Goal: Task Accomplishment & Management: Manage account settings

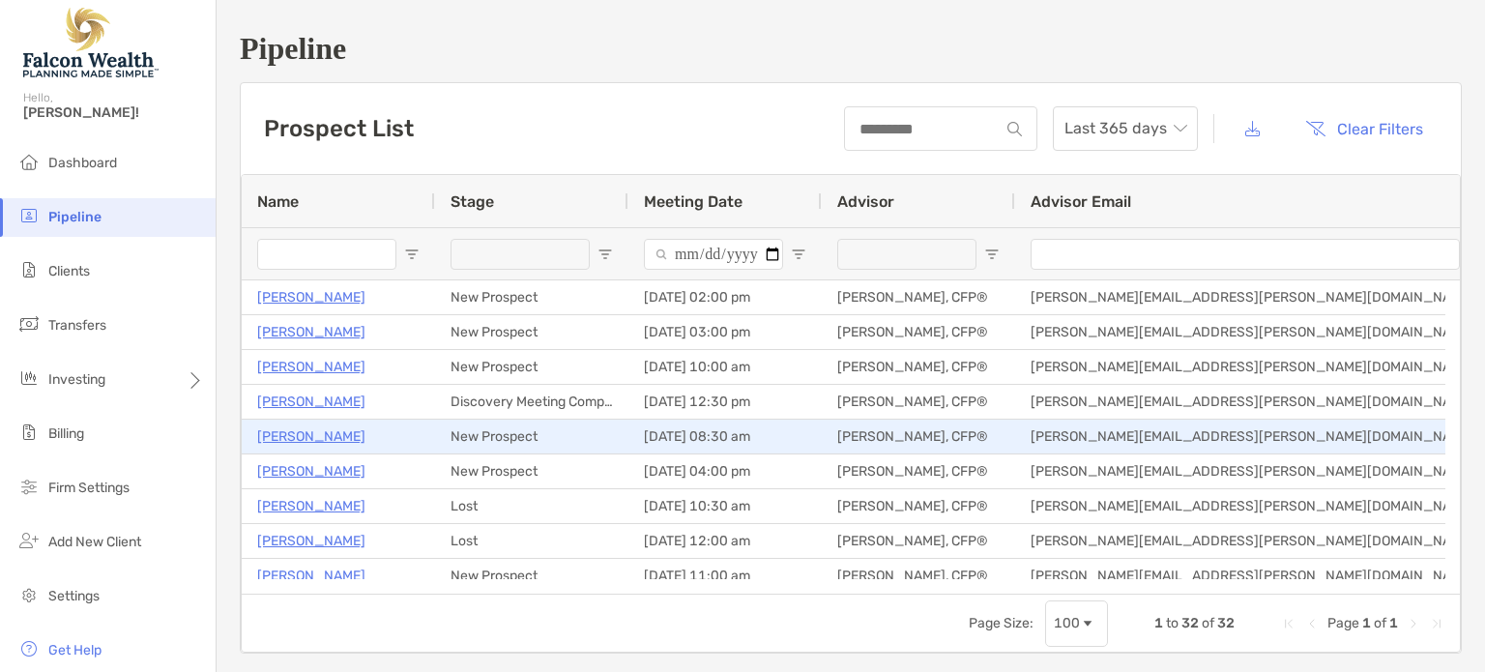
click at [307, 440] on p "[PERSON_NAME]" at bounding box center [311, 436] width 108 height 24
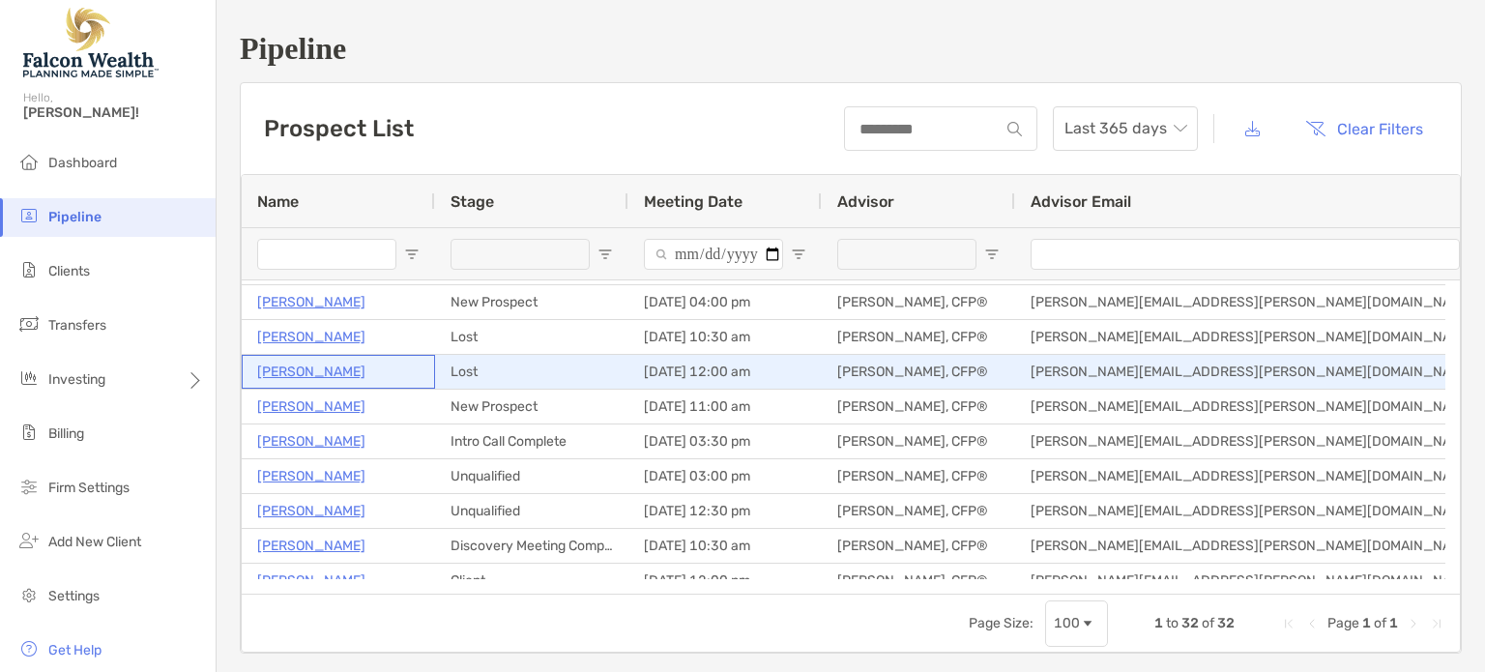
click at [277, 373] on p "[PERSON_NAME]" at bounding box center [311, 372] width 108 height 24
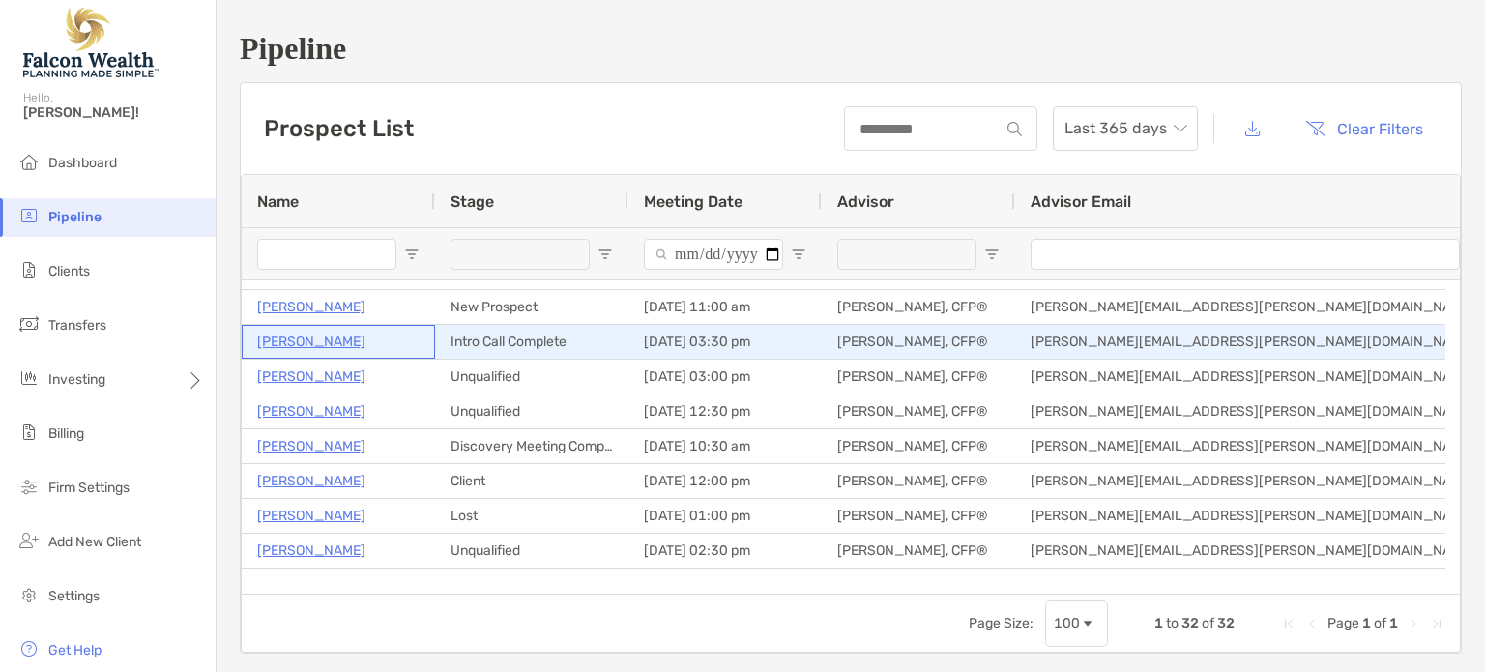
click at [309, 345] on p "John Hastie" at bounding box center [311, 342] width 108 height 24
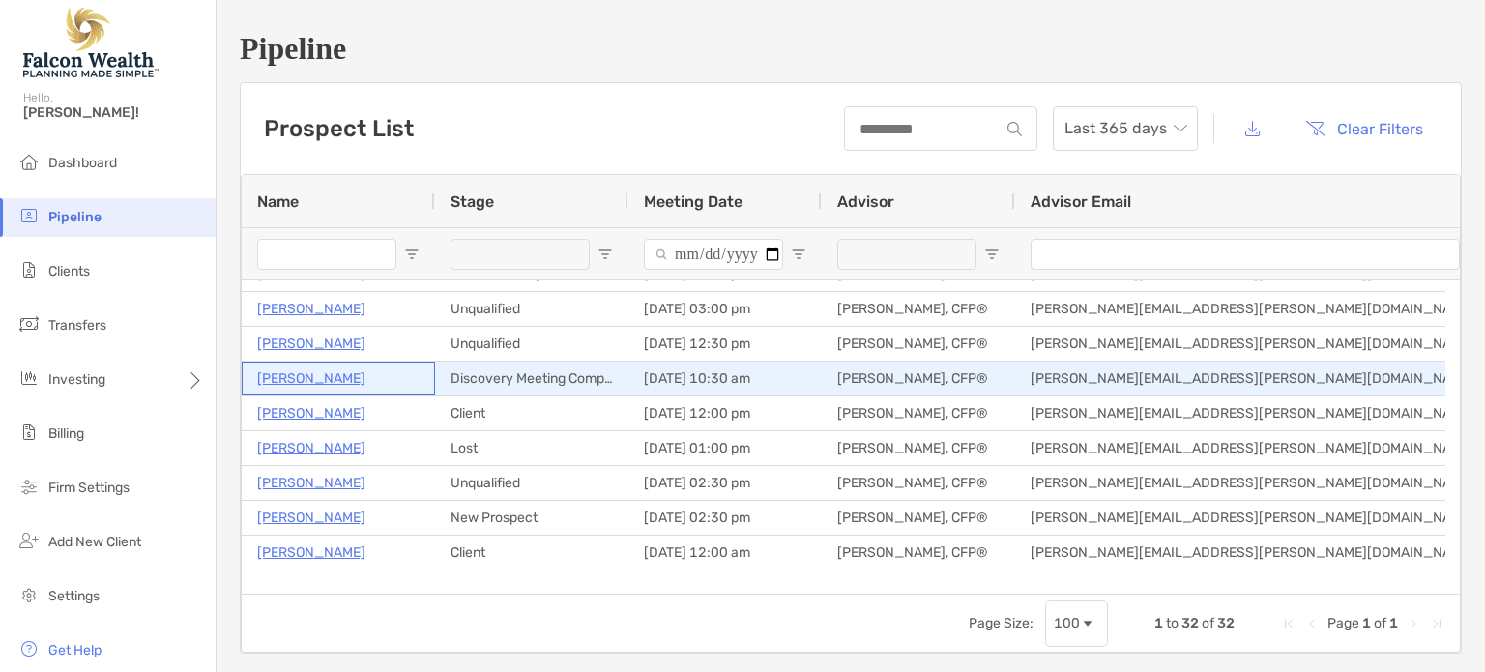
click at [317, 377] on p "Ronjay Quibilan" at bounding box center [311, 378] width 108 height 24
click at [334, 373] on p "Ronjay Quibilan" at bounding box center [311, 378] width 108 height 24
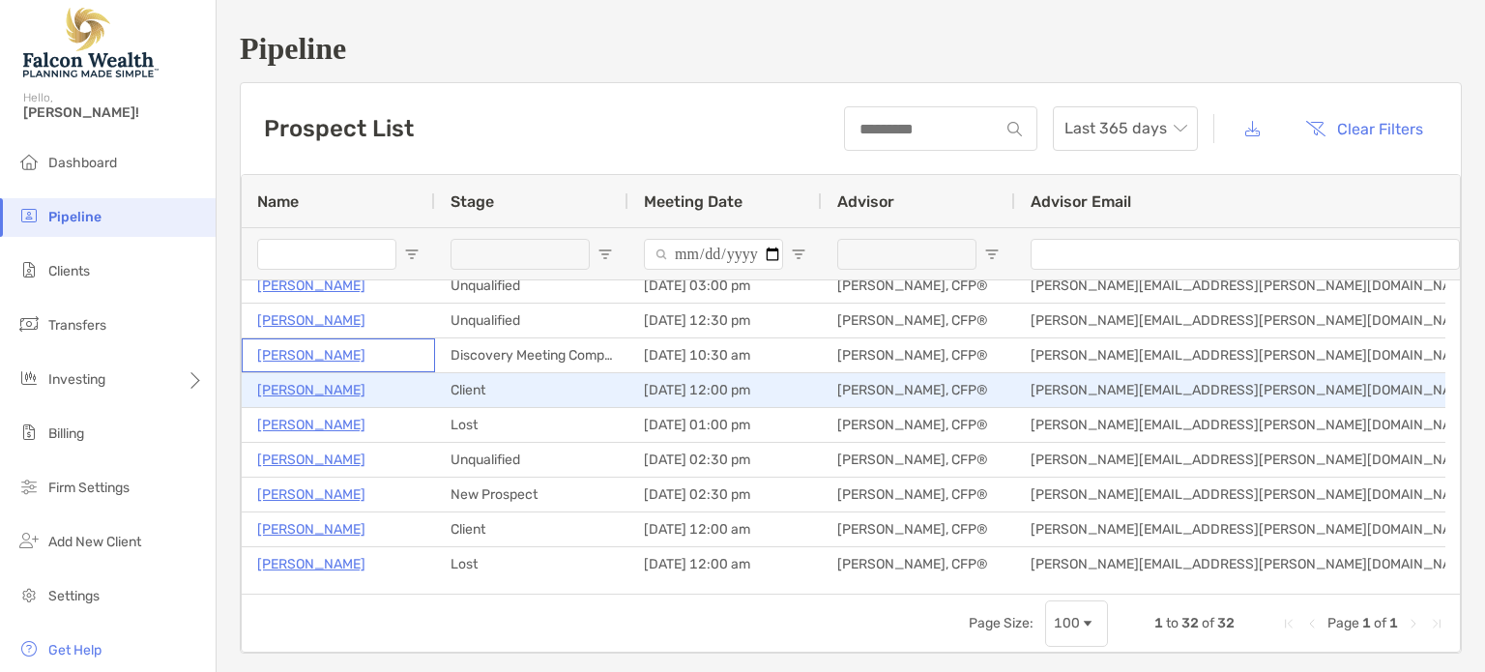
scroll to position [360, 0]
click at [300, 386] on p "Matt Stites" at bounding box center [311, 390] width 108 height 24
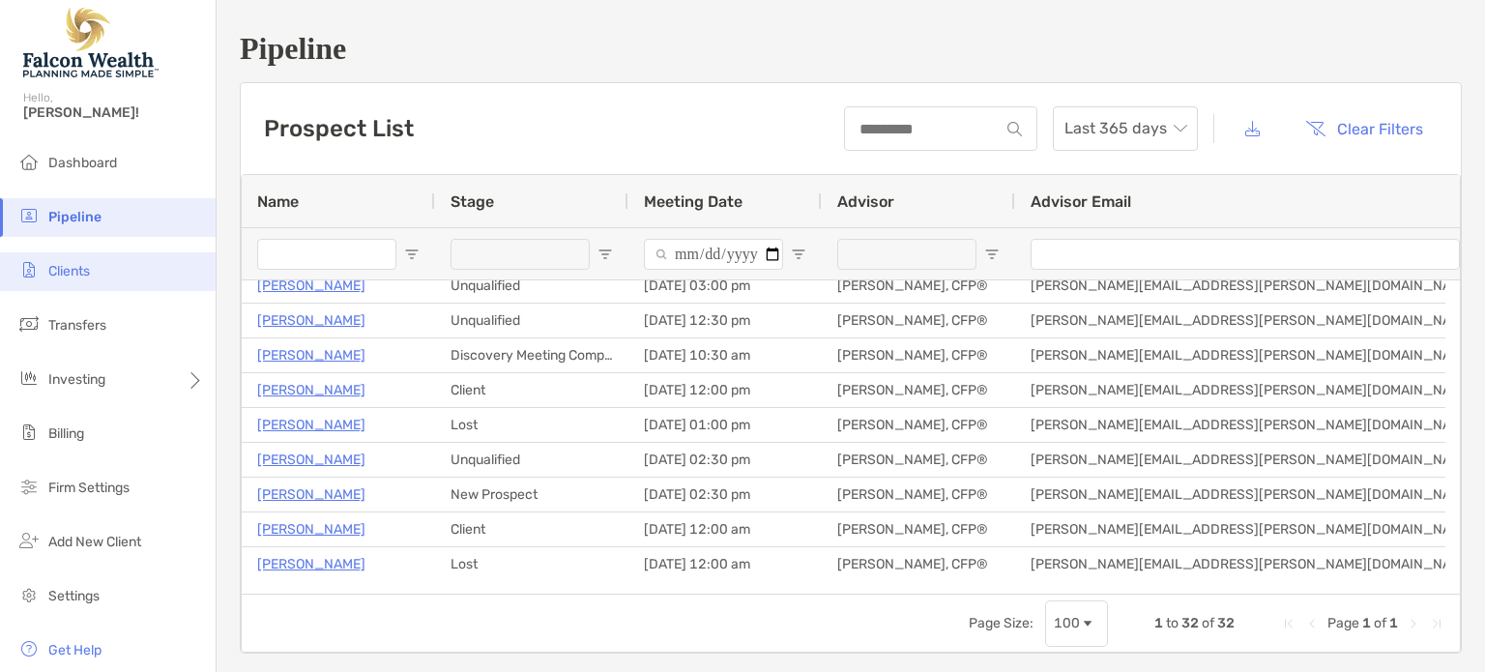
click at [76, 267] on span "Clients" at bounding box center [69, 271] width 42 height 16
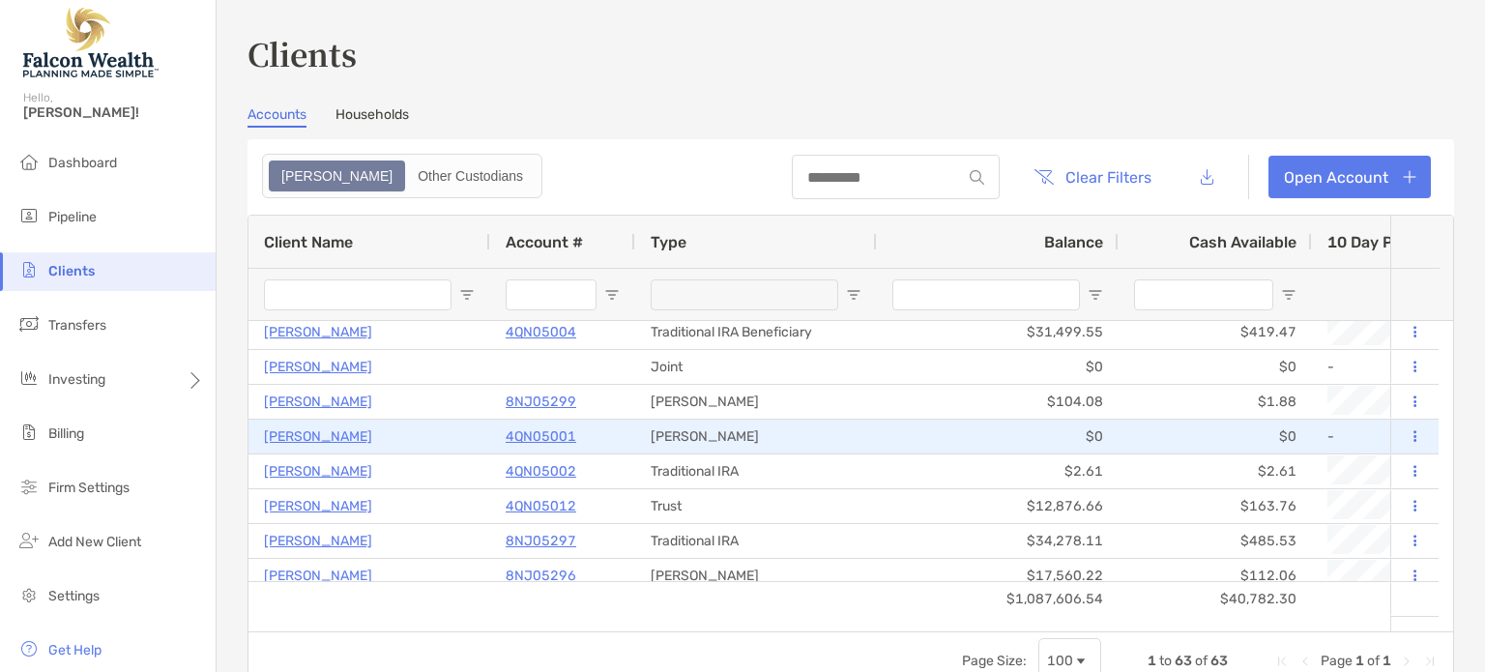
scroll to position [389, 0]
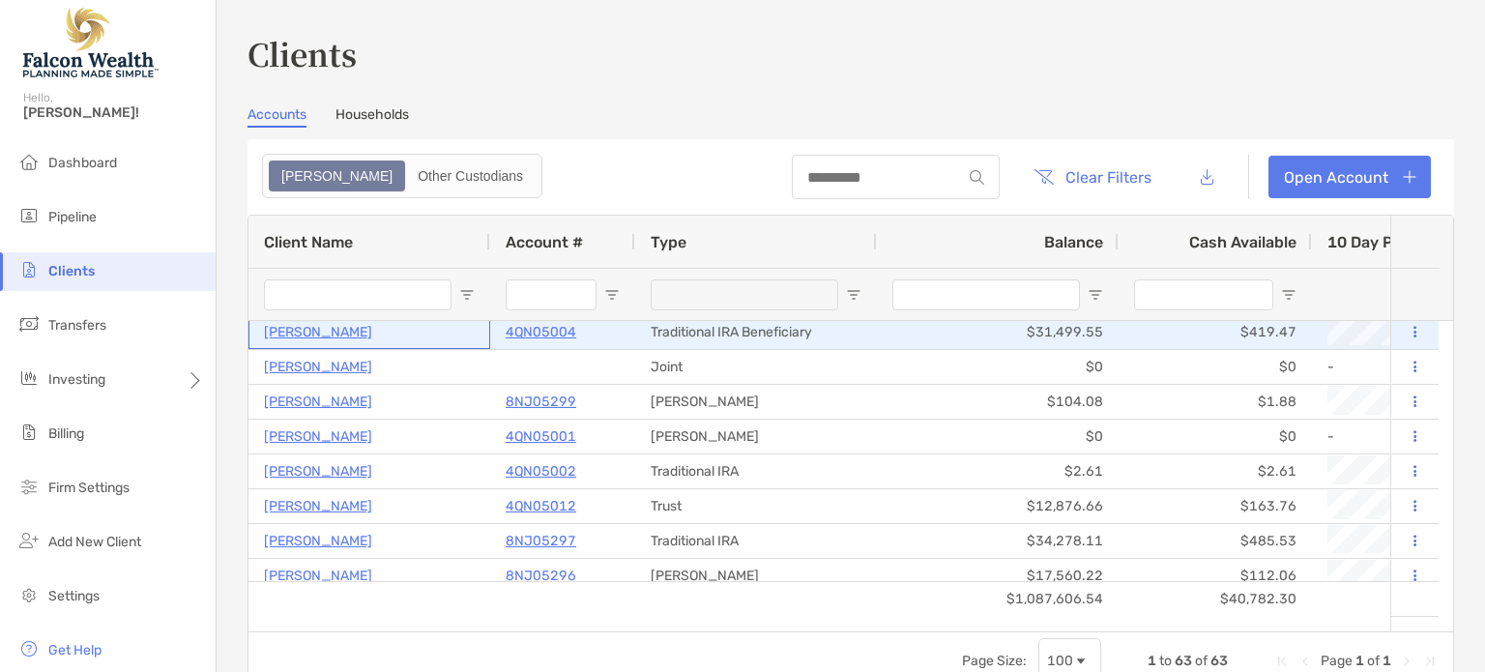
click at [334, 333] on p "Felicia Shanahan" at bounding box center [318, 332] width 108 height 24
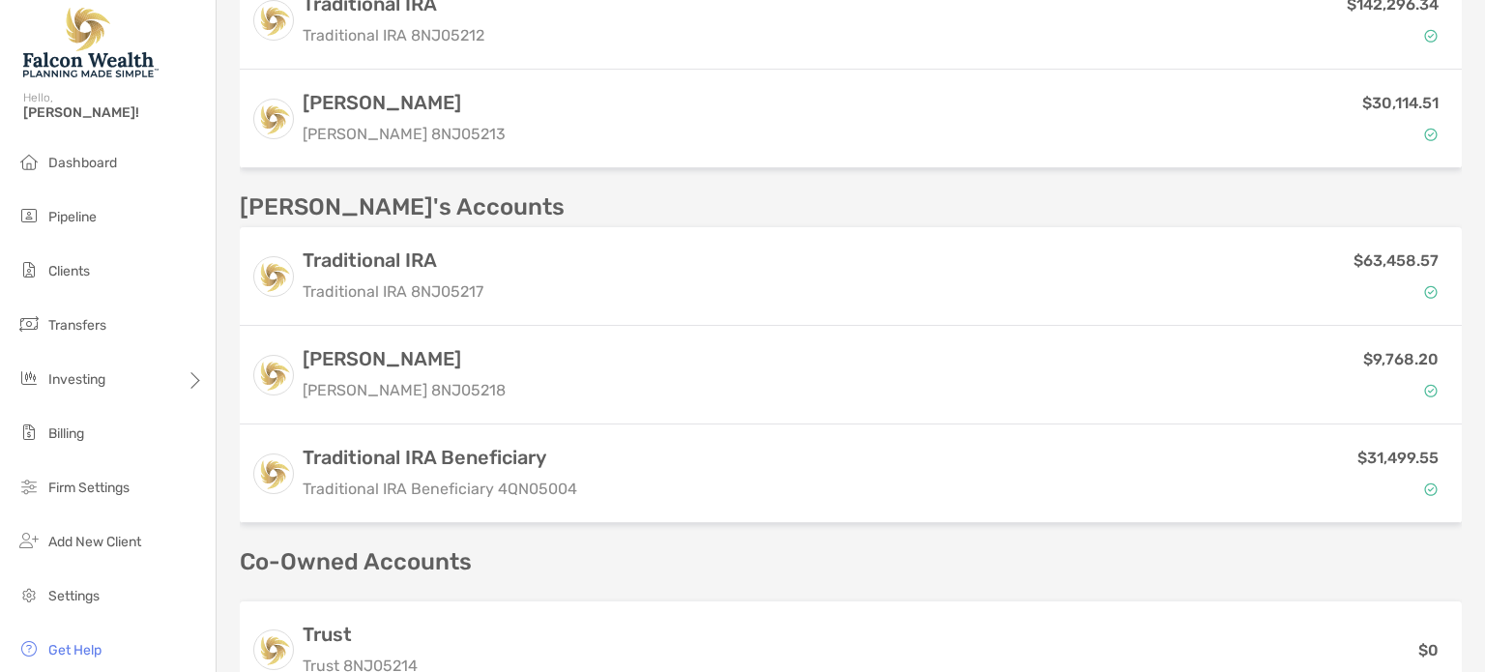
scroll to position [715, 0]
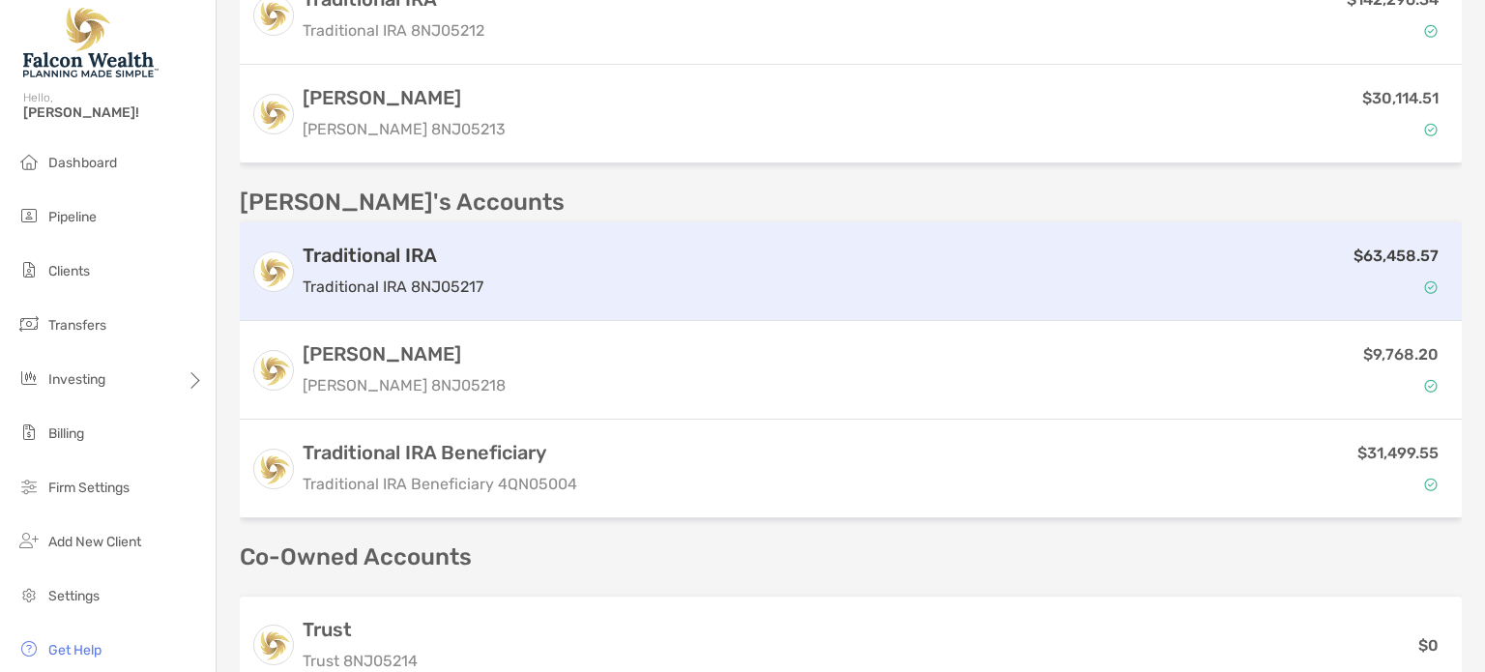
click at [444, 275] on p "Traditional IRA 8NJ05217" at bounding box center [393, 287] width 181 height 24
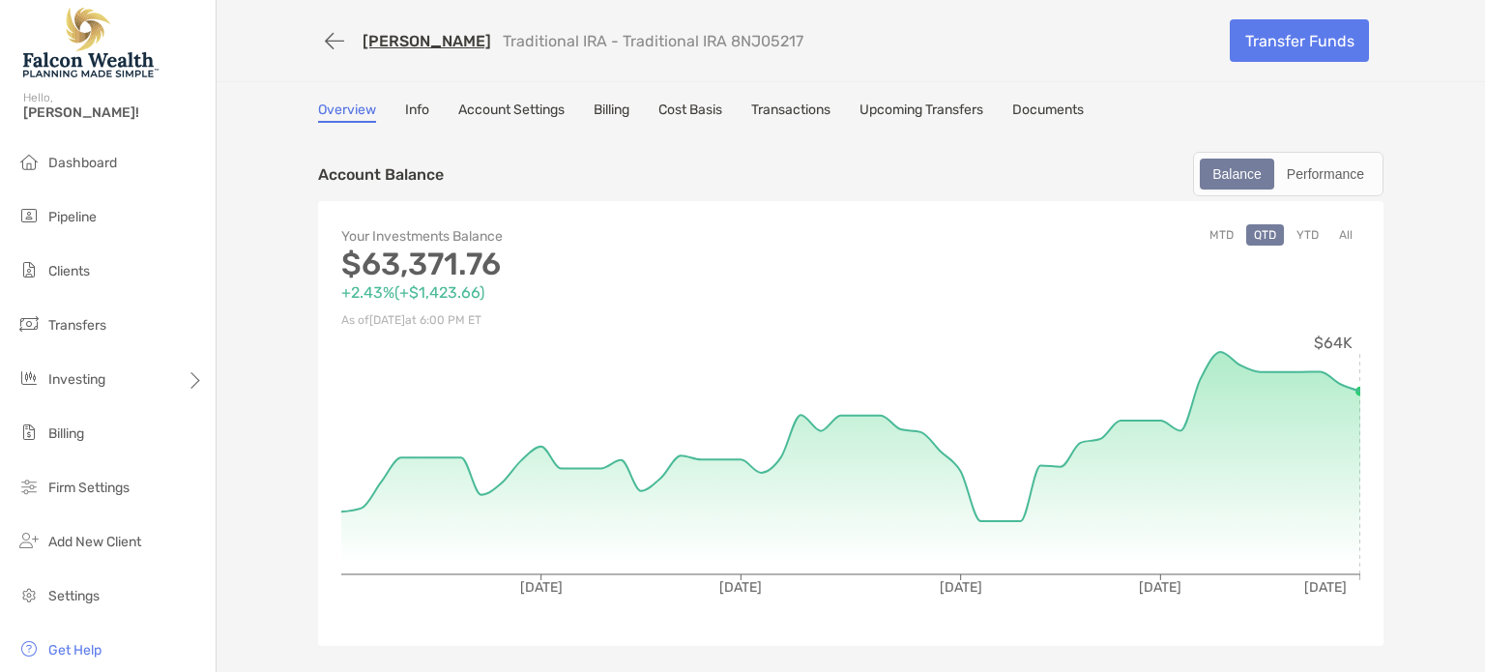
click at [758, 106] on link "Transactions" at bounding box center [790, 112] width 79 height 21
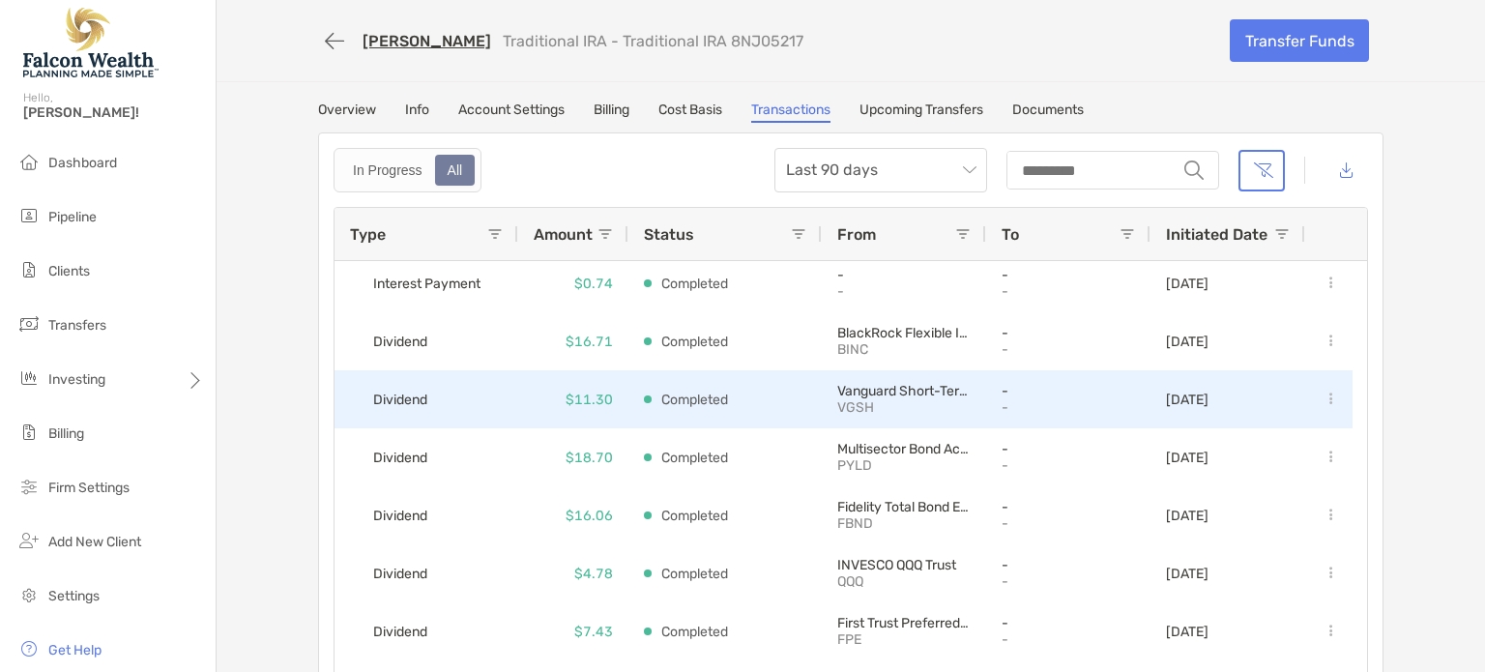
scroll to position [8, 0]
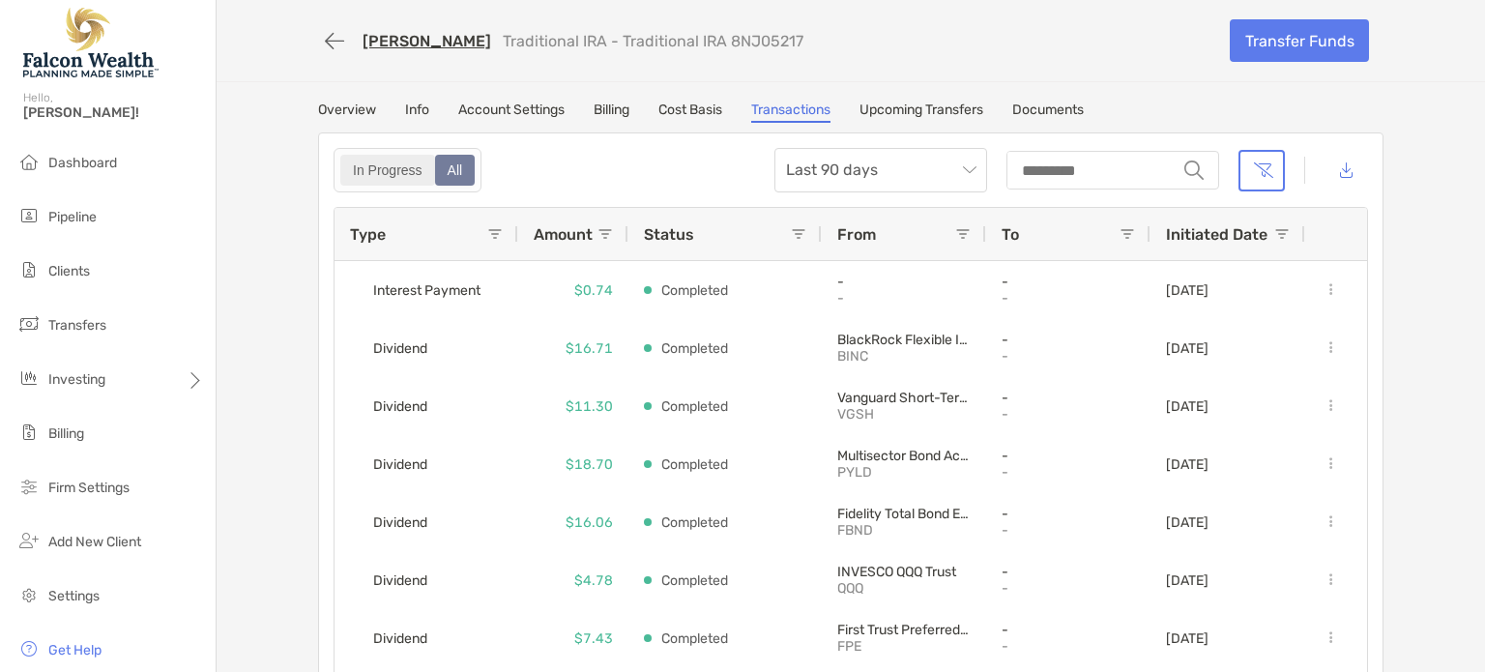
click at [383, 175] on div "In Progress" at bounding box center [387, 170] width 91 height 27
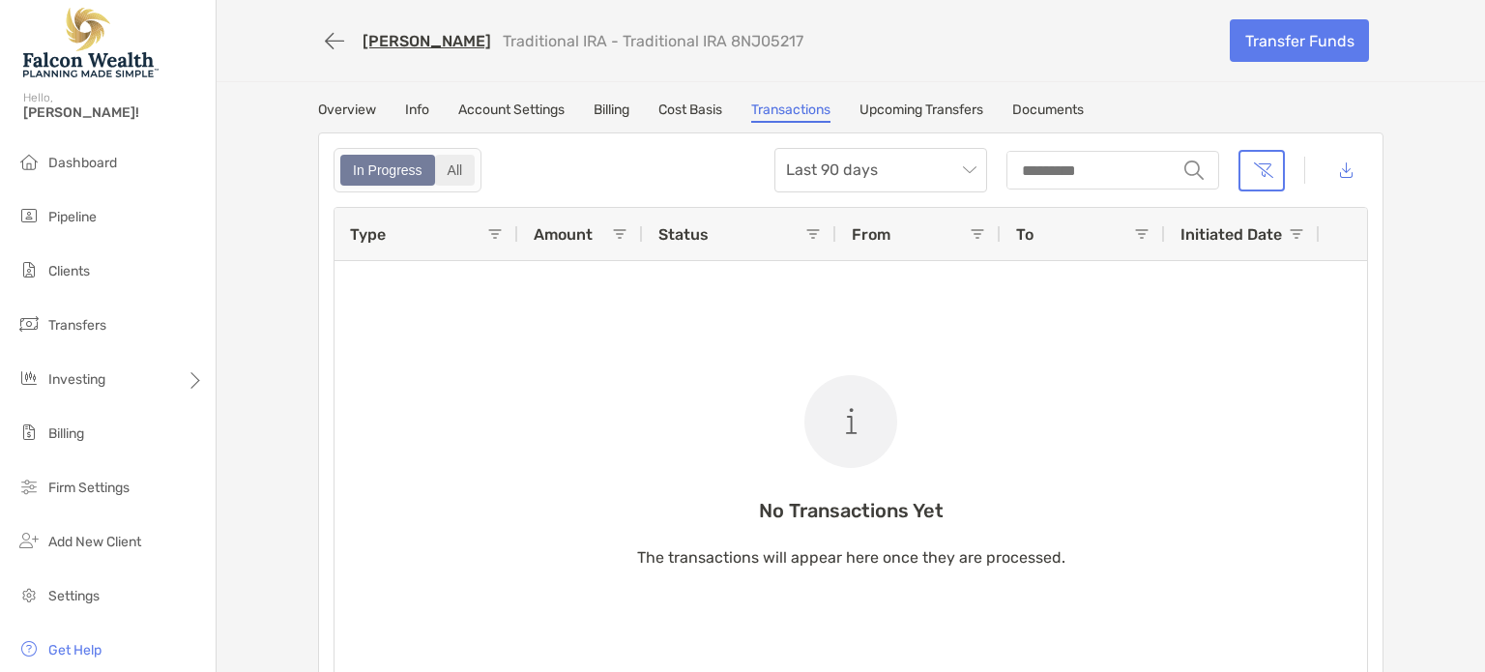
click at [446, 174] on div "All" at bounding box center [455, 170] width 37 height 27
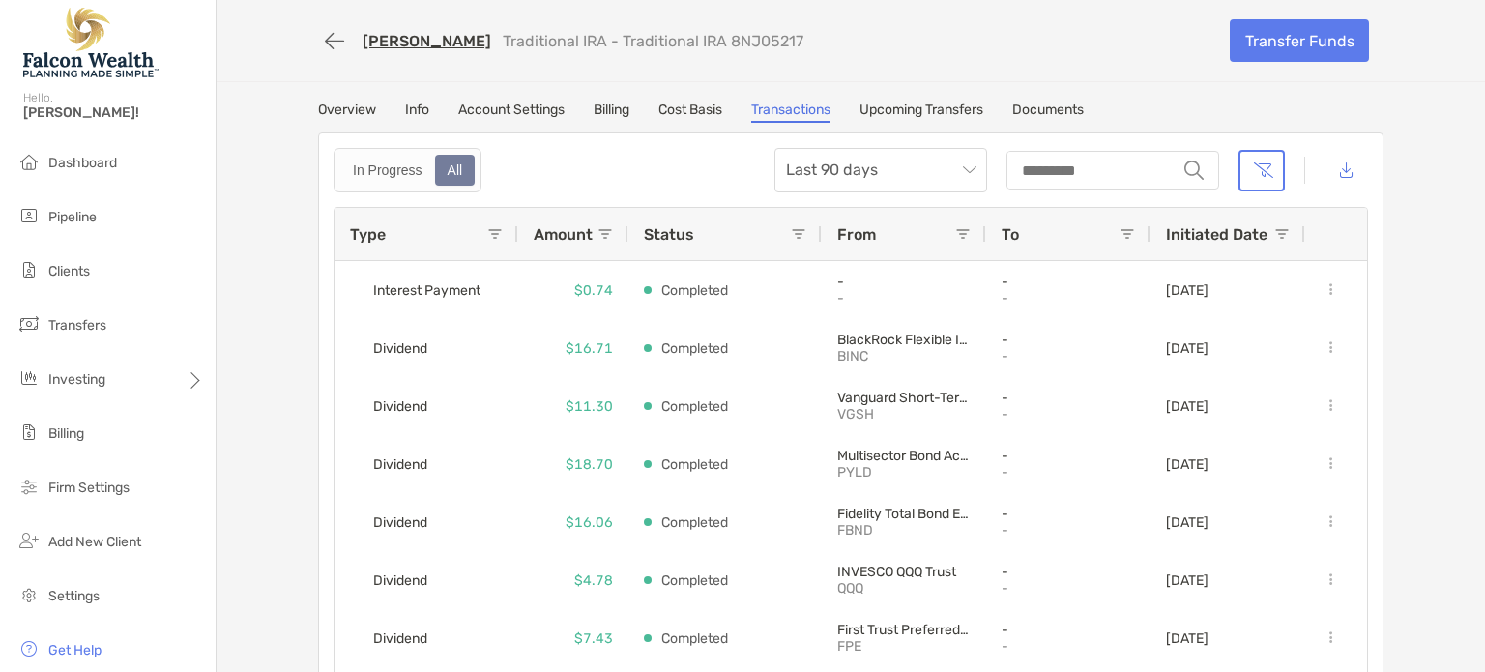
click at [917, 102] on link "Upcoming Transfers" at bounding box center [921, 112] width 124 height 21
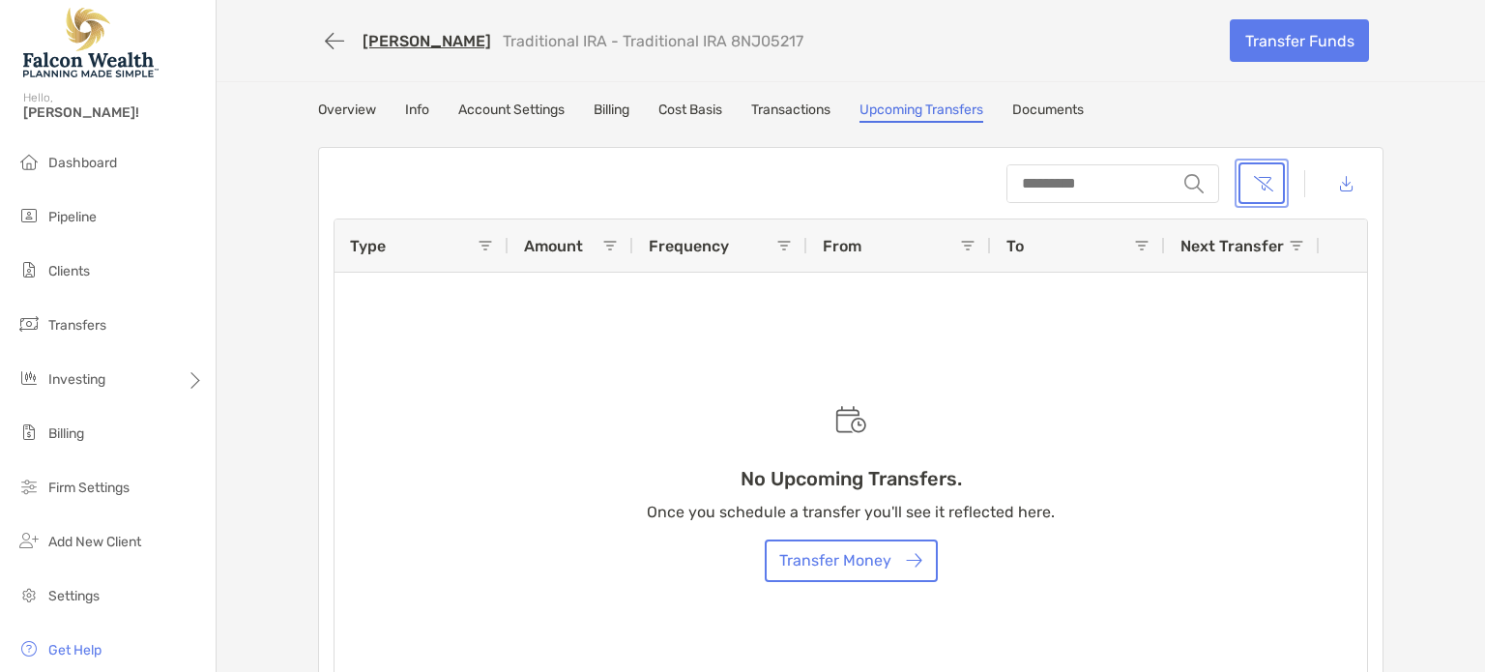
click at [1245, 178] on button "button" at bounding box center [1261, 183] width 46 height 42
click at [797, 107] on link "Transactions" at bounding box center [790, 112] width 79 height 21
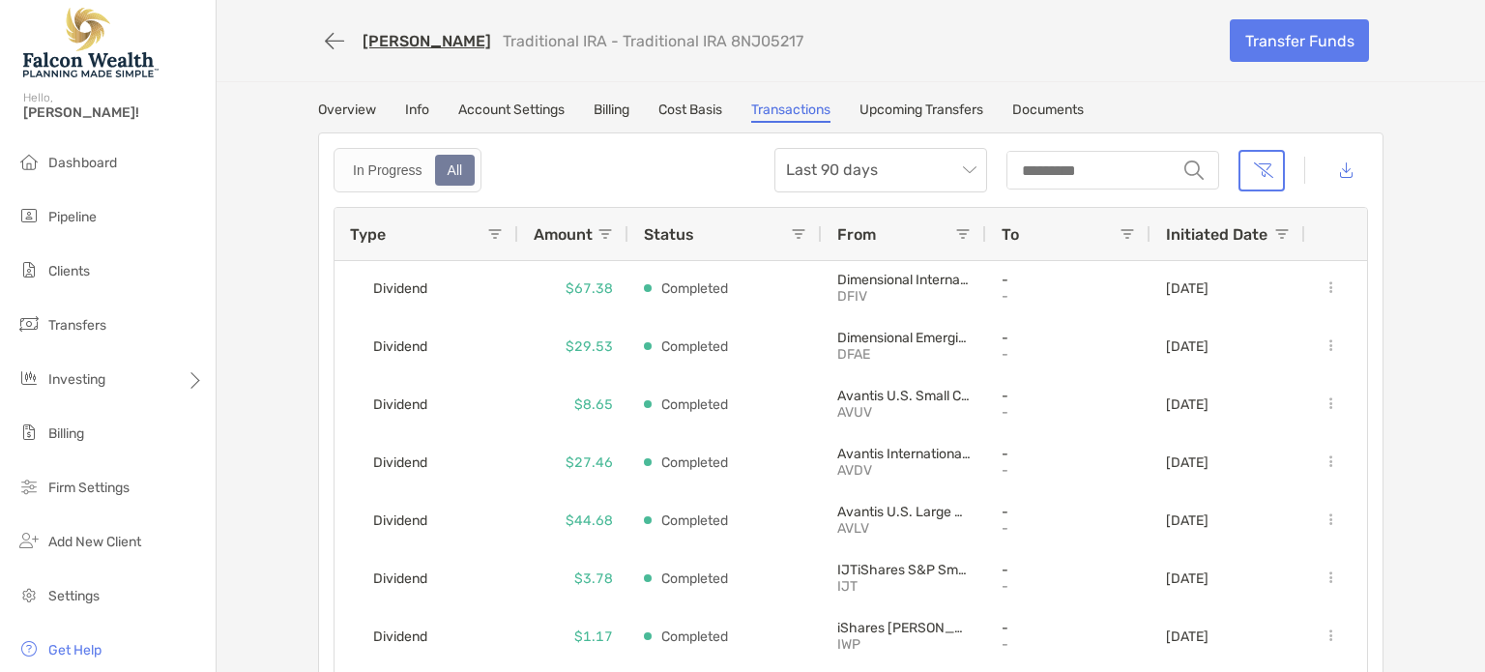
click at [348, 104] on link "Overview" at bounding box center [347, 112] width 58 height 21
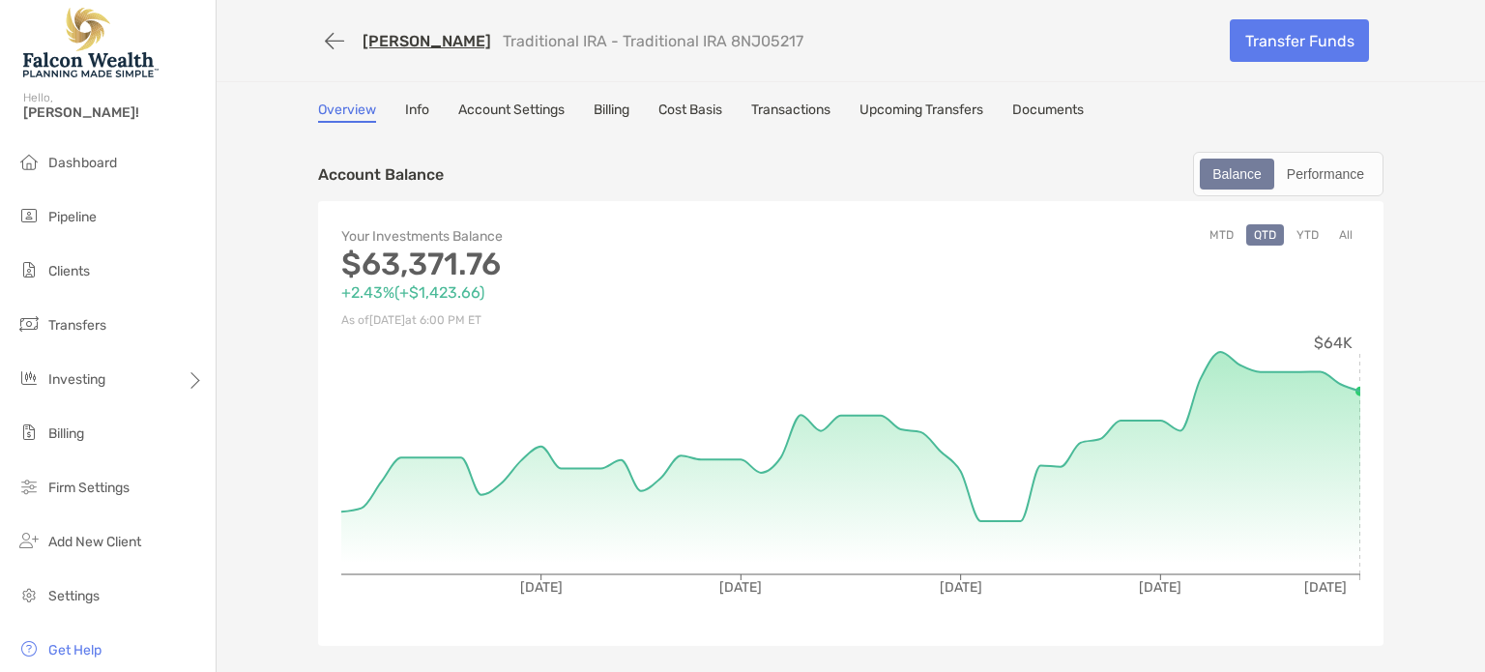
click at [398, 35] on link "Felicia Shanahan" at bounding box center [427, 41] width 129 height 18
click at [335, 32] on button "button" at bounding box center [334, 41] width 33 height 36
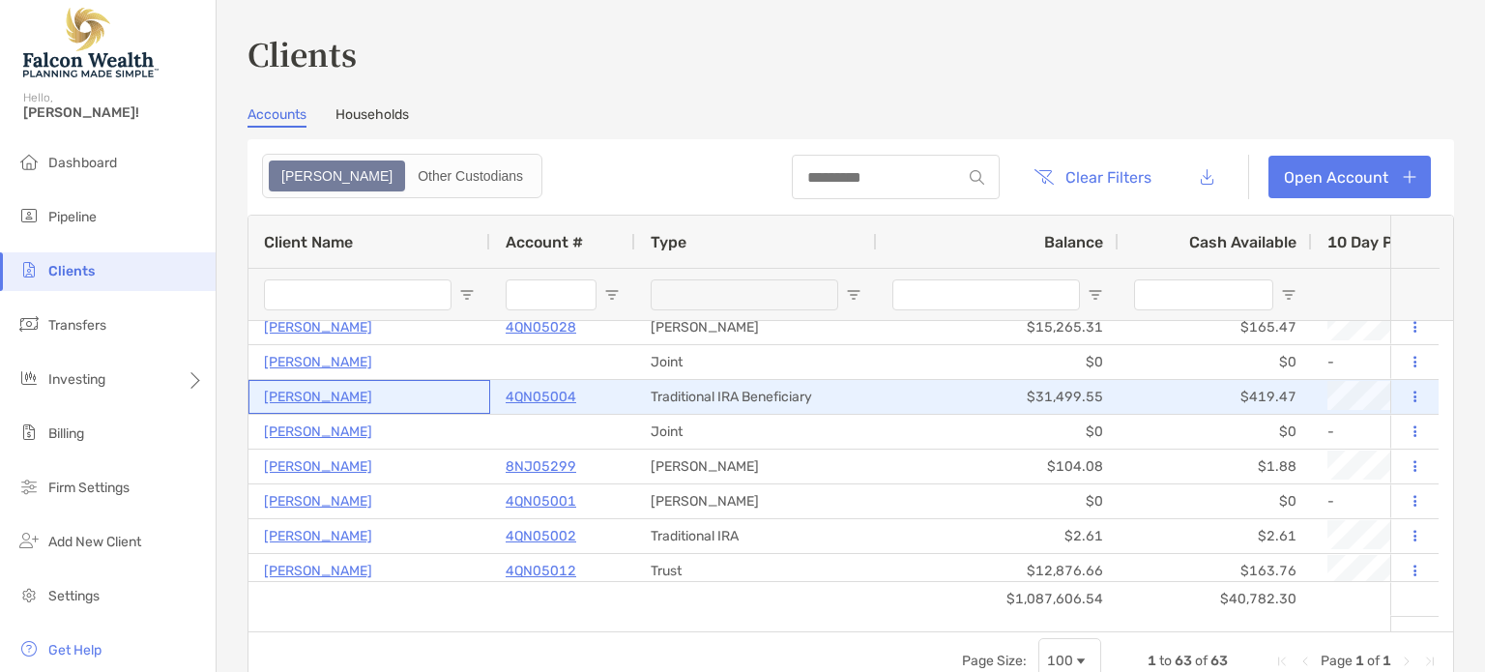
click at [306, 400] on p "Felicia Shanahan" at bounding box center [318, 397] width 108 height 24
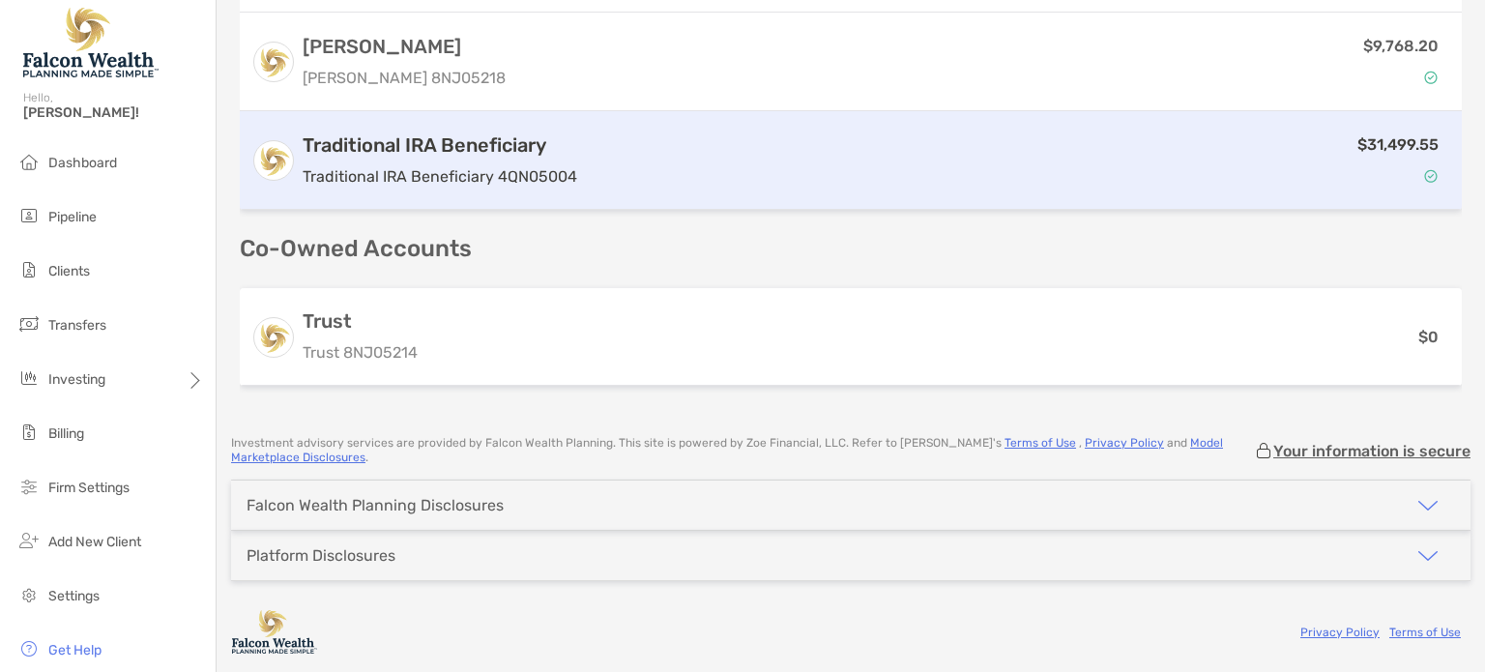
click at [548, 169] on p "Traditional IRA Beneficiary 4QN05004" at bounding box center [440, 176] width 275 height 24
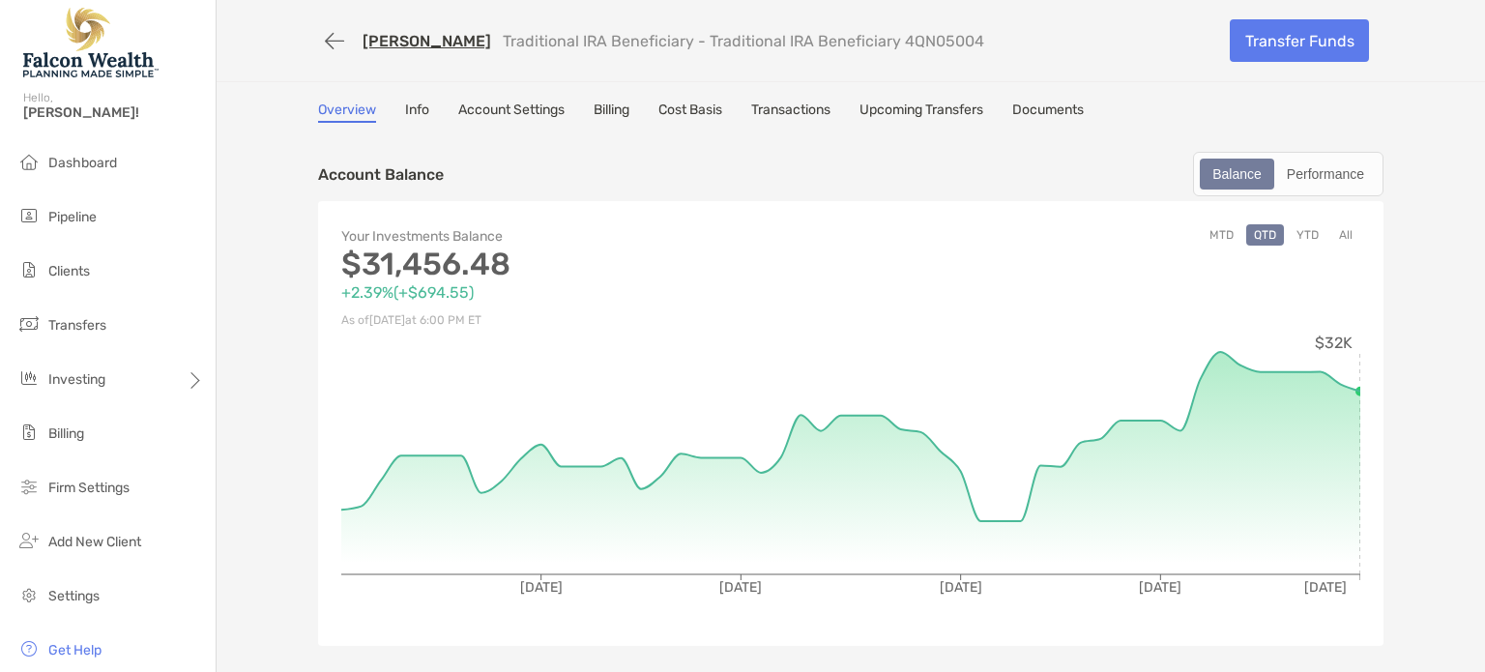
click at [764, 105] on link "Transactions" at bounding box center [790, 112] width 79 height 21
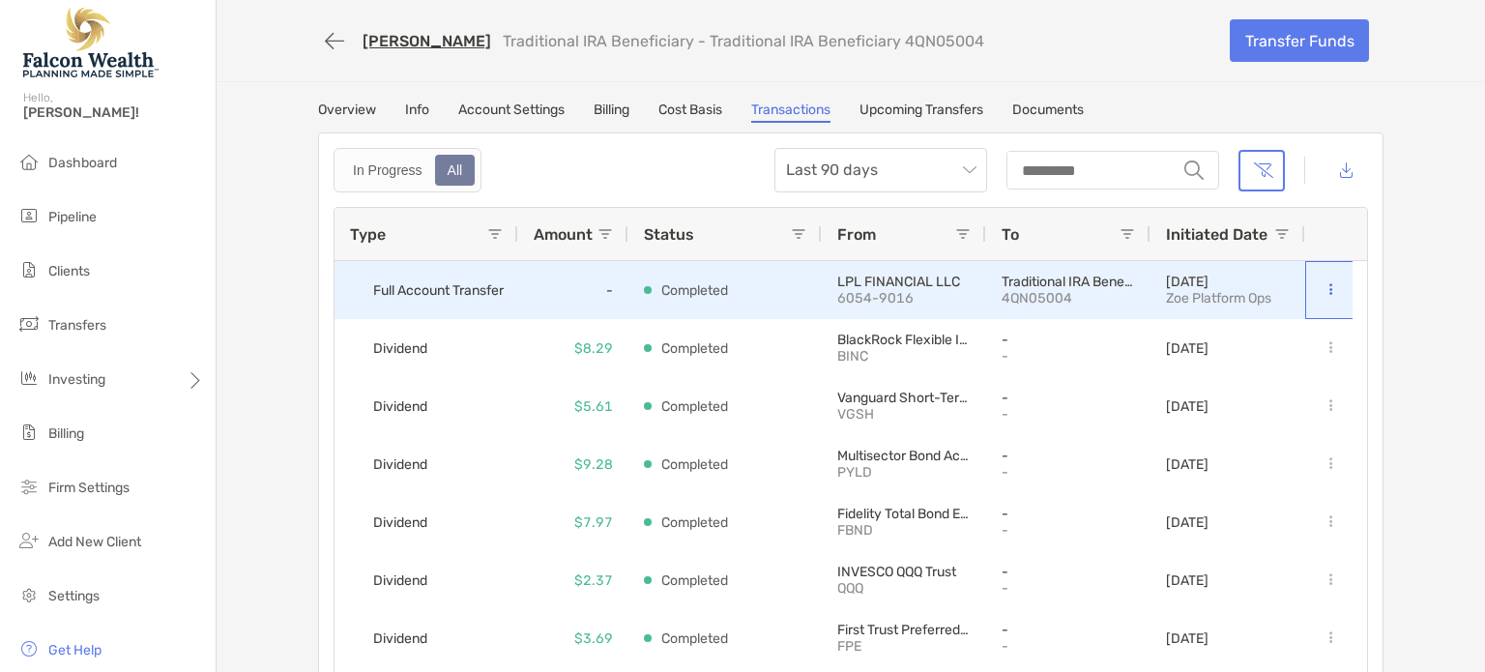
click at [1325, 280] on button at bounding box center [1330, 289] width 19 height 19
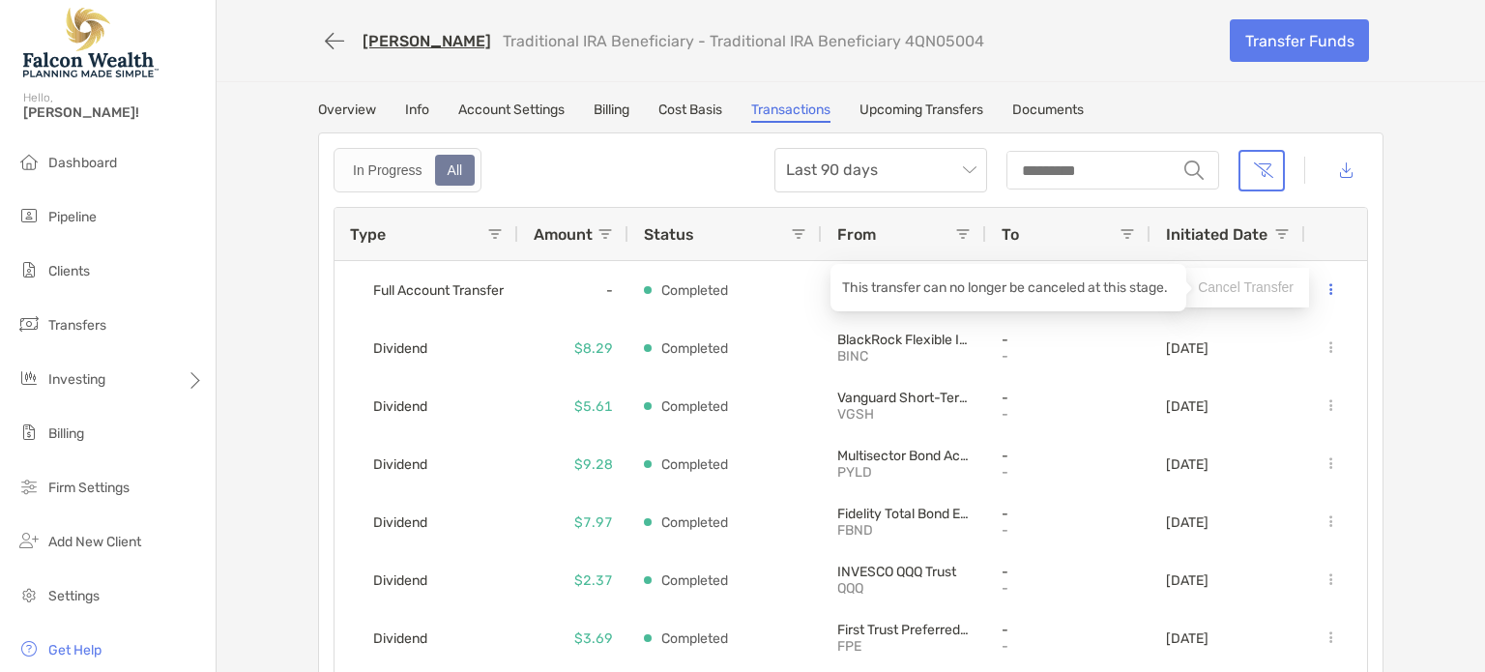
click at [999, 303] on div "This transfer can no longer be canceled at this stage." at bounding box center [1008, 287] width 356 height 47
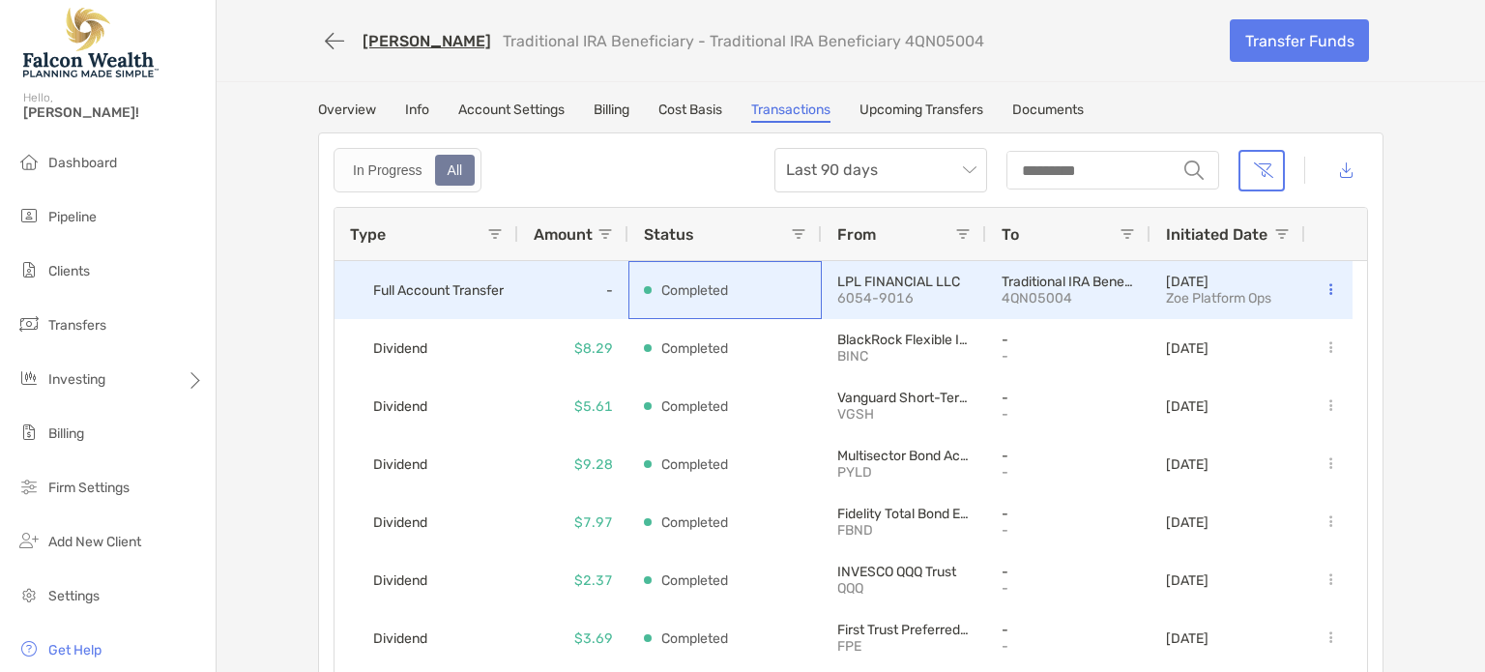
click at [746, 282] on div "Completed" at bounding box center [725, 290] width 162 height 56
click at [695, 280] on p "Completed" at bounding box center [694, 290] width 67 height 24
click at [869, 305] on div "LPL FINANCIAL LLC 6054-9016" at bounding box center [903, 290] width 133 height 56
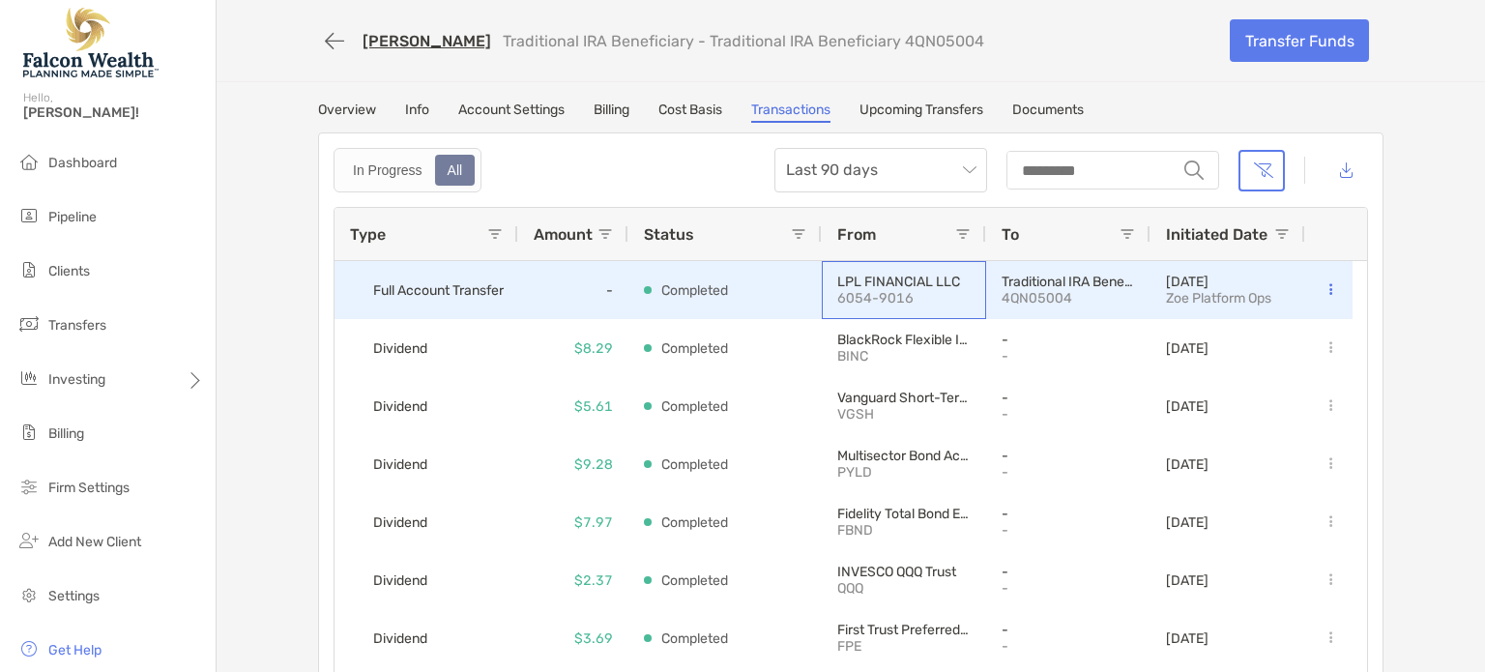
click at [869, 305] on div "LPL FINANCIAL LLC 6054-9016" at bounding box center [903, 290] width 133 height 56
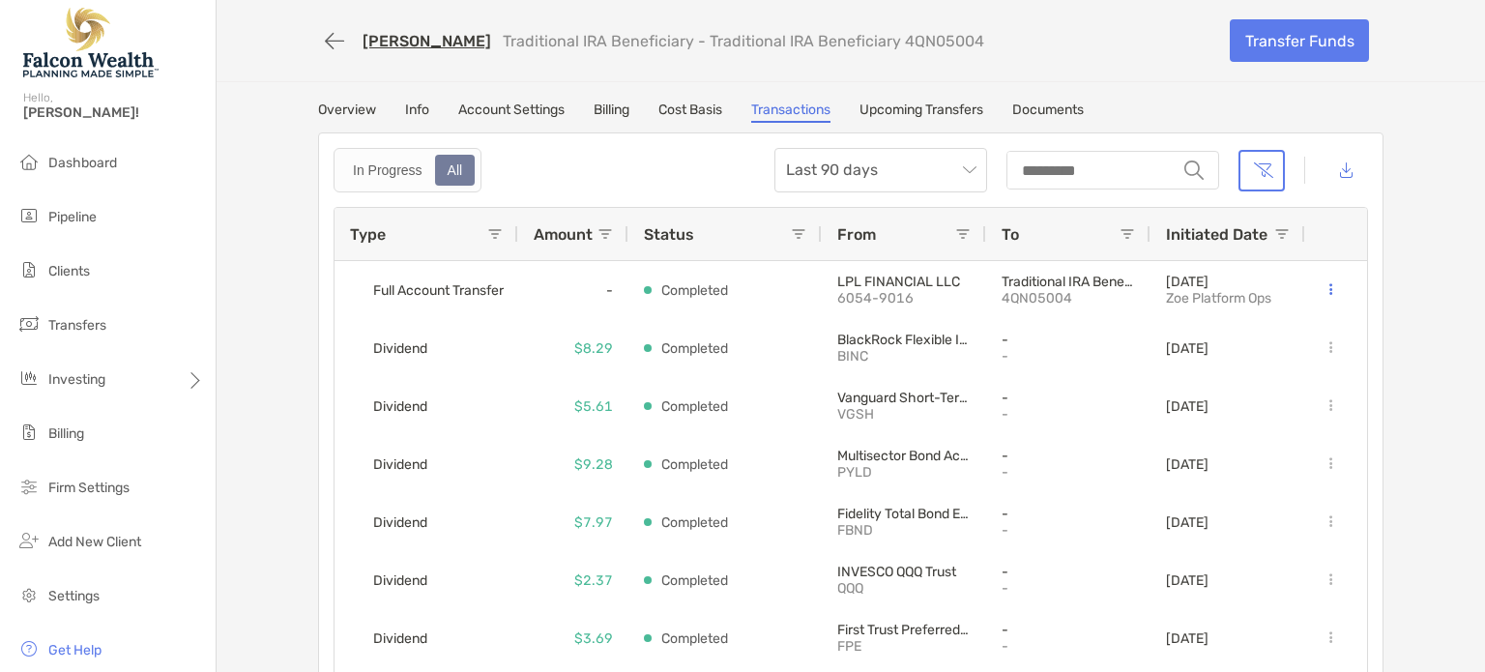
click at [907, 111] on link "Upcoming Transfers" at bounding box center [921, 112] width 124 height 21
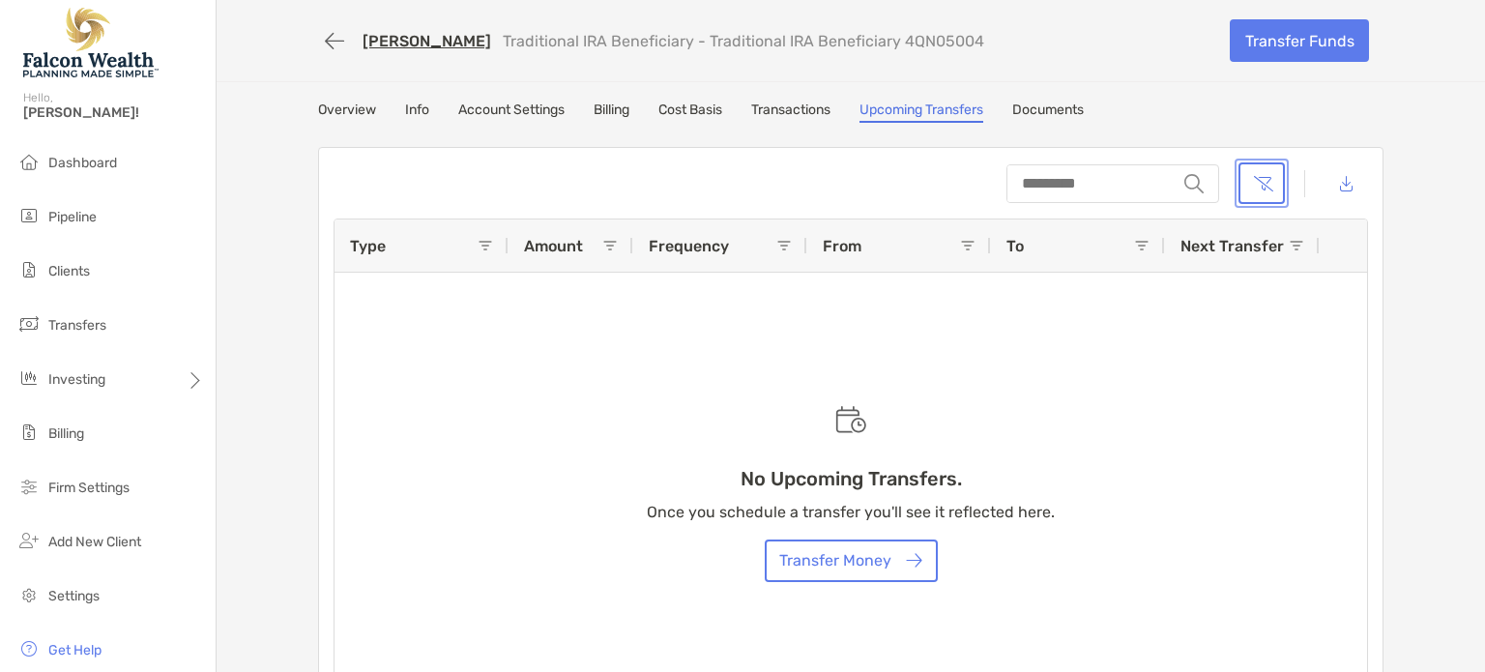
click at [1261, 162] on button "button" at bounding box center [1261, 183] width 46 height 42
click at [785, 110] on link "Transactions" at bounding box center [790, 112] width 79 height 21
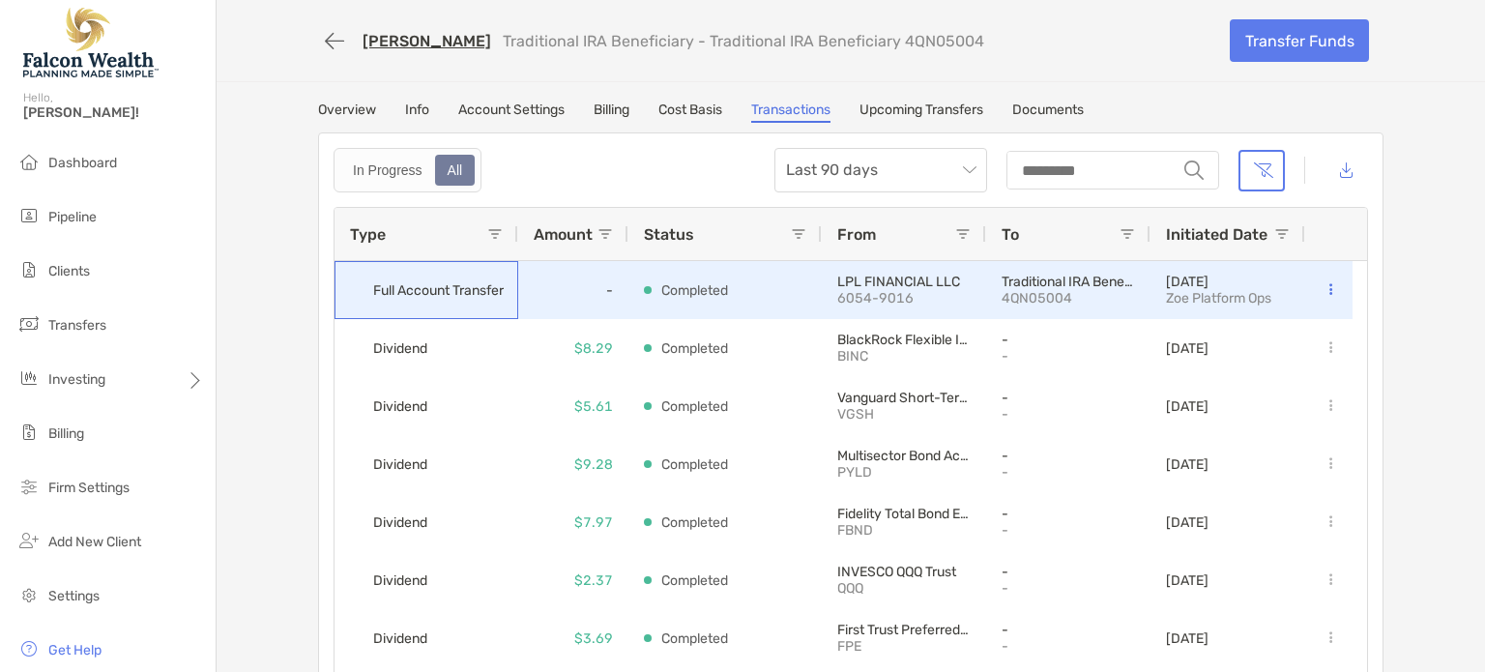
click at [423, 289] on span "Full Account Transfer" at bounding box center [438, 291] width 131 height 32
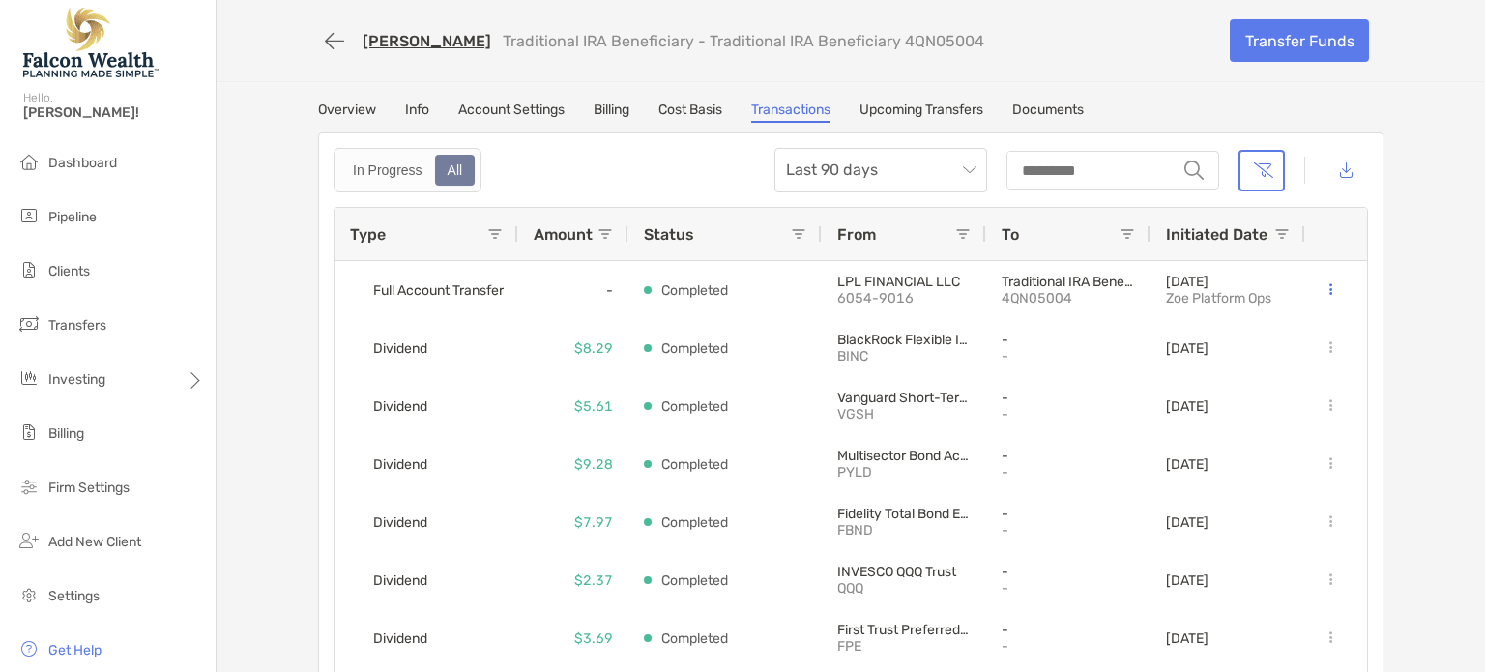
click at [345, 110] on link "Overview" at bounding box center [347, 112] width 58 height 21
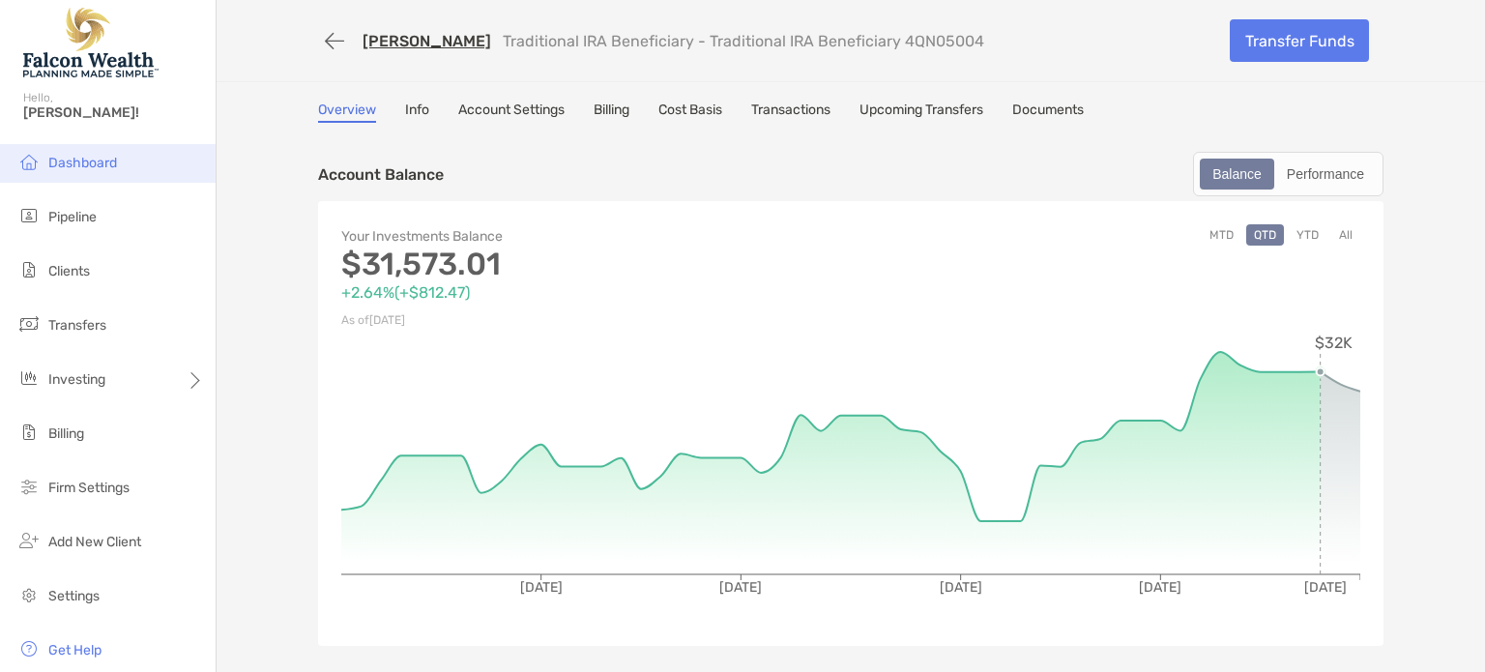
click at [72, 150] on li "Dashboard" at bounding box center [108, 163] width 216 height 39
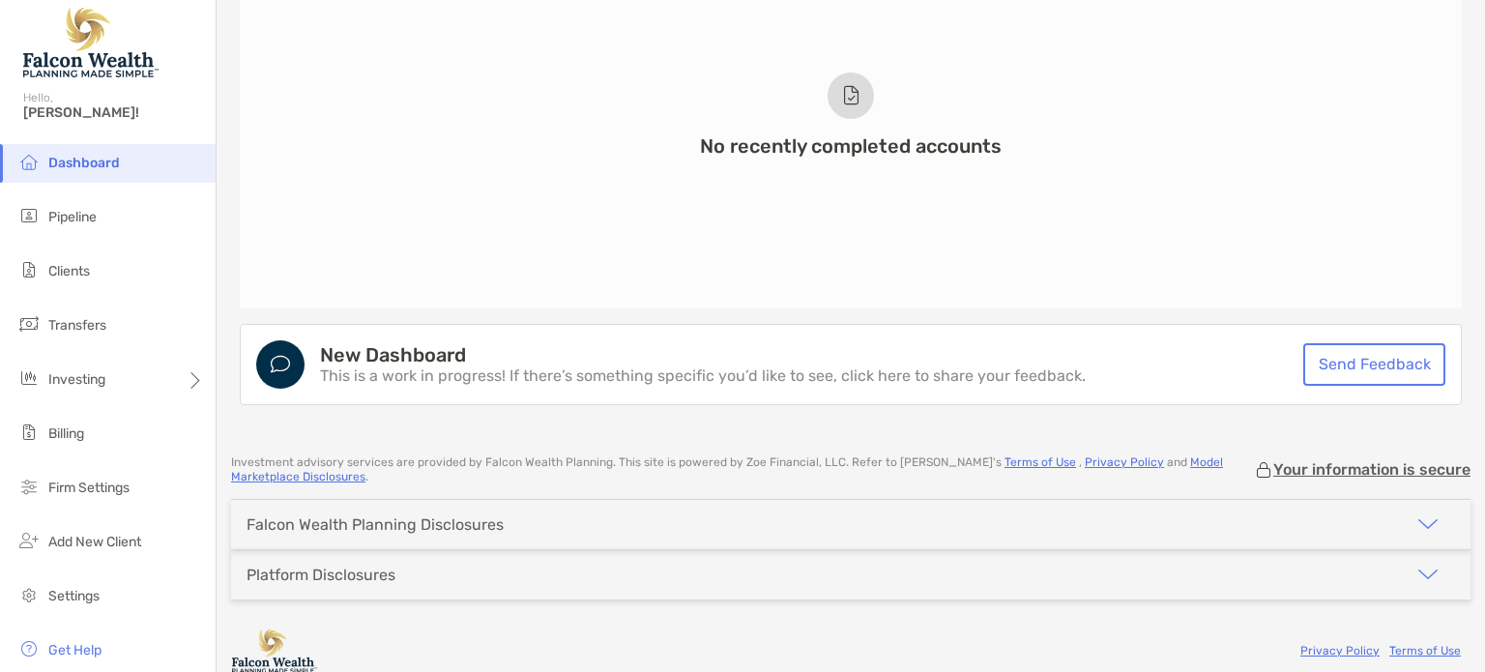
scroll to position [1533, 0]
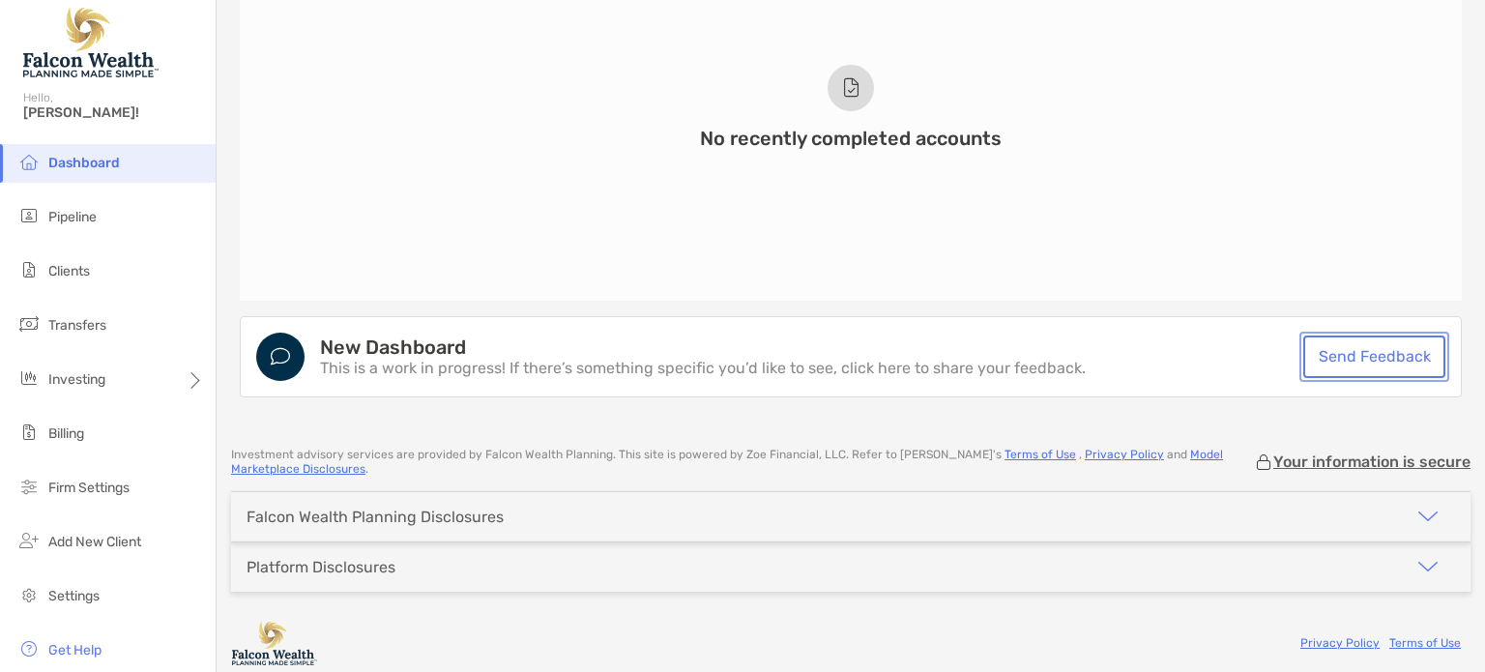
click at [1339, 347] on link "Send Feedback" at bounding box center [1374, 356] width 142 height 43
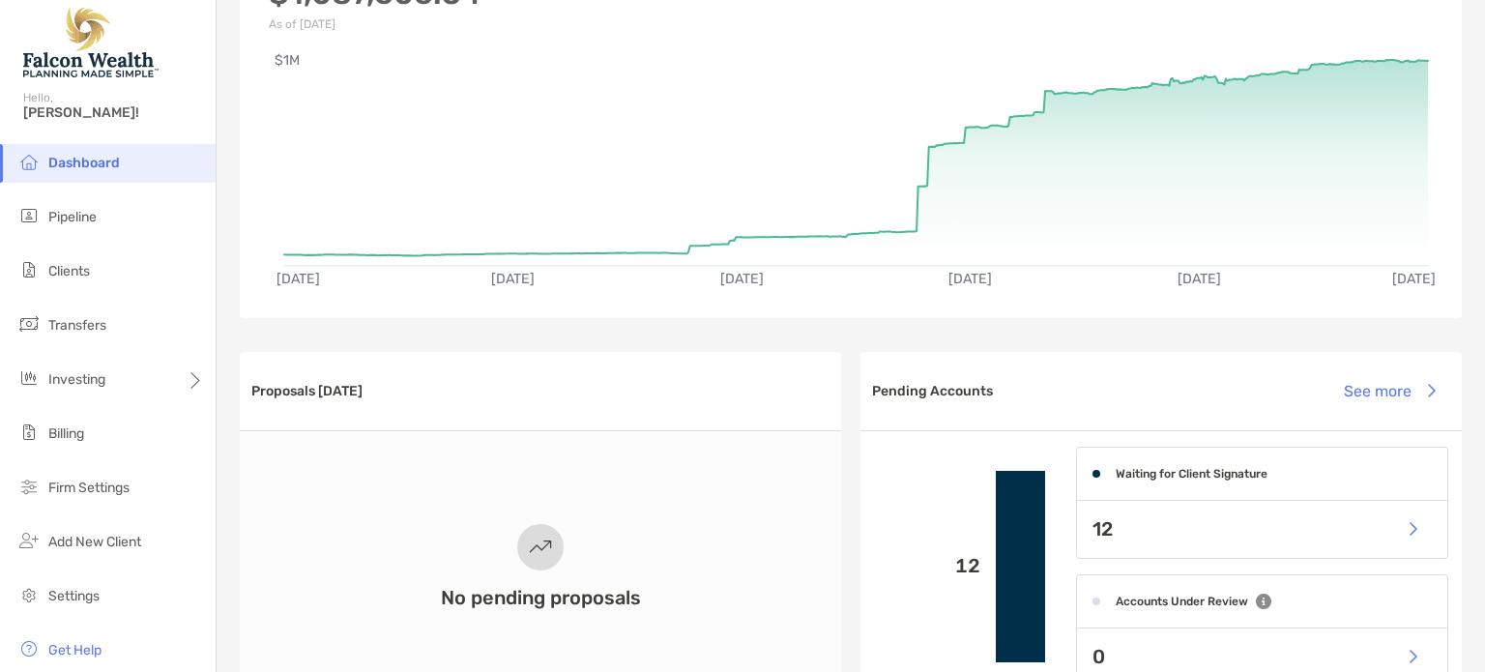
scroll to position [0, 0]
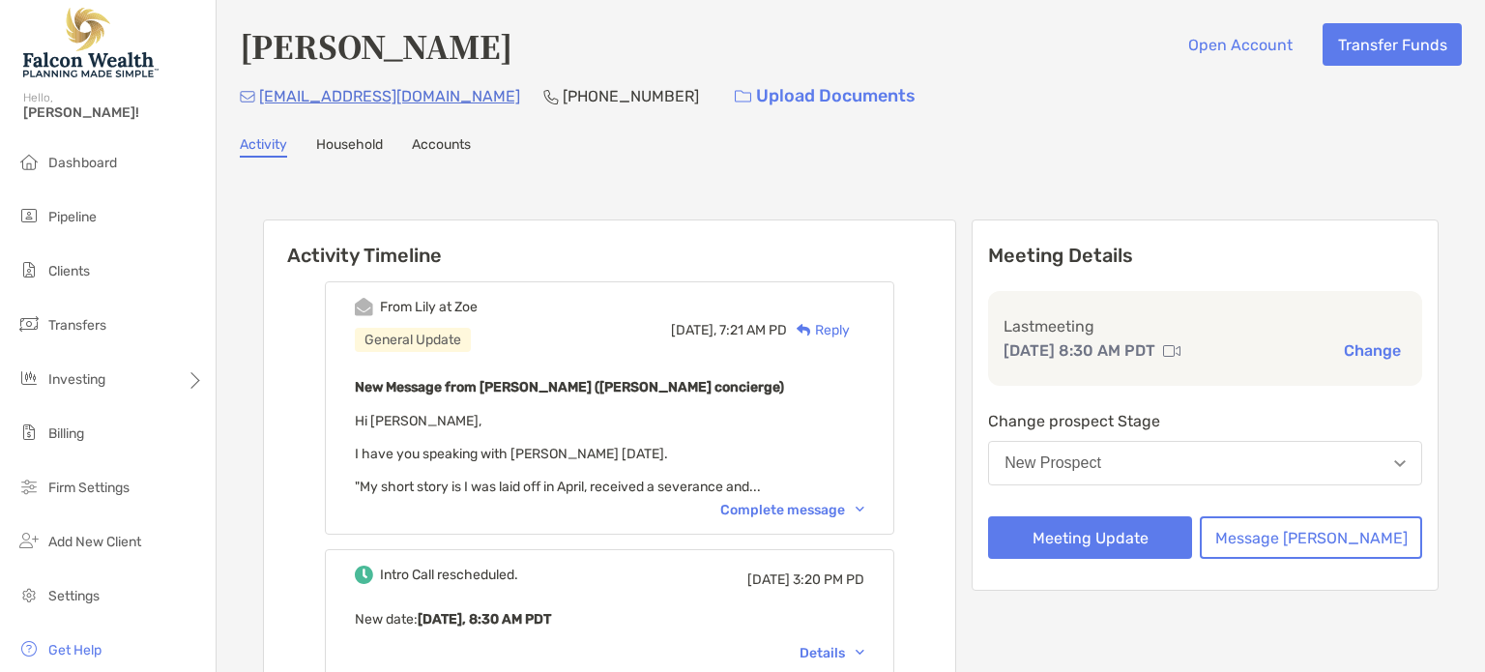
click at [1101, 460] on div "New Prospect" at bounding box center [1053, 462] width 97 height 17
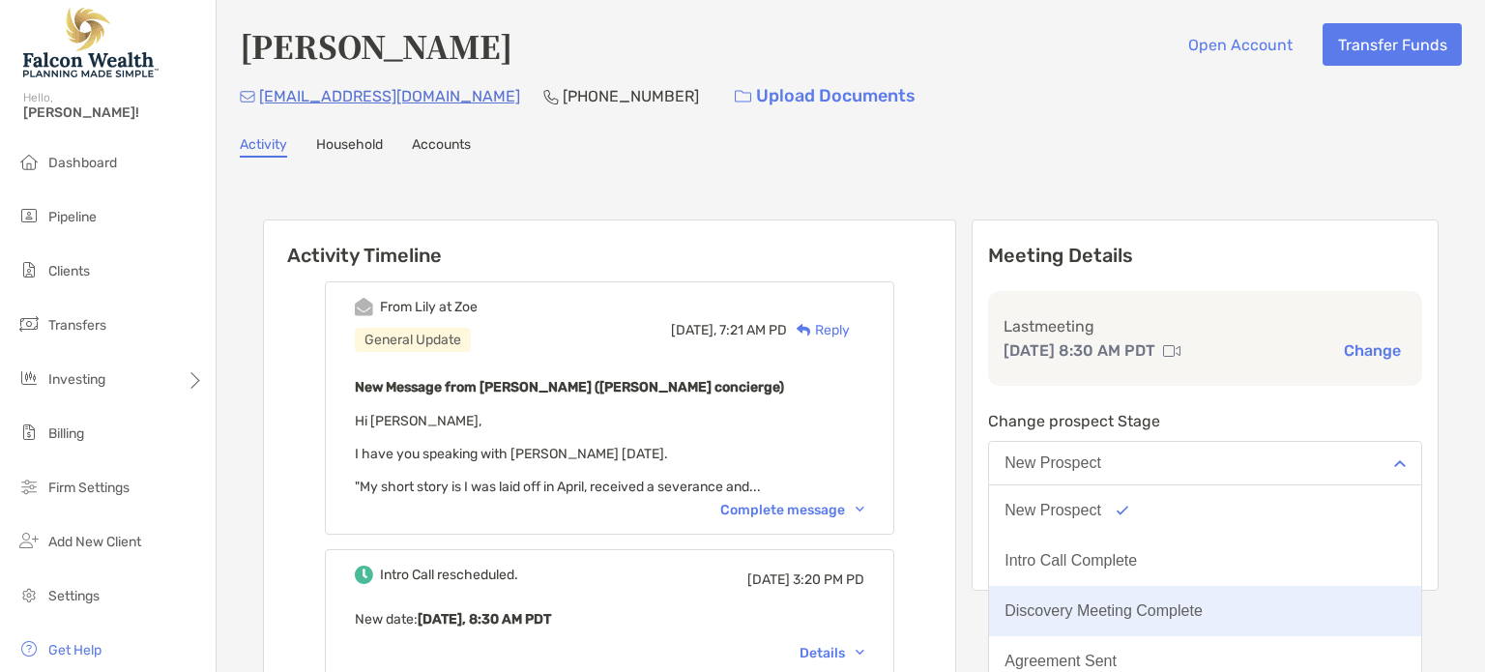
click at [1120, 615] on div "Discovery Meeting Complete" at bounding box center [1104, 610] width 198 height 17
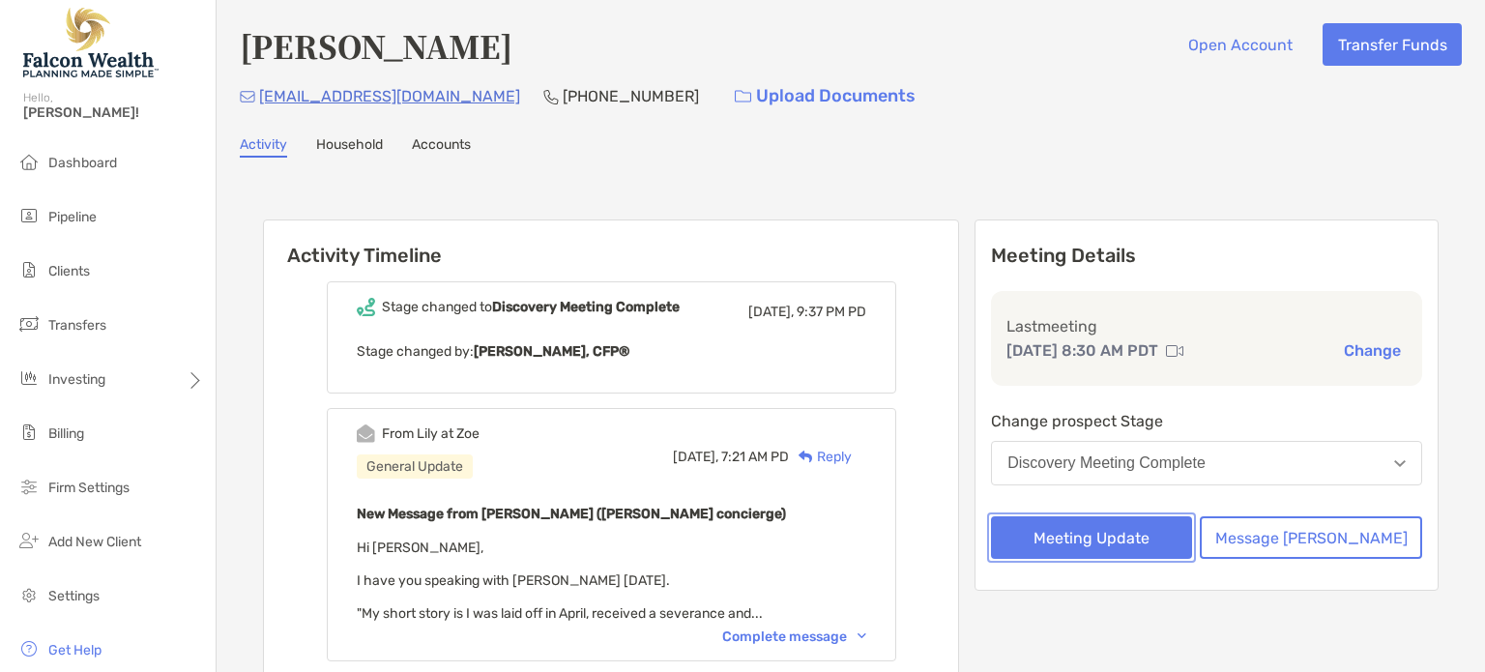
click at [1120, 536] on button "Meeting Update" at bounding box center [1091, 537] width 201 height 43
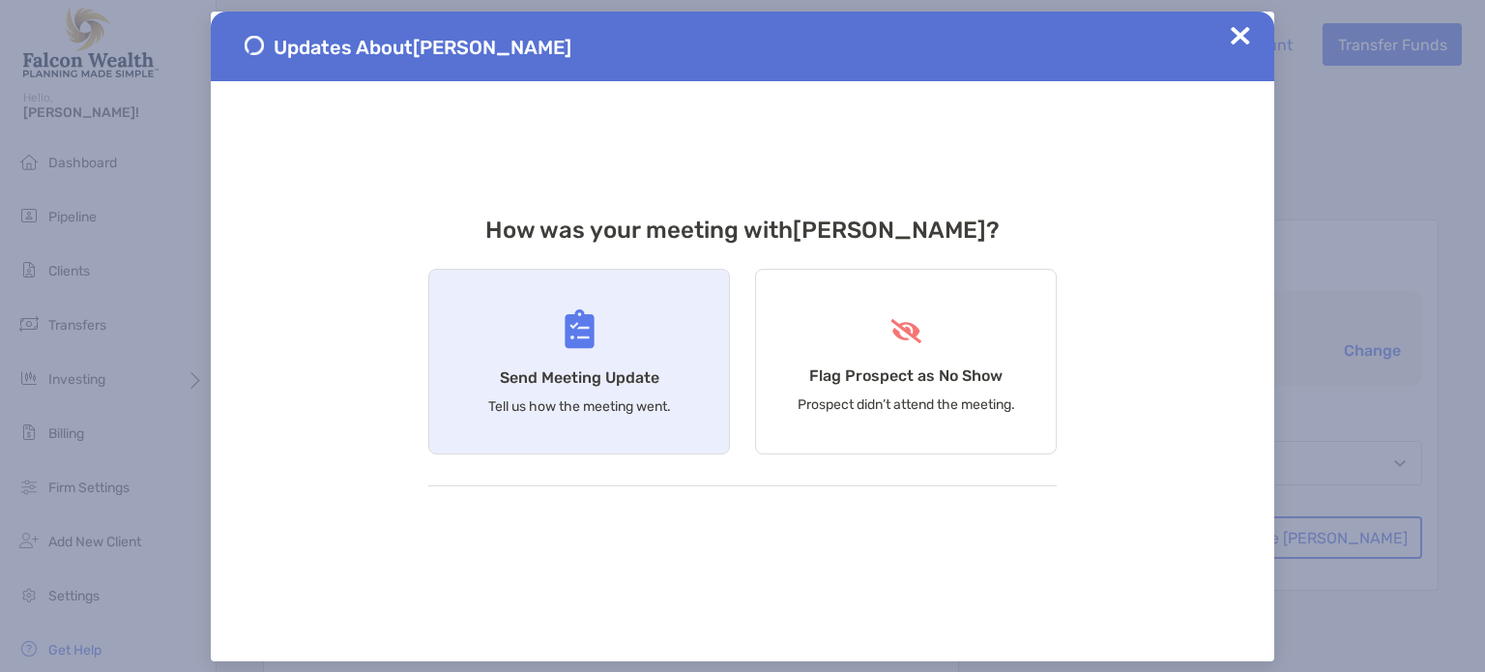
click at [614, 317] on div "Send Meeting Update Tell us how the meeting went." at bounding box center [579, 362] width 302 height 186
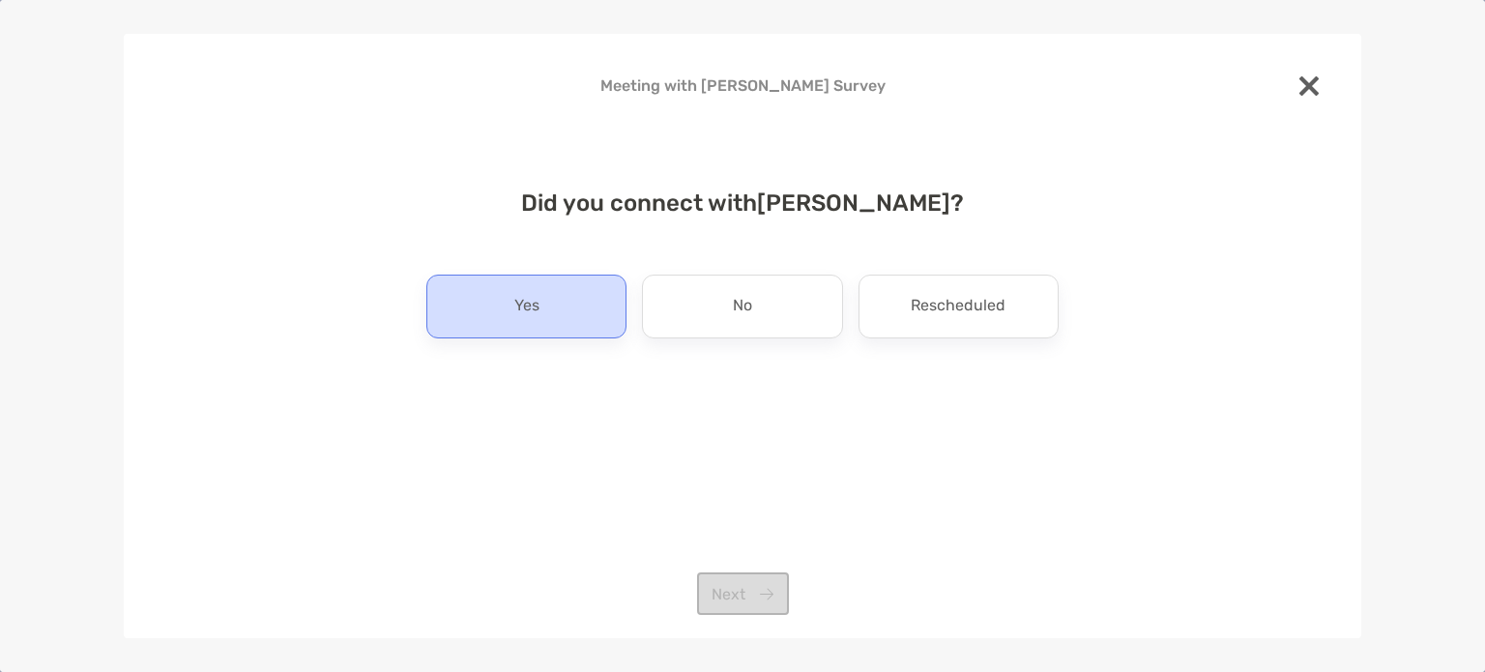
click at [526, 283] on div "Yes" at bounding box center [526, 307] width 200 height 64
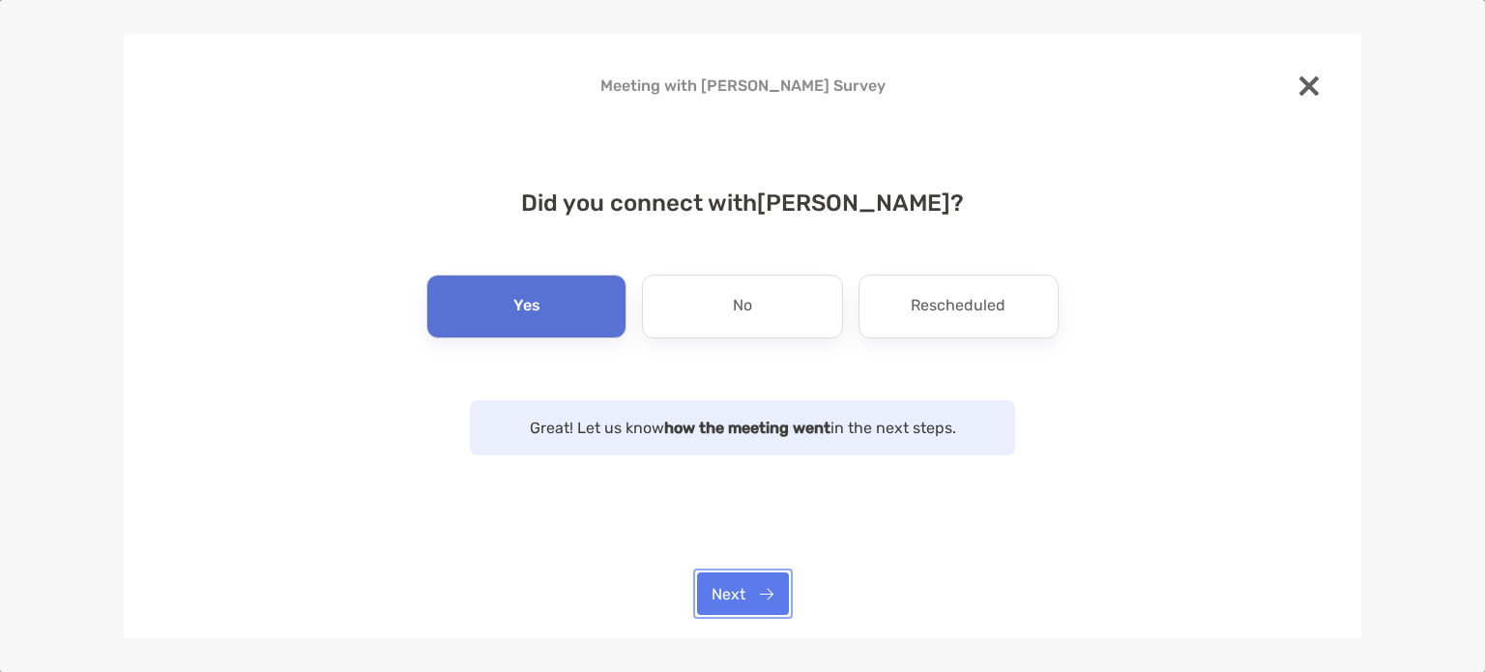
click at [758, 576] on button "Next" at bounding box center [743, 593] width 92 height 43
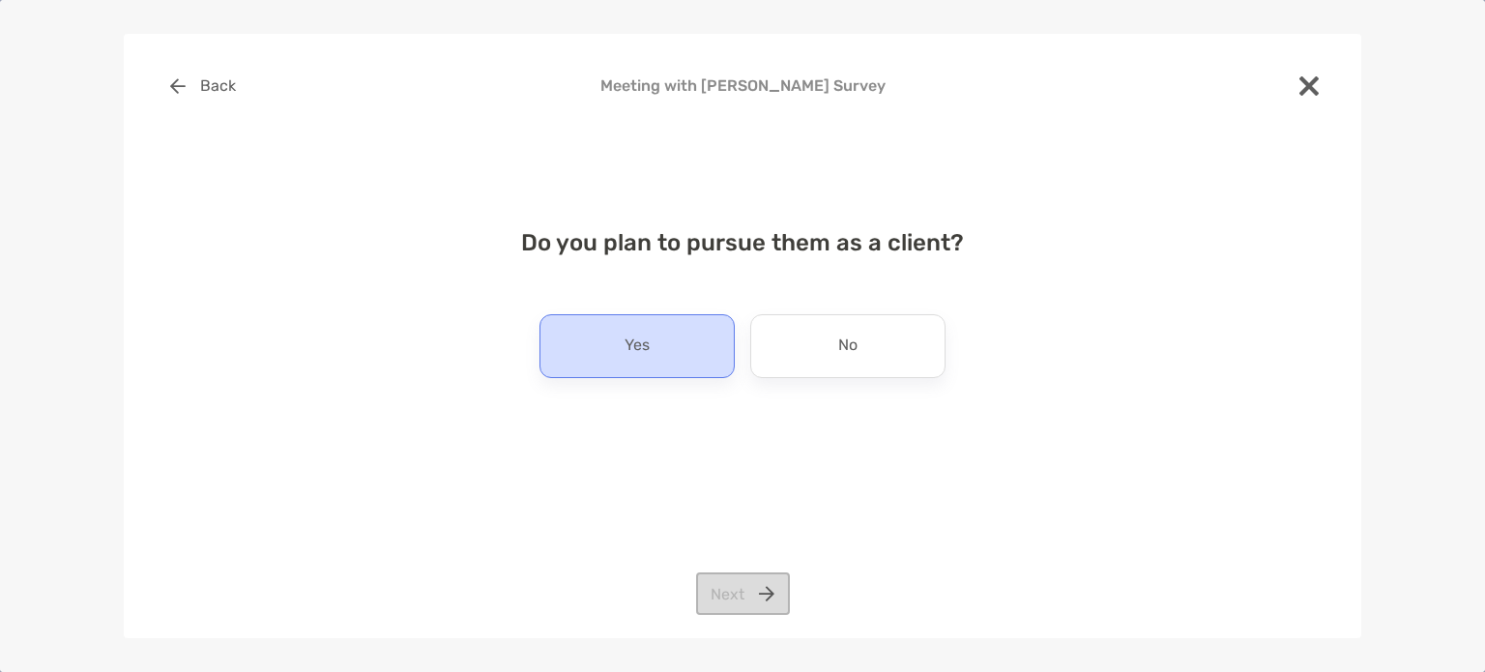
click at [684, 350] on div "Yes" at bounding box center [636, 346] width 195 height 64
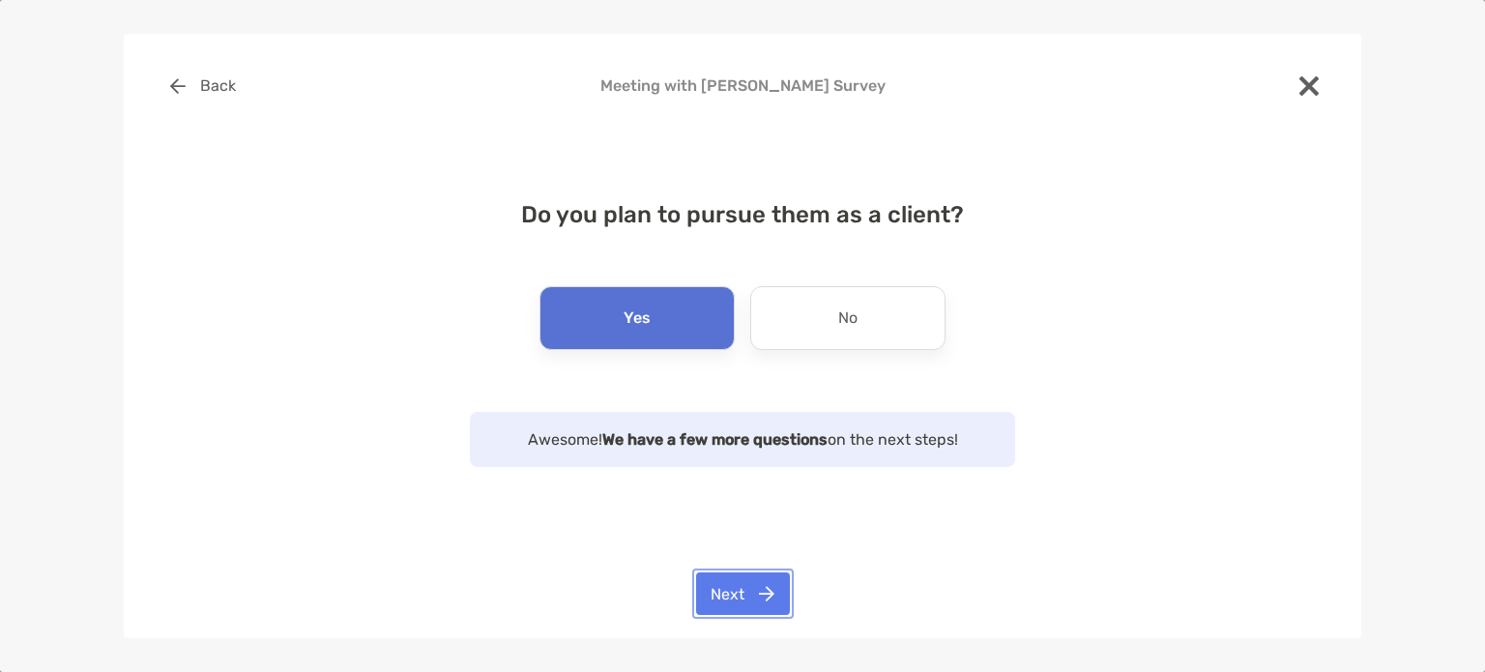
click at [748, 591] on button "Next" at bounding box center [743, 593] width 94 height 43
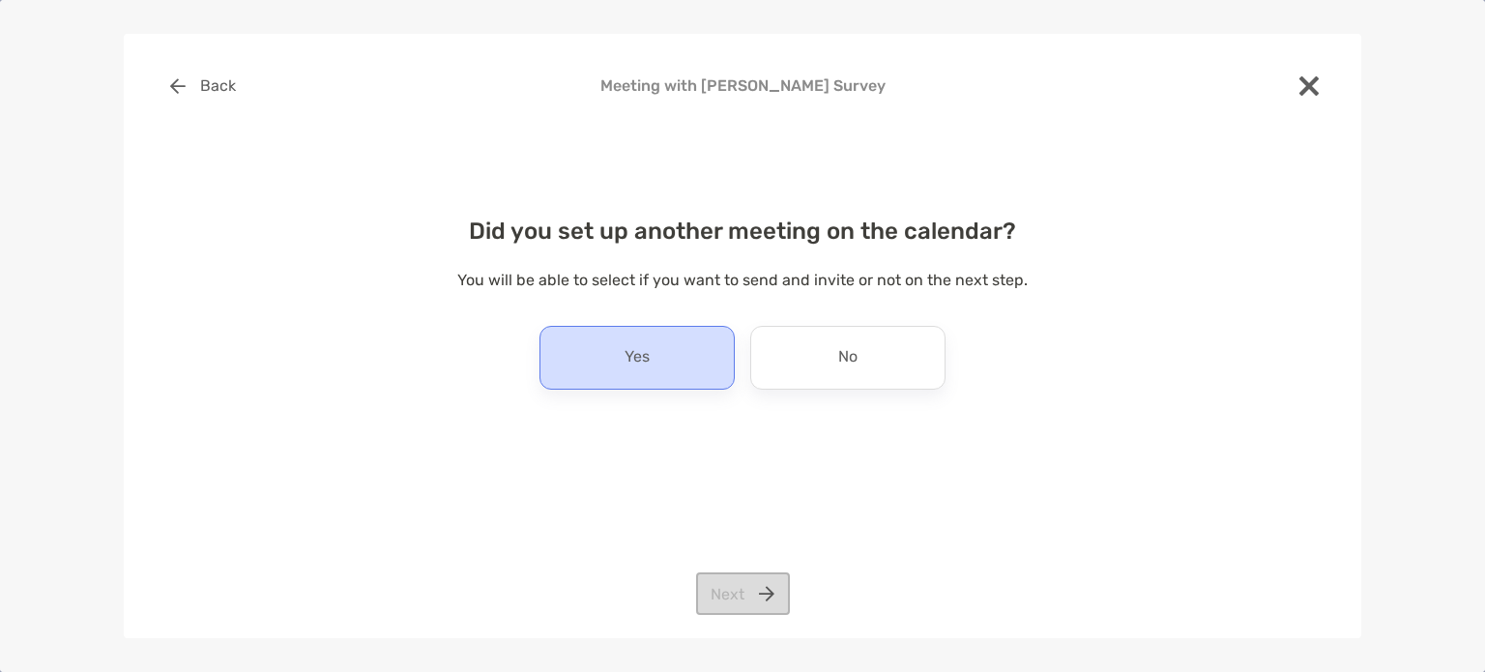
click at [671, 370] on div "Yes" at bounding box center [636, 358] width 195 height 64
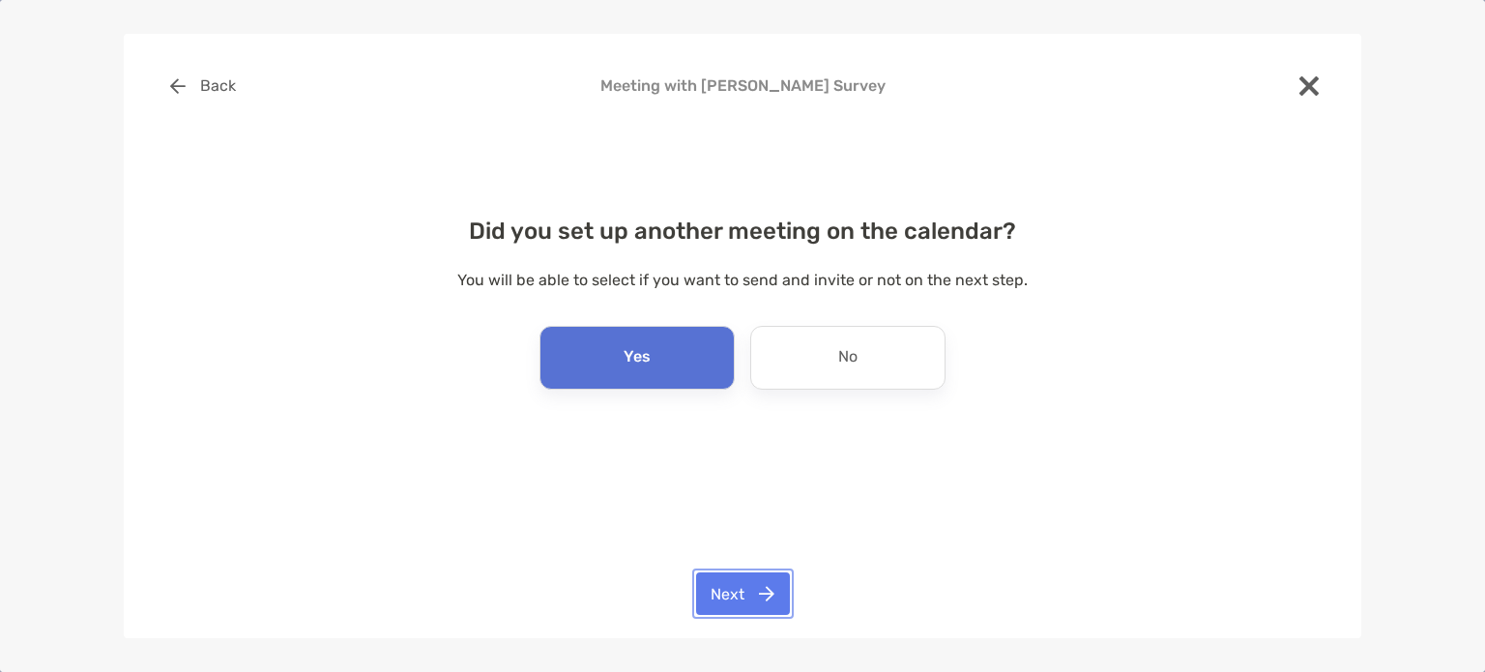
click at [767, 595] on button "Next" at bounding box center [743, 593] width 94 height 43
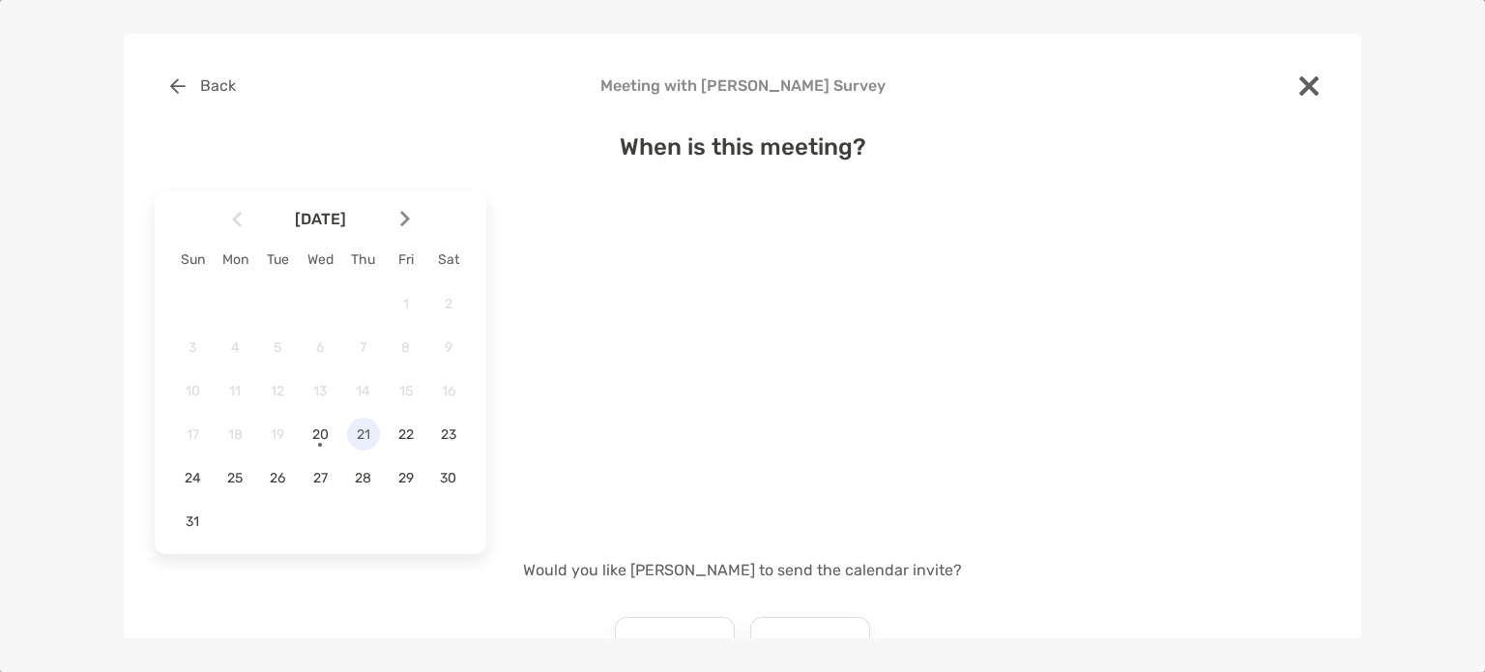
click at [361, 432] on span "21" at bounding box center [363, 434] width 33 height 16
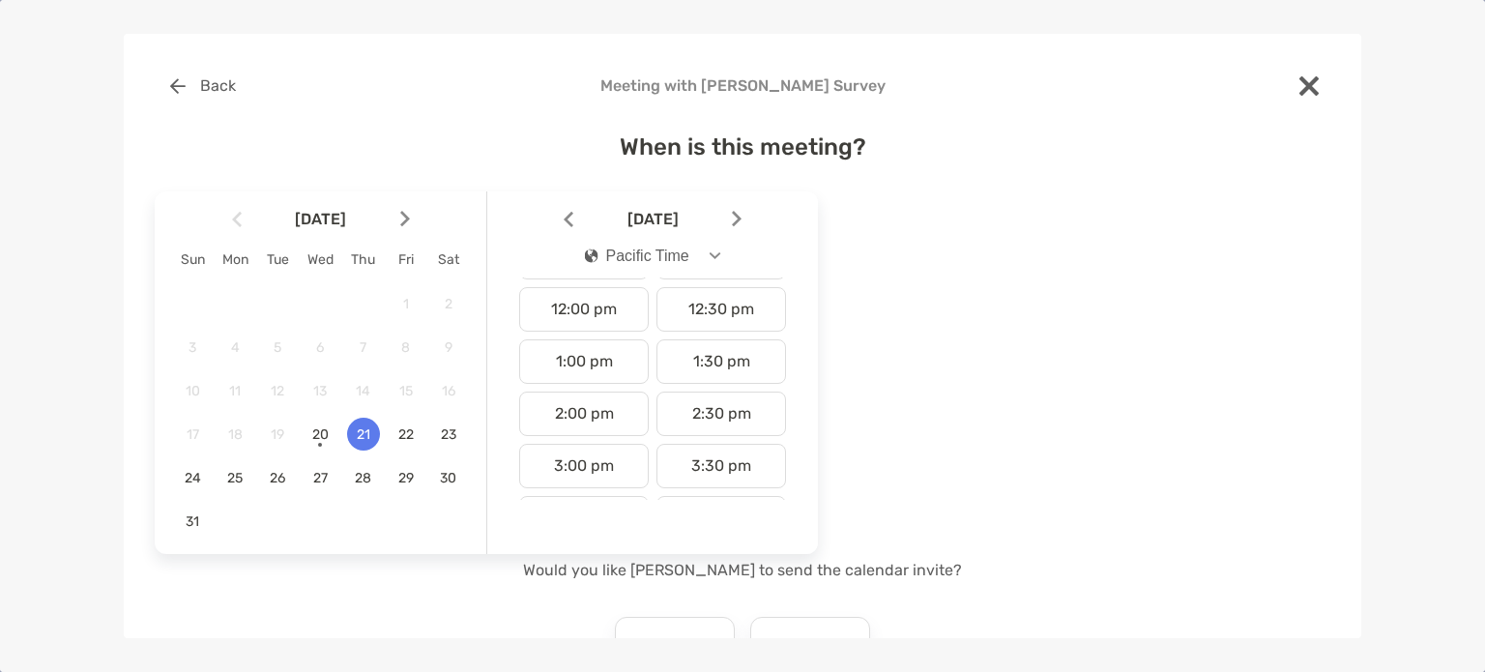
scroll to position [605, 0]
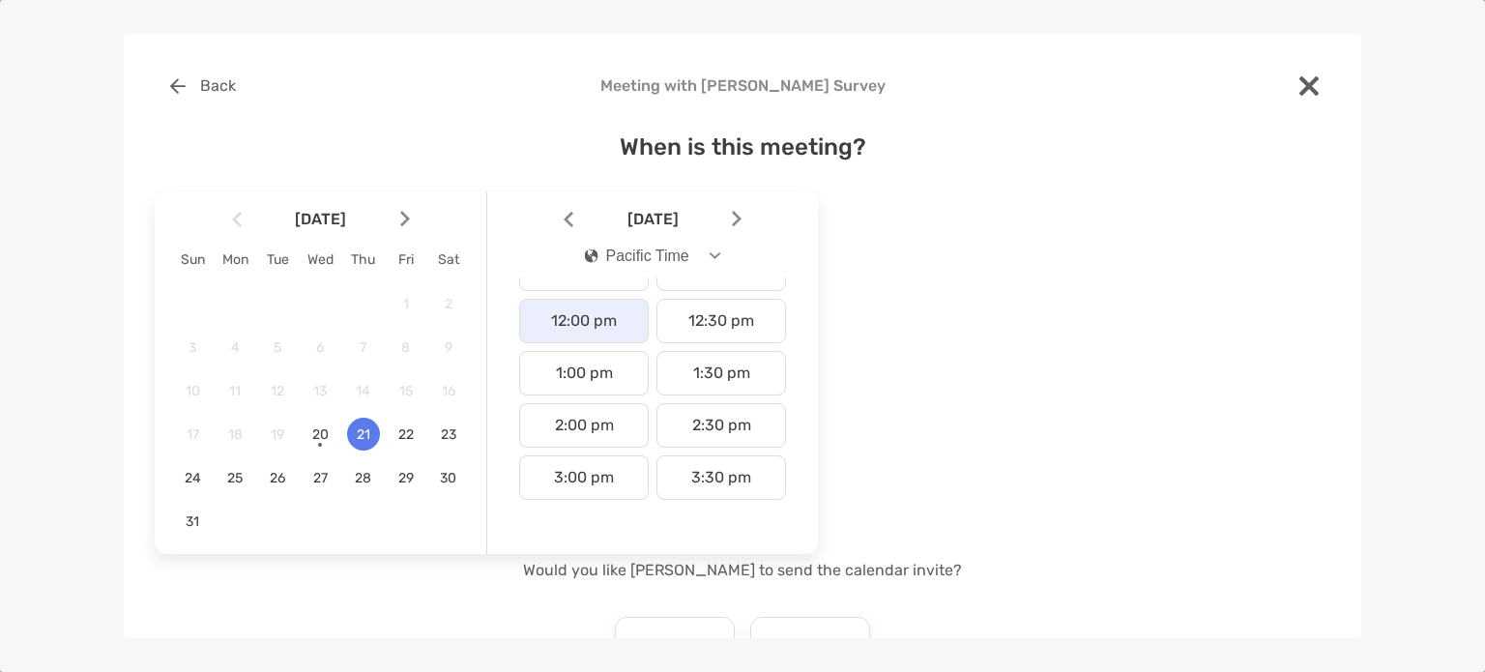
click at [596, 316] on div "12:00 pm" at bounding box center [584, 321] width 130 height 44
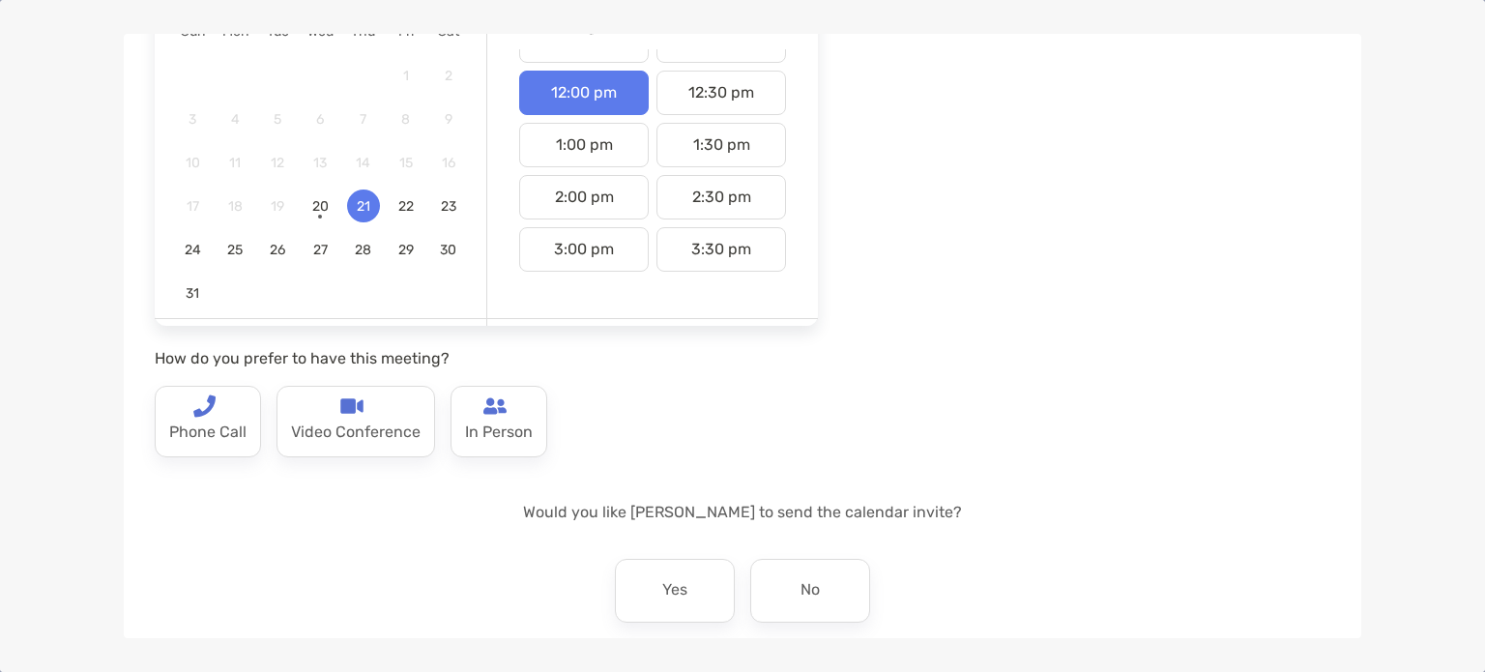
scroll to position [232, 0]
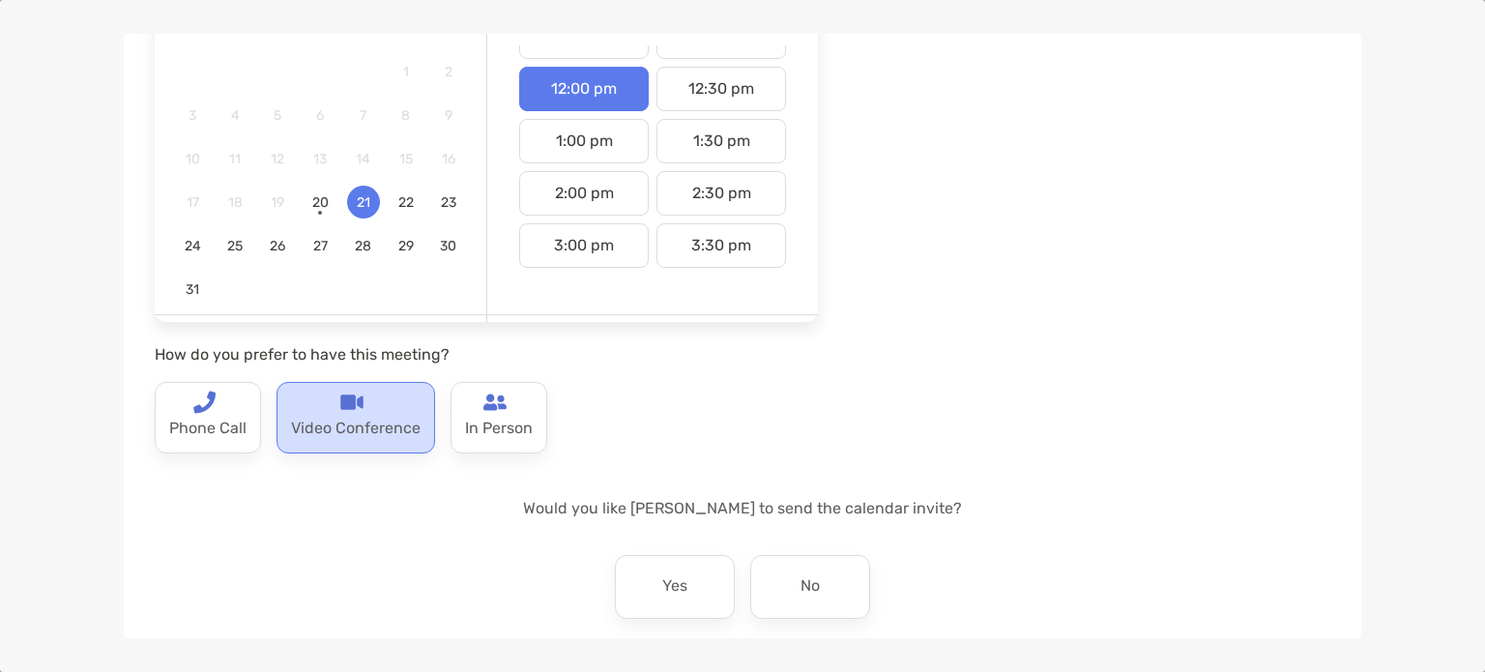
click at [325, 422] on p "Video Conference" at bounding box center [356, 429] width 130 height 31
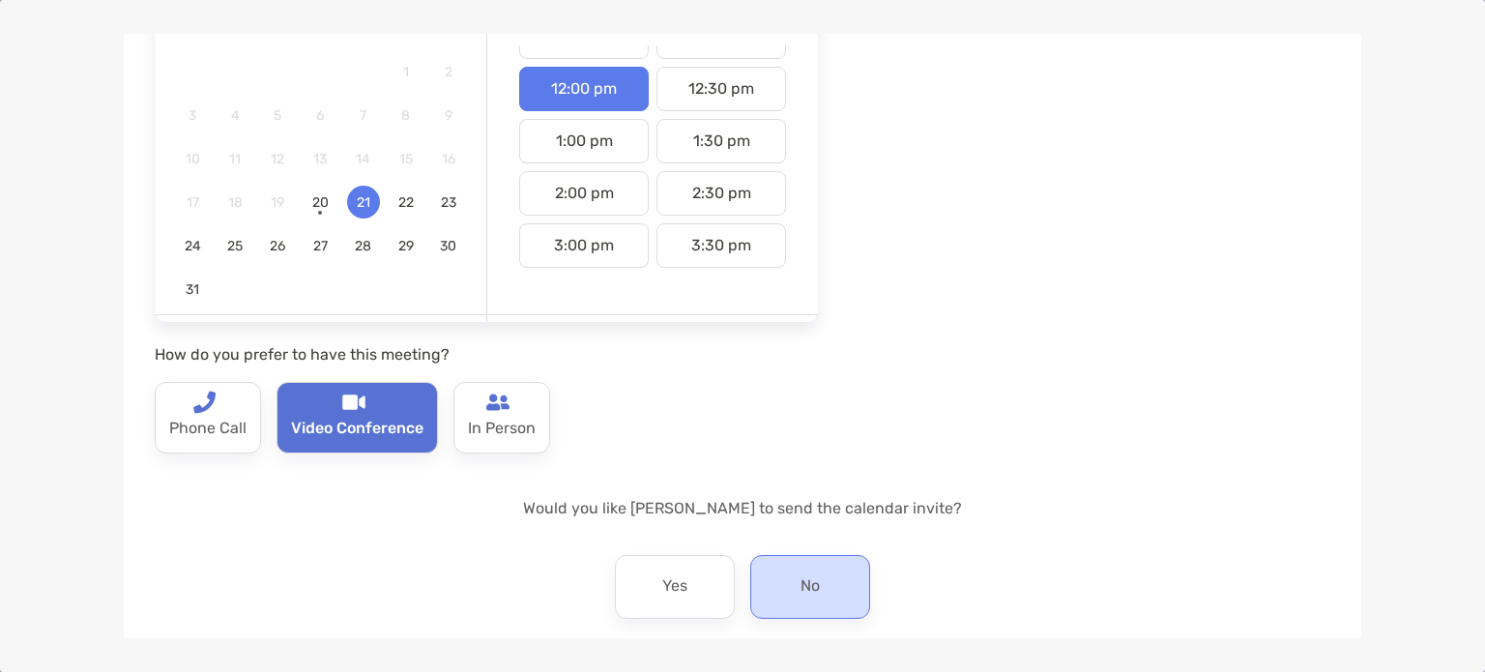
click at [780, 596] on div "No" at bounding box center [810, 587] width 120 height 64
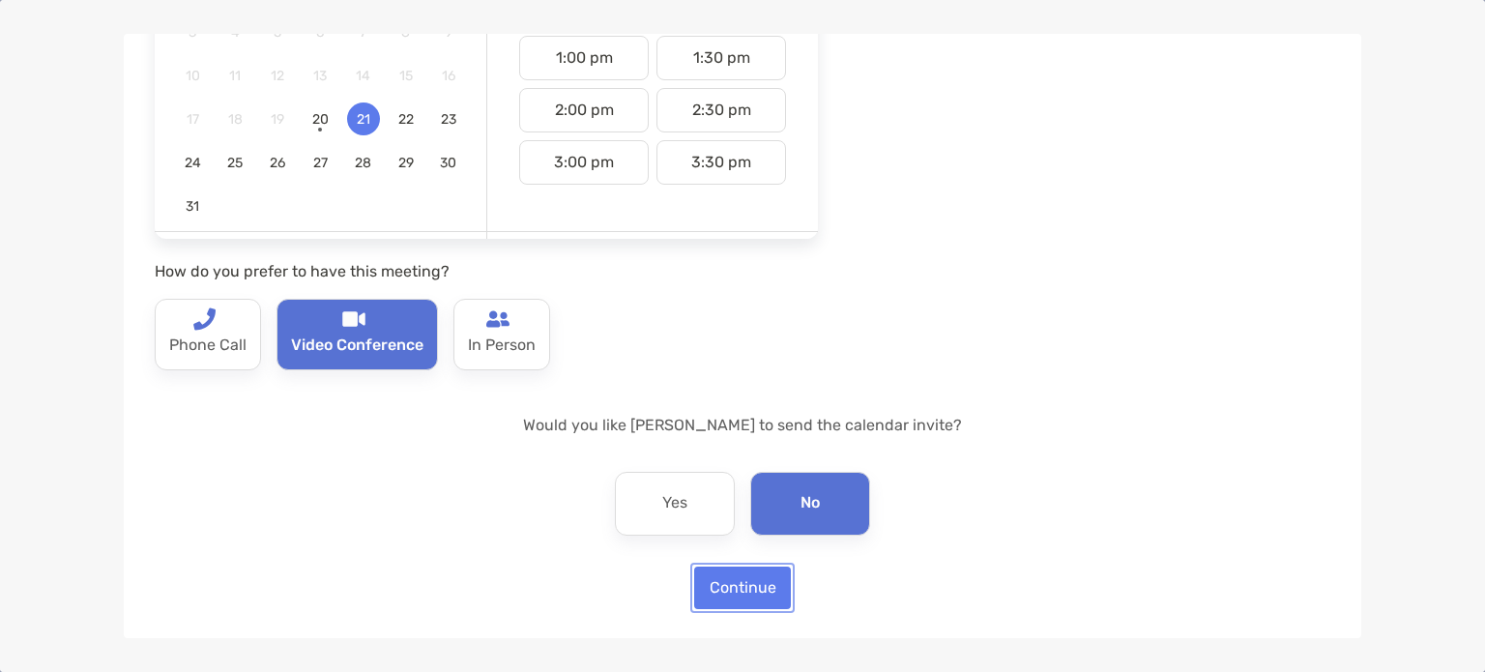
click at [741, 597] on button "Continue" at bounding box center [742, 588] width 97 height 43
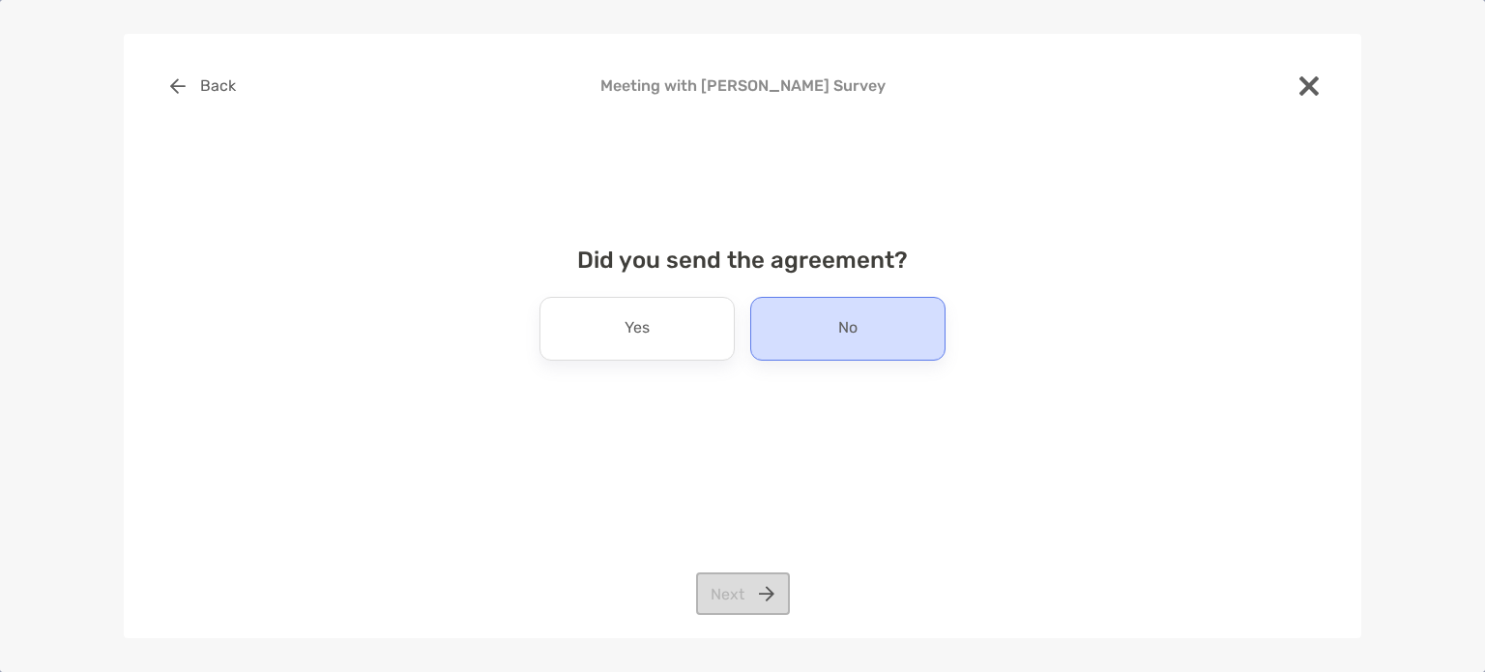
click at [790, 319] on div "No" at bounding box center [847, 329] width 195 height 64
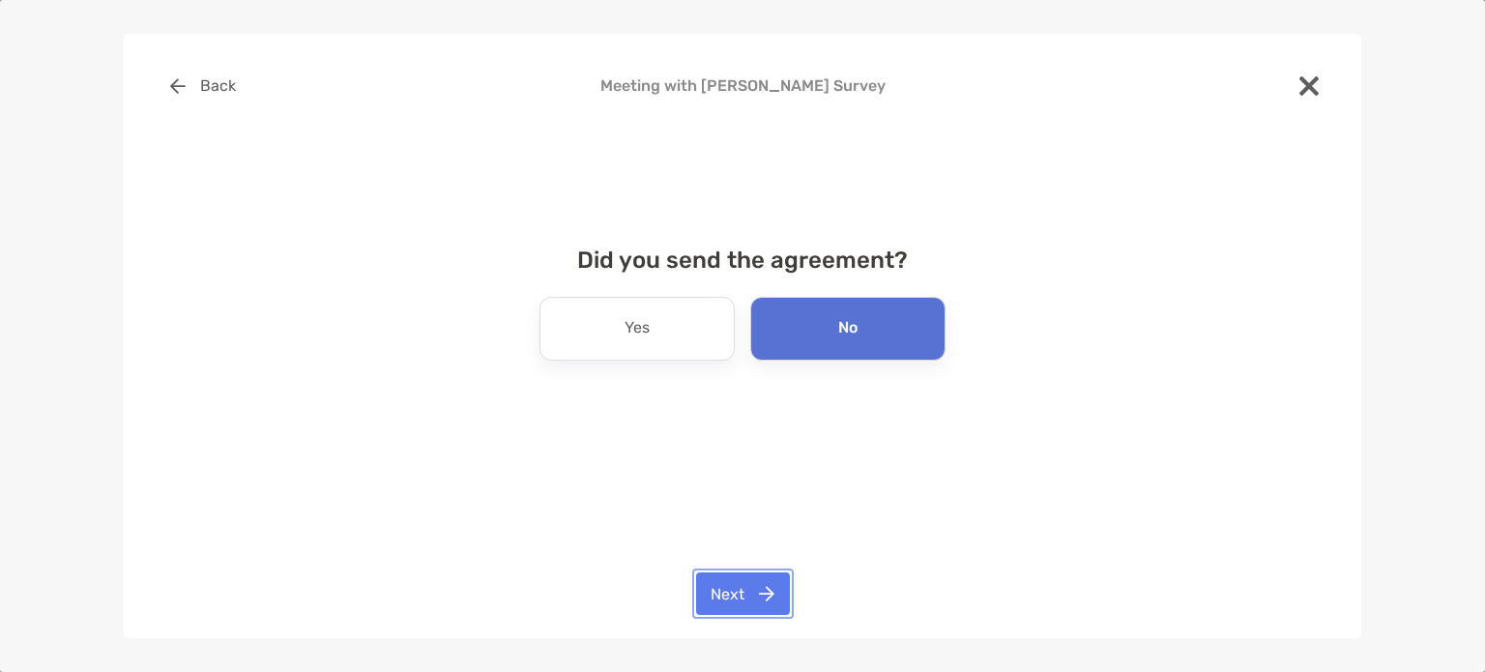
click at [758, 604] on button "Next" at bounding box center [743, 593] width 94 height 43
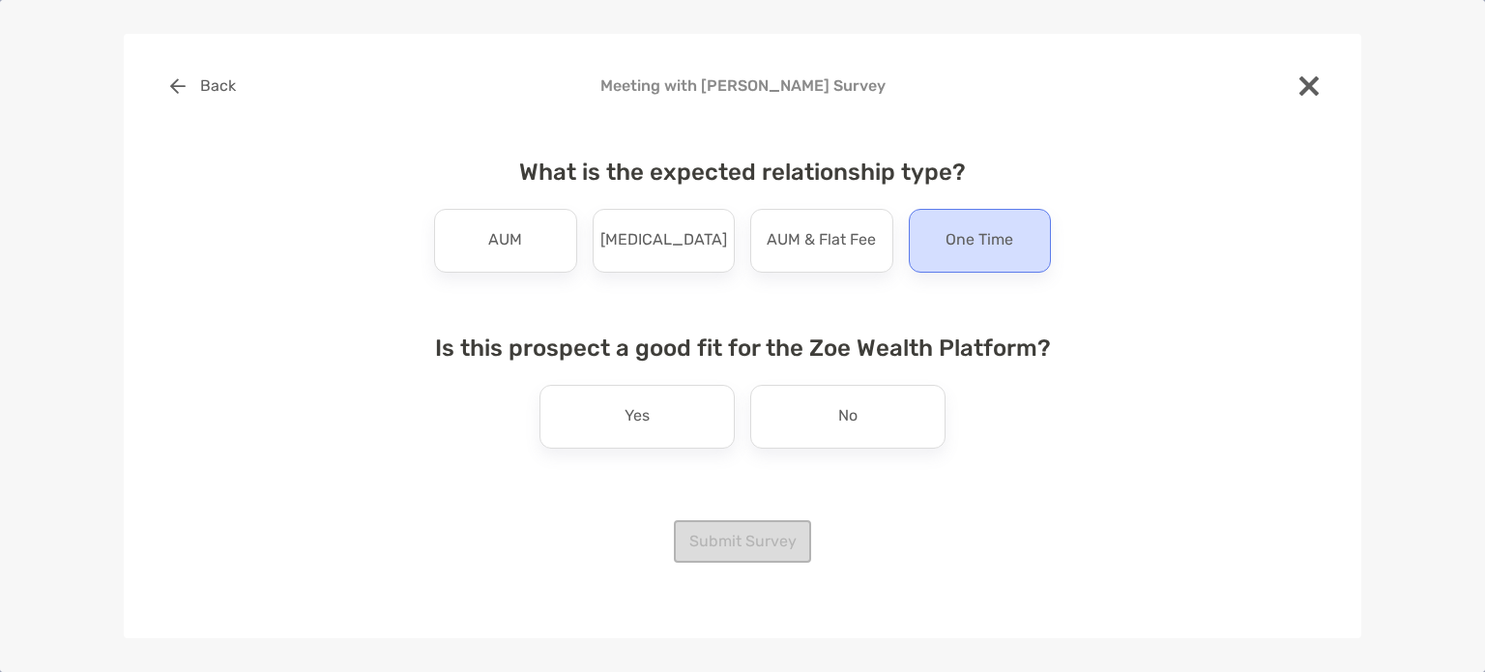
click at [986, 219] on div "One Time" at bounding box center [980, 241] width 143 height 64
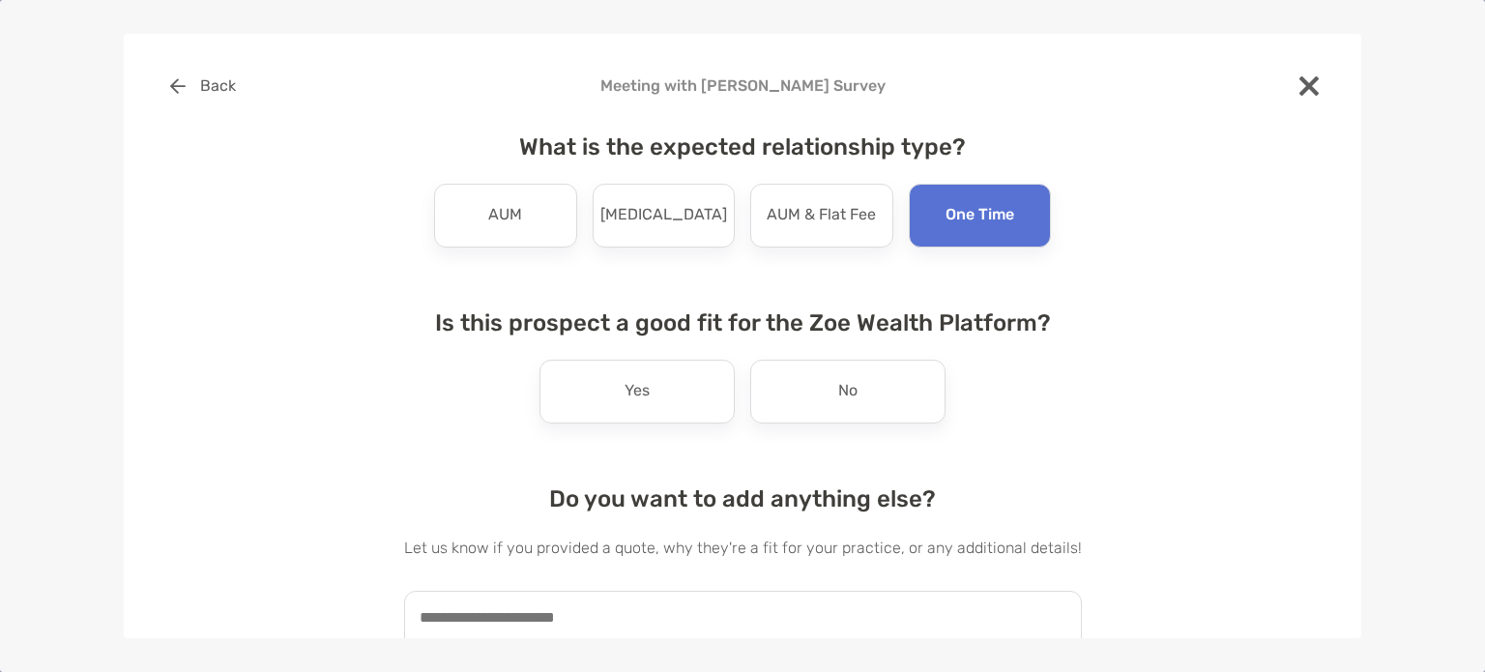
click at [837, 357] on div "Is this prospect a good fit for the Zoe Wealth Platform? Yes No" at bounding box center [743, 366] width 678 height 114
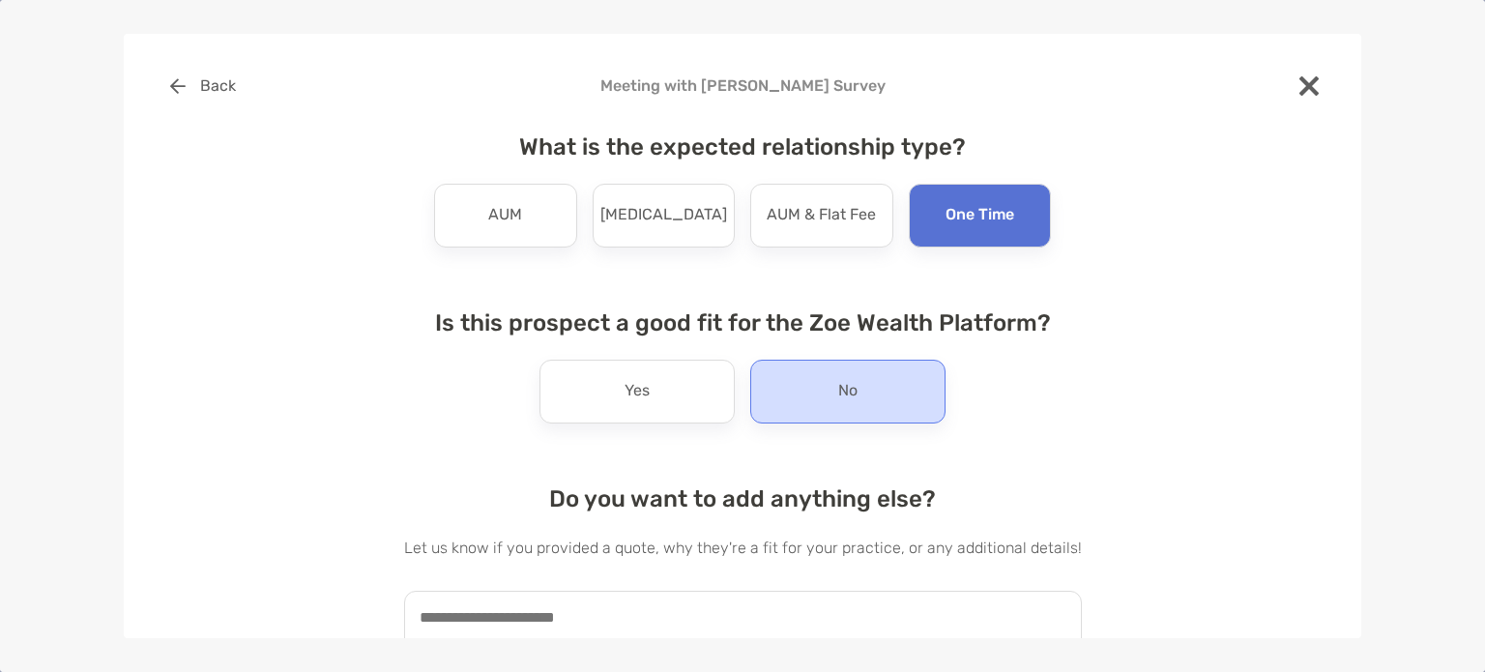
click at [838, 378] on p "No" at bounding box center [847, 391] width 19 height 31
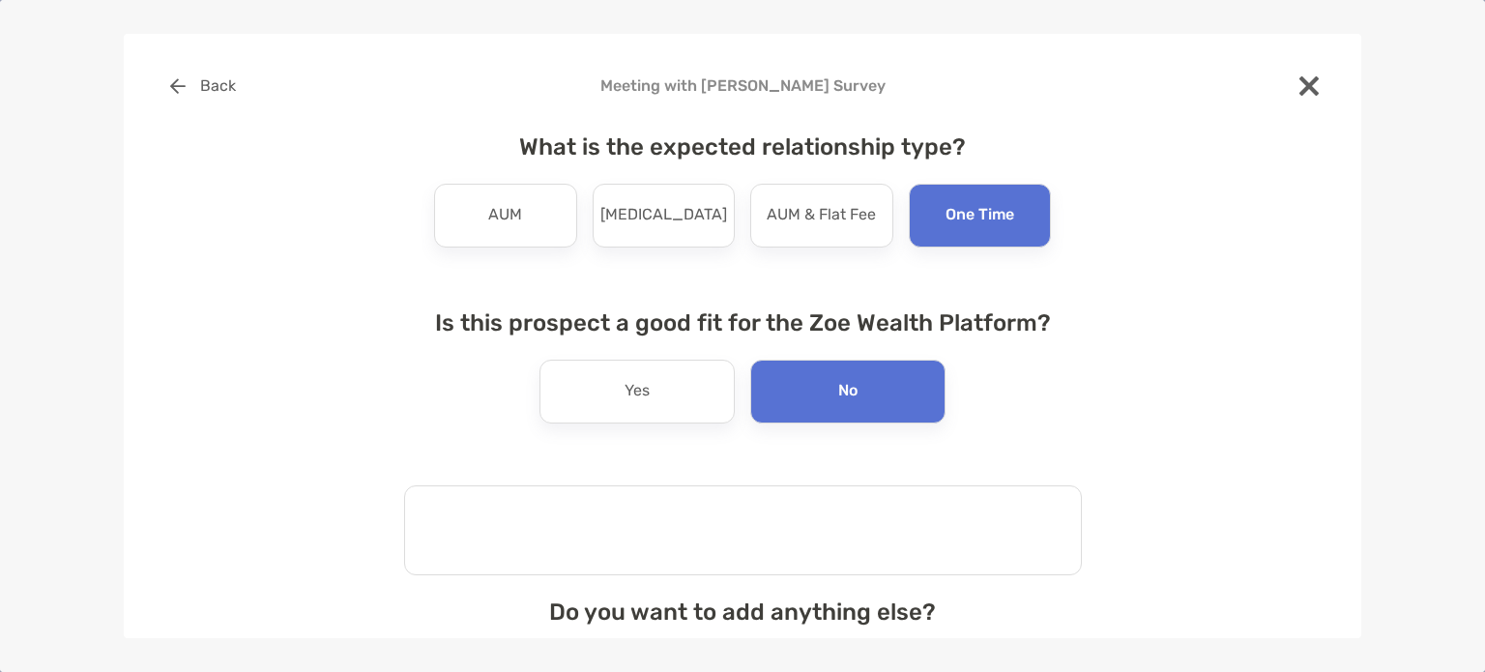
click at [510, 517] on textarea at bounding box center [743, 530] width 678 height 90
click at [487, 510] on textarea "**********" at bounding box center [733, 530] width 658 height 90
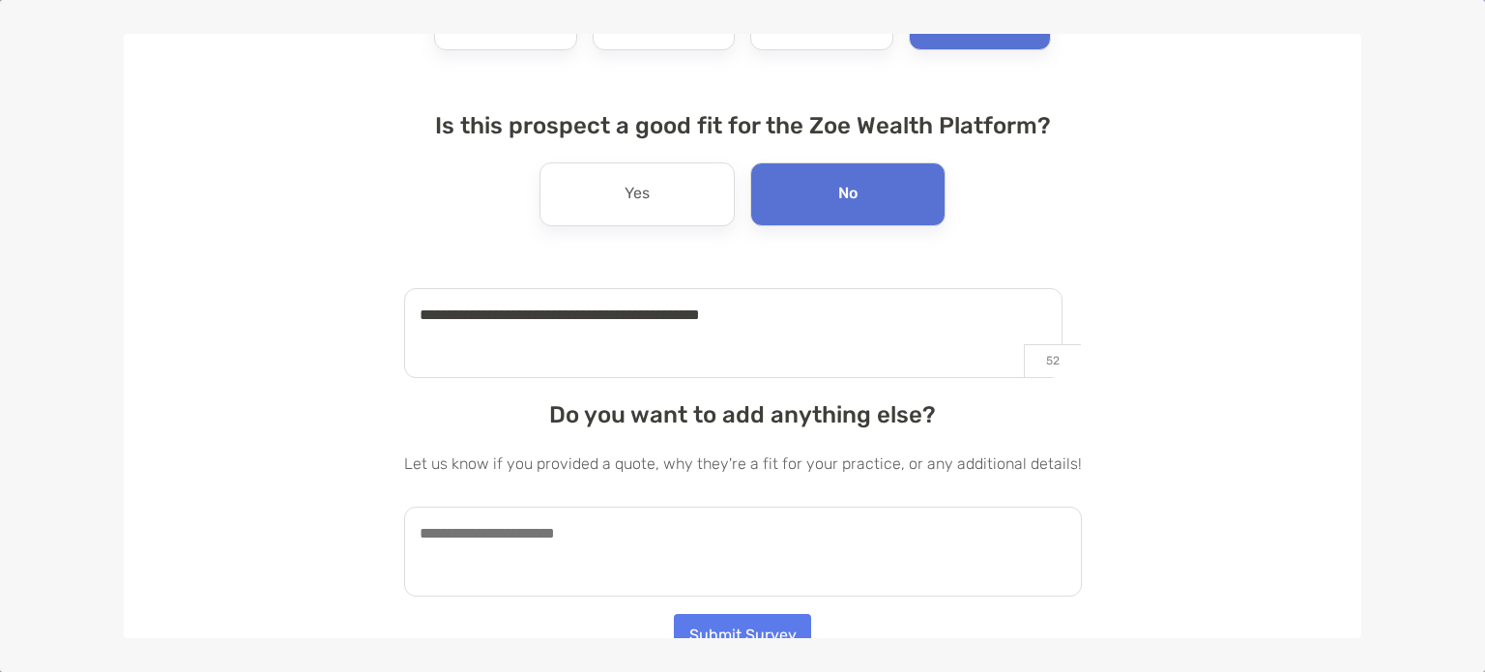
scroll to position [216, 0]
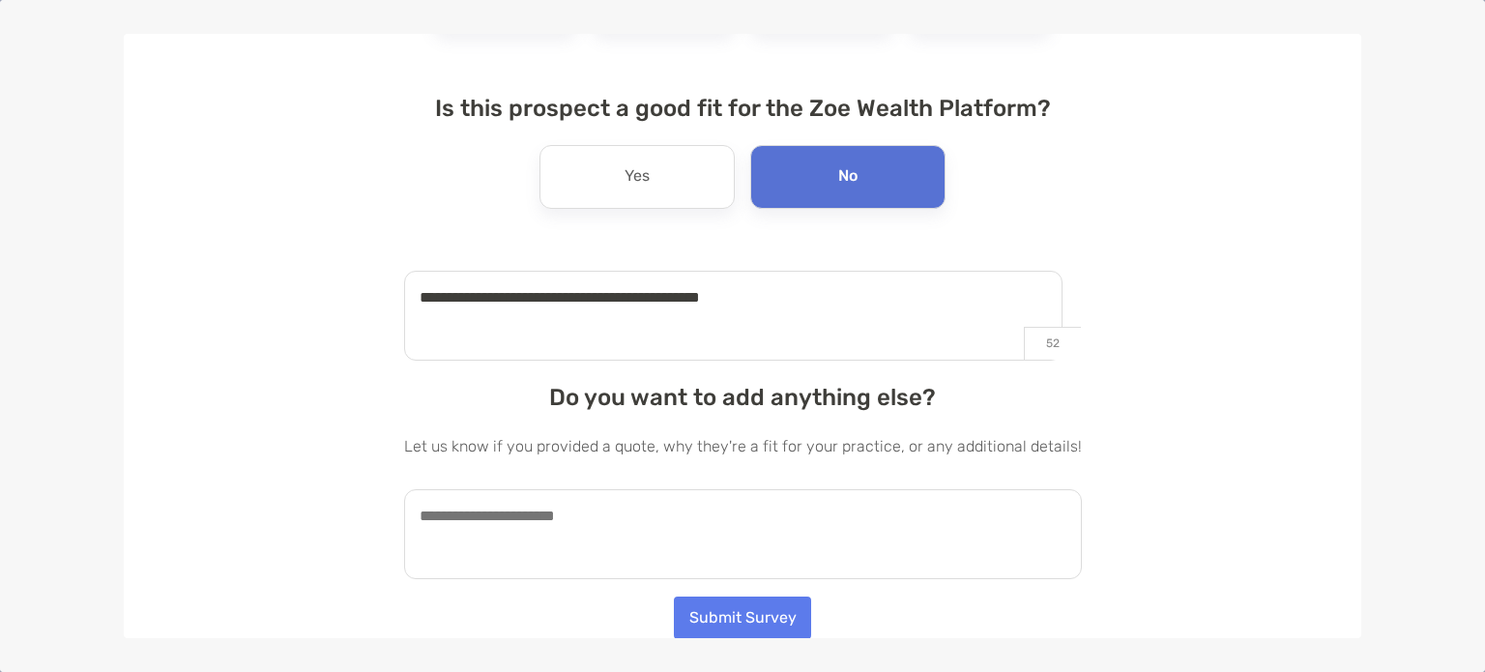
type textarea "**********"
click at [737, 610] on button "Submit Survey" at bounding box center [742, 617] width 137 height 43
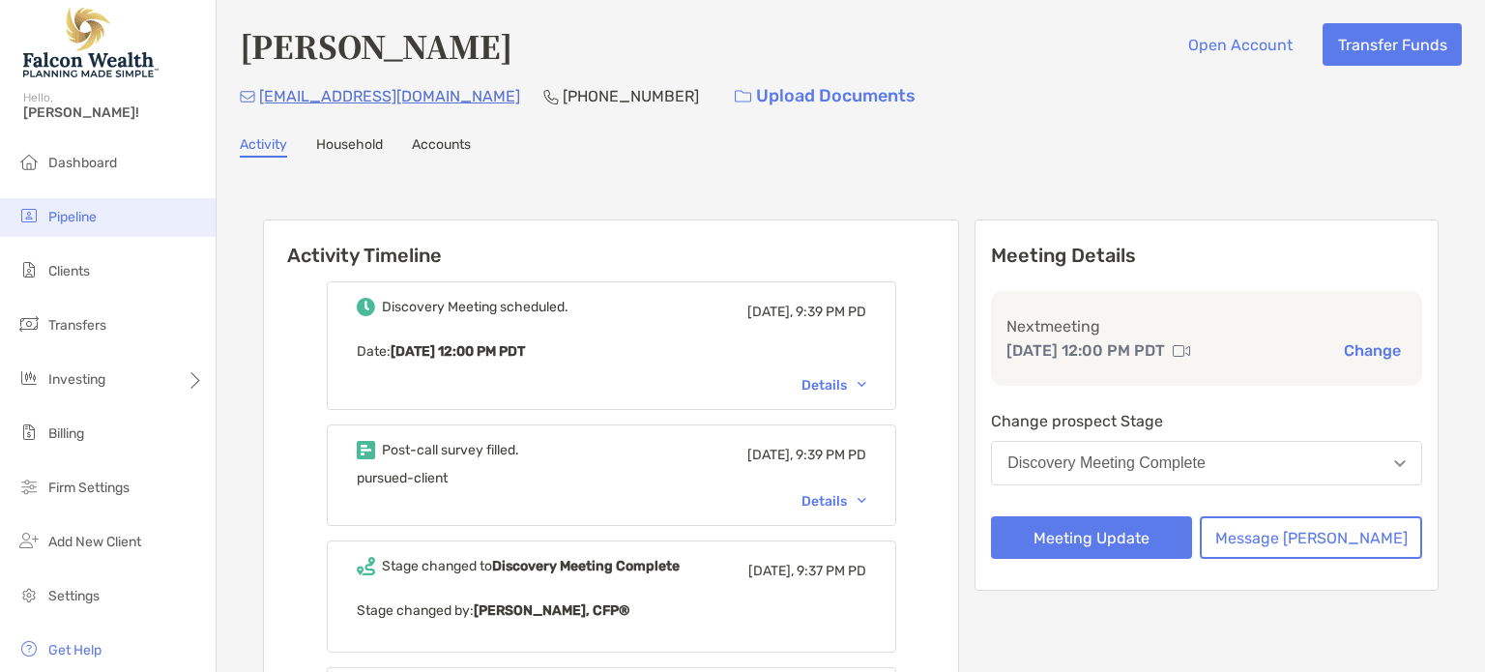
click at [53, 215] on span "Pipeline" at bounding box center [72, 217] width 48 height 16
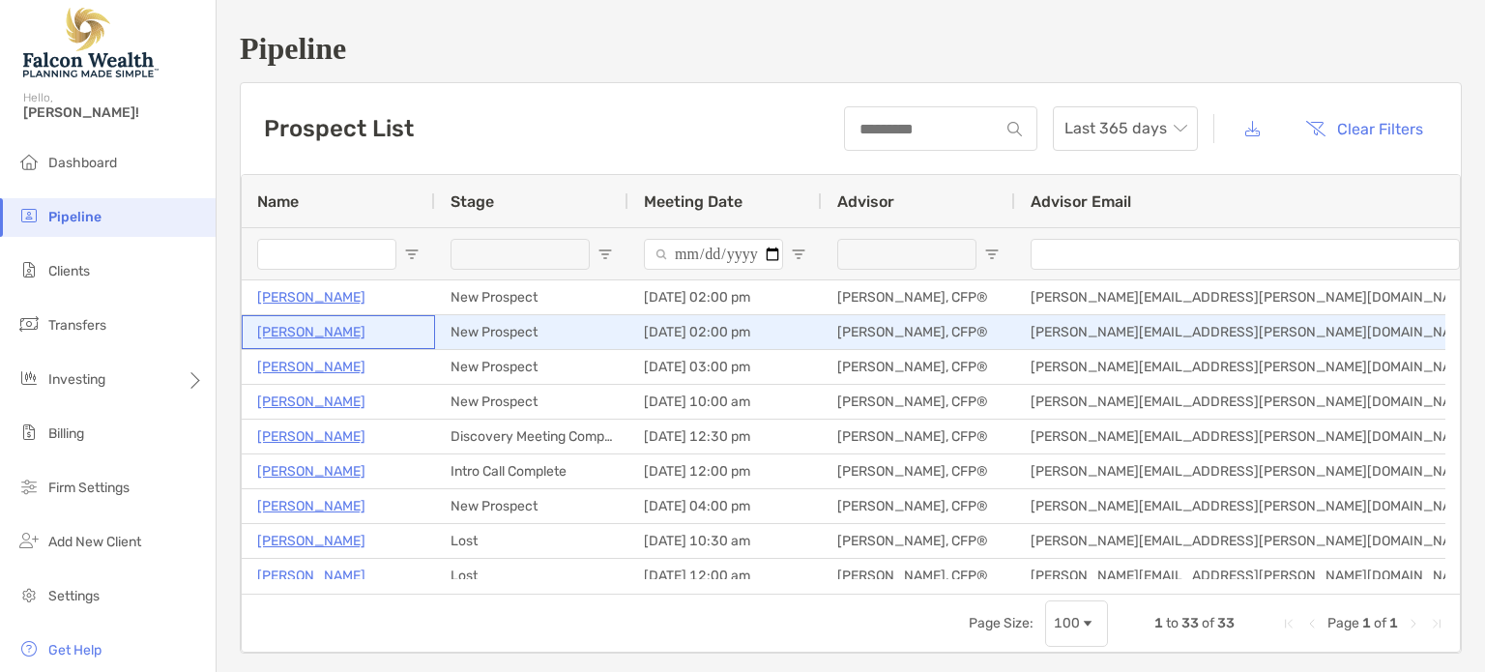
click at [319, 334] on p "Deborah Pines" at bounding box center [311, 332] width 108 height 24
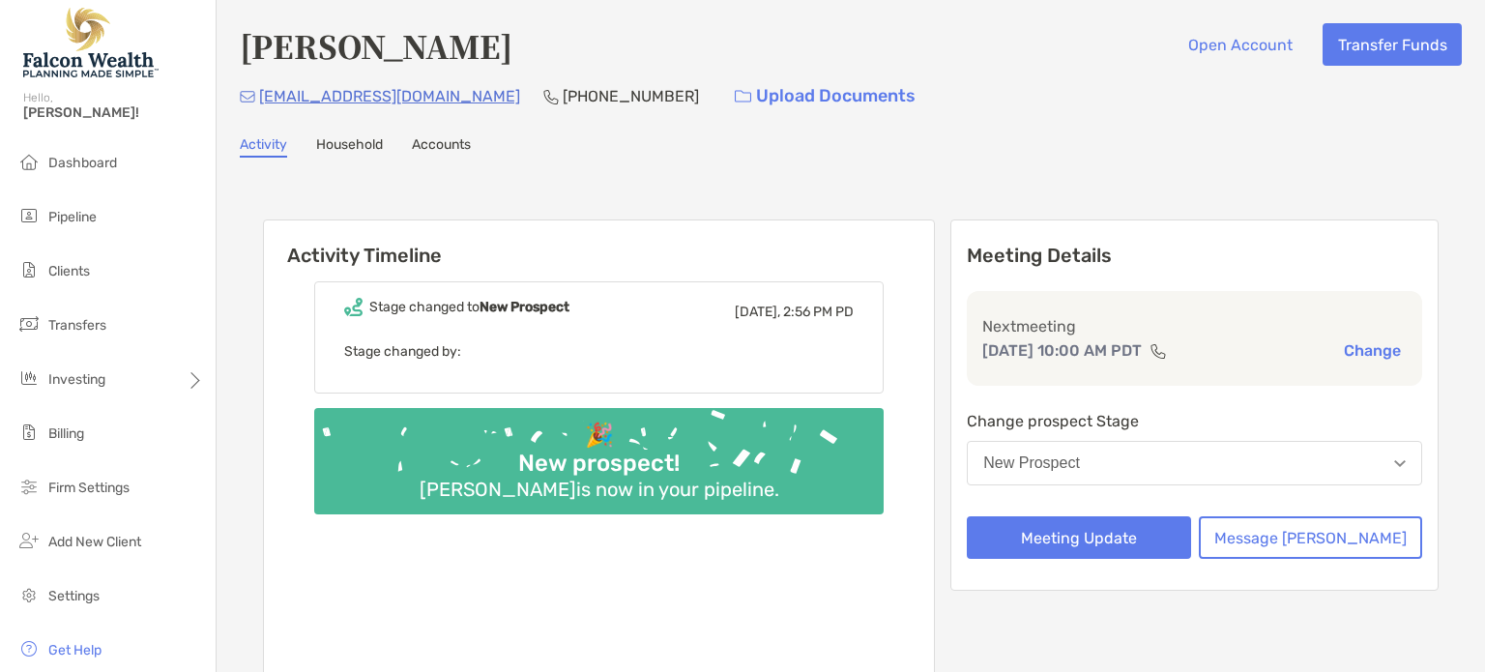
scroll to position [37, 0]
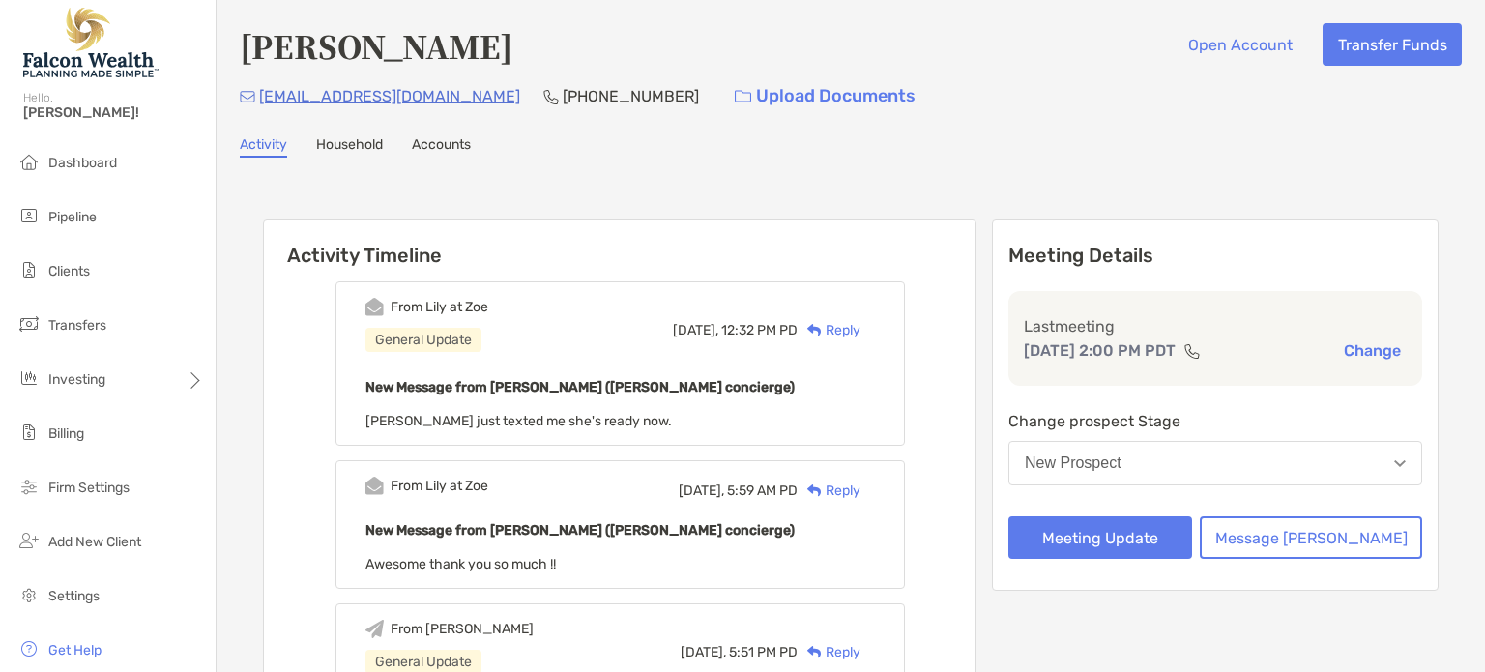
click at [1121, 455] on div "New Prospect" at bounding box center [1073, 462] width 97 height 17
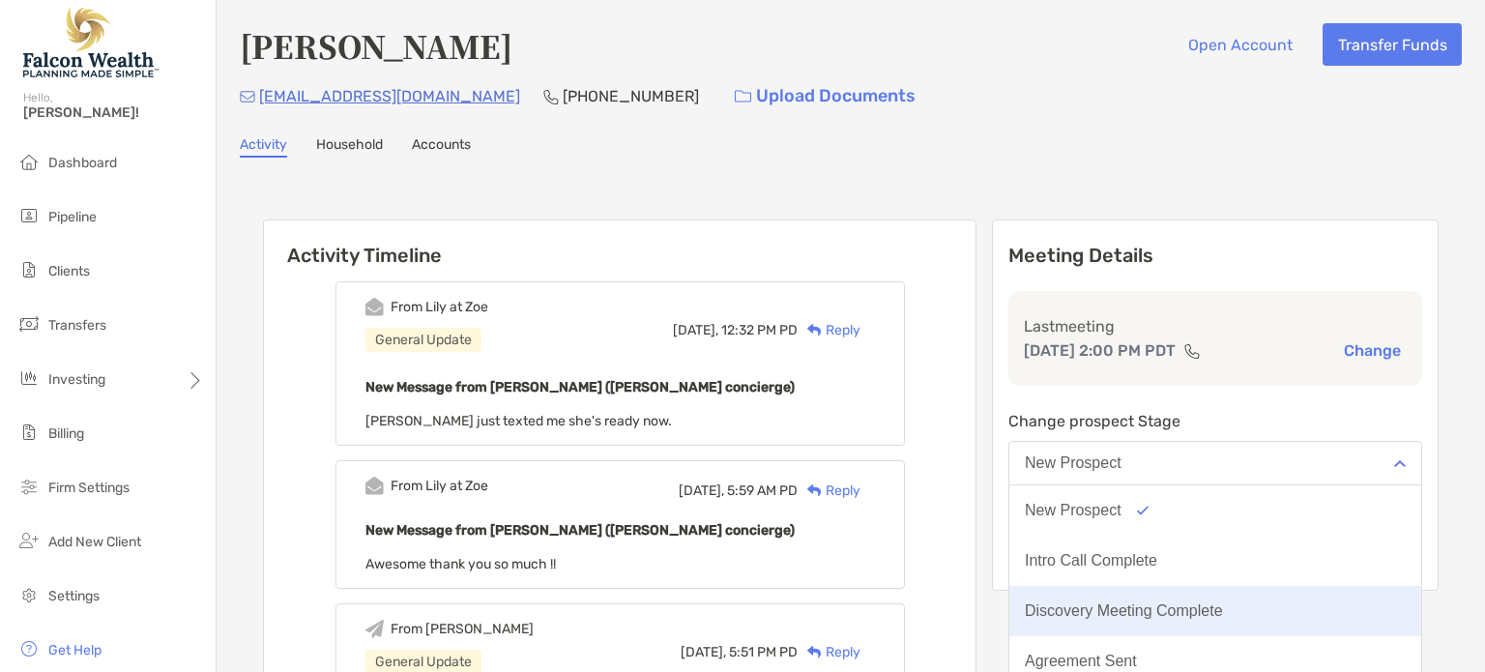
click at [1153, 602] on div "Discovery Meeting Complete" at bounding box center [1124, 610] width 198 height 17
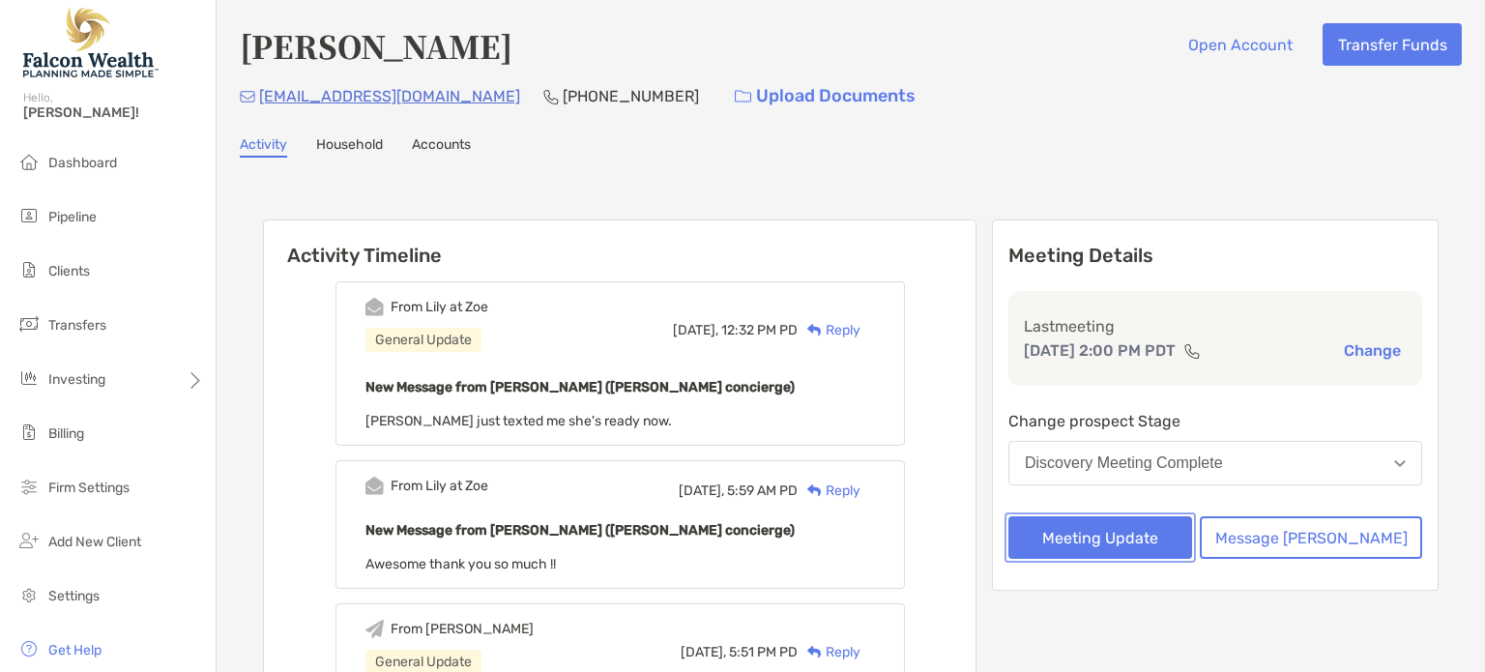
click at [1143, 541] on button "Meeting Update" at bounding box center [1100, 537] width 184 height 43
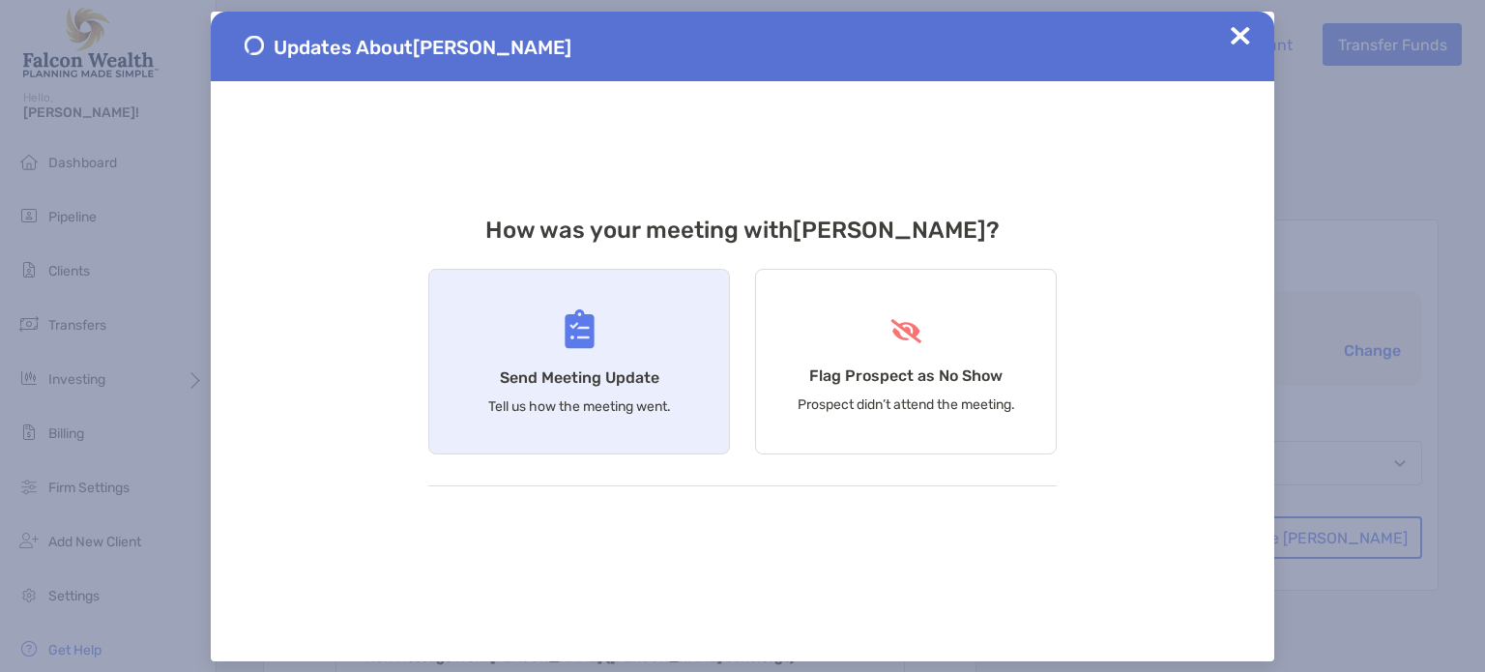
click at [611, 343] on div "Send Meeting Update Tell us how the meeting went." at bounding box center [579, 362] width 302 height 186
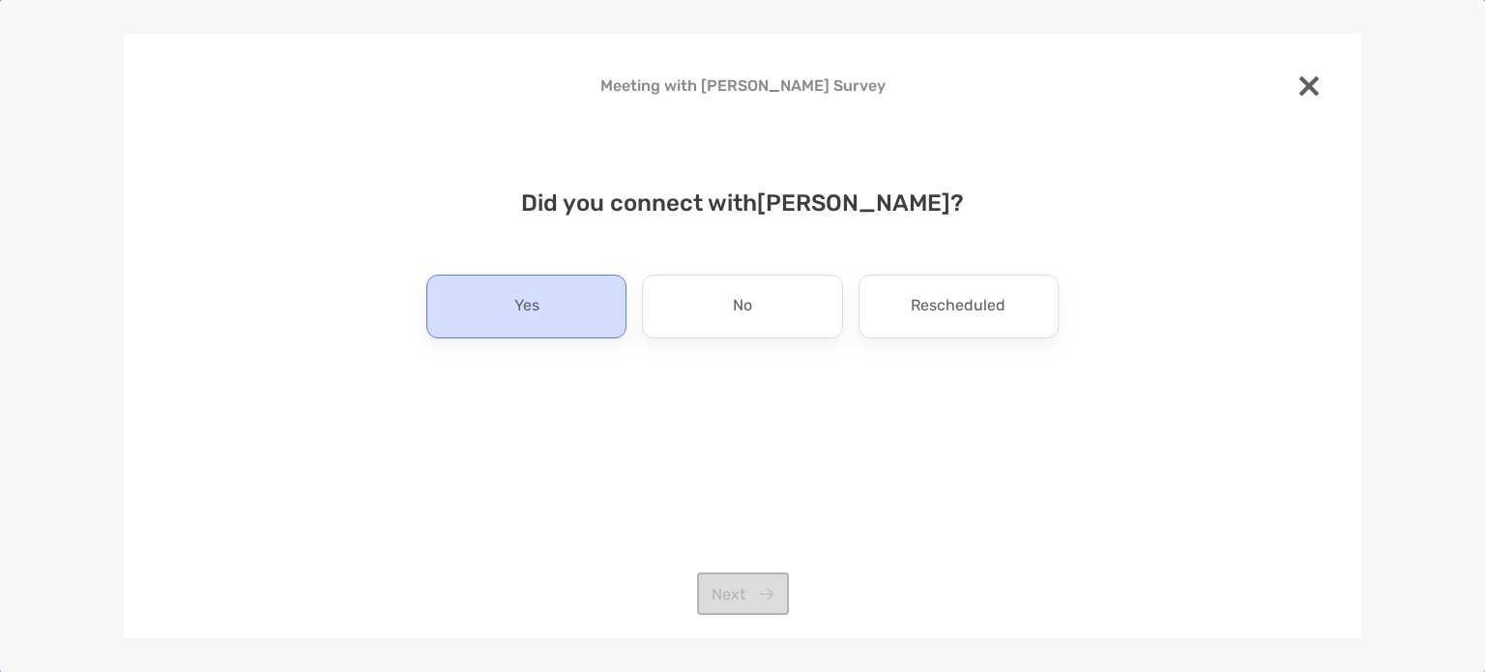
click at [596, 316] on div "Yes" at bounding box center [526, 307] width 200 height 64
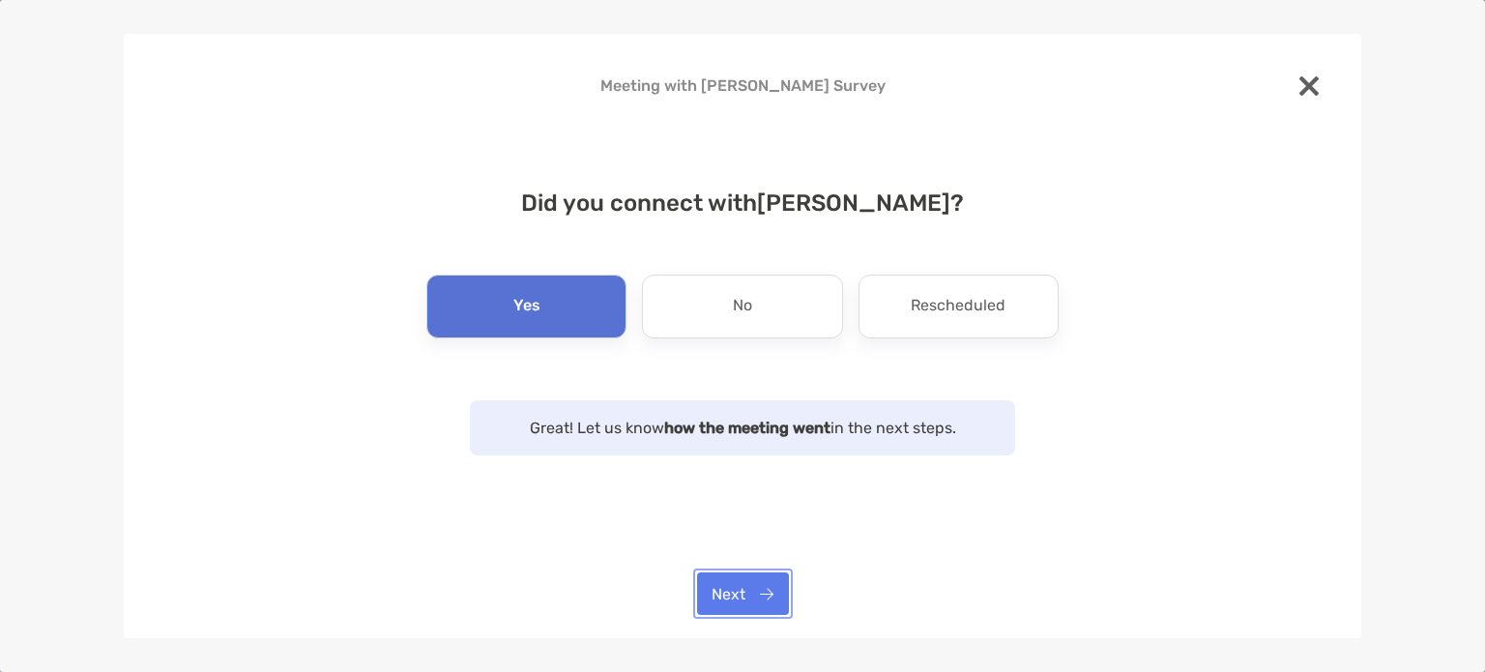
click at [752, 586] on button "Next" at bounding box center [743, 593] width 92 height 43
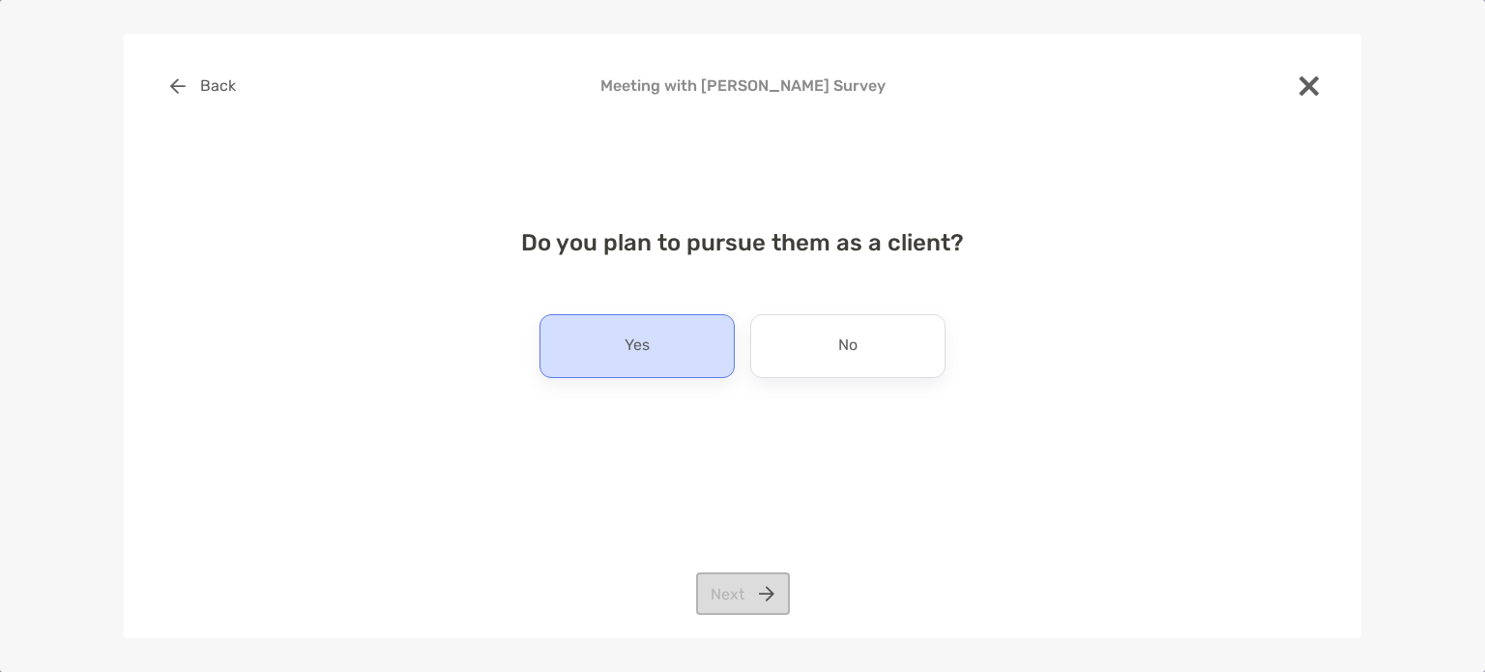
click at [626, 352] on p "Yes" at bounding box center [637, 346] width 25 height 31
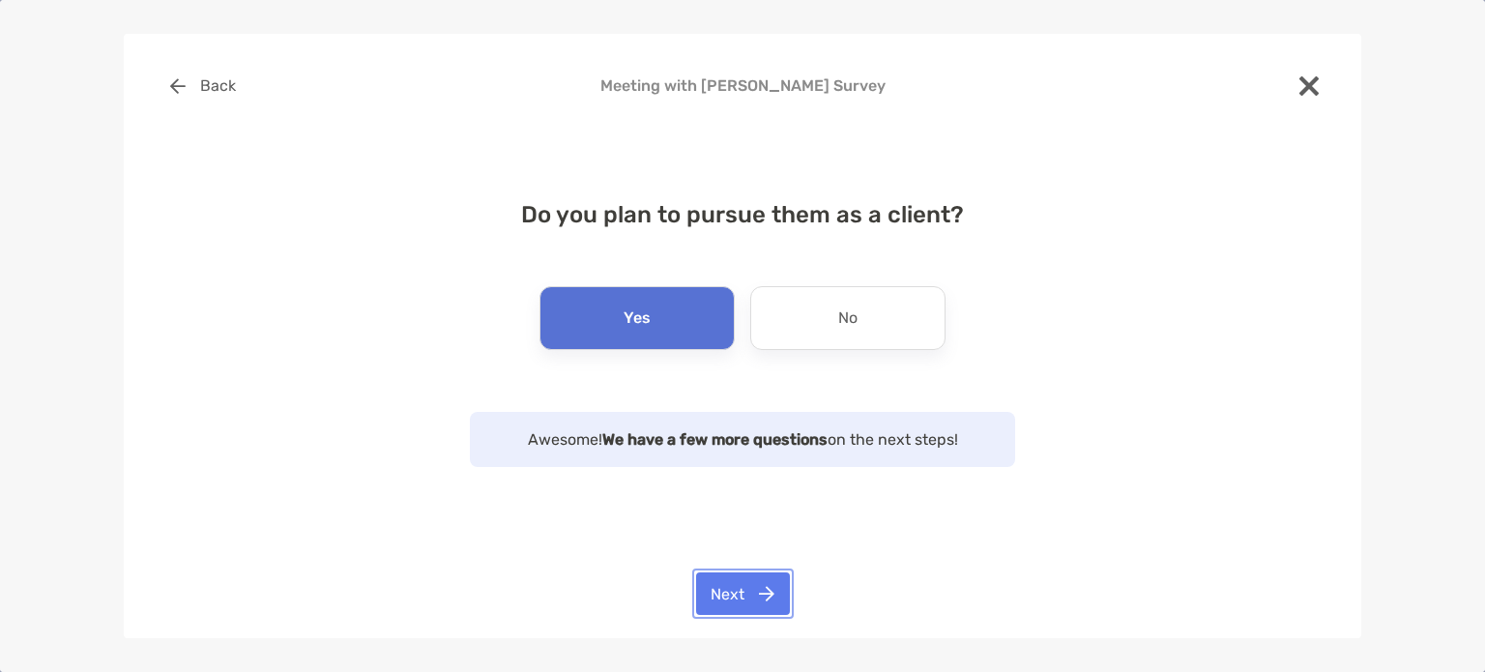
click at [756, 609] on button "Next" at bounding box center [743, 593] width 94 height 43
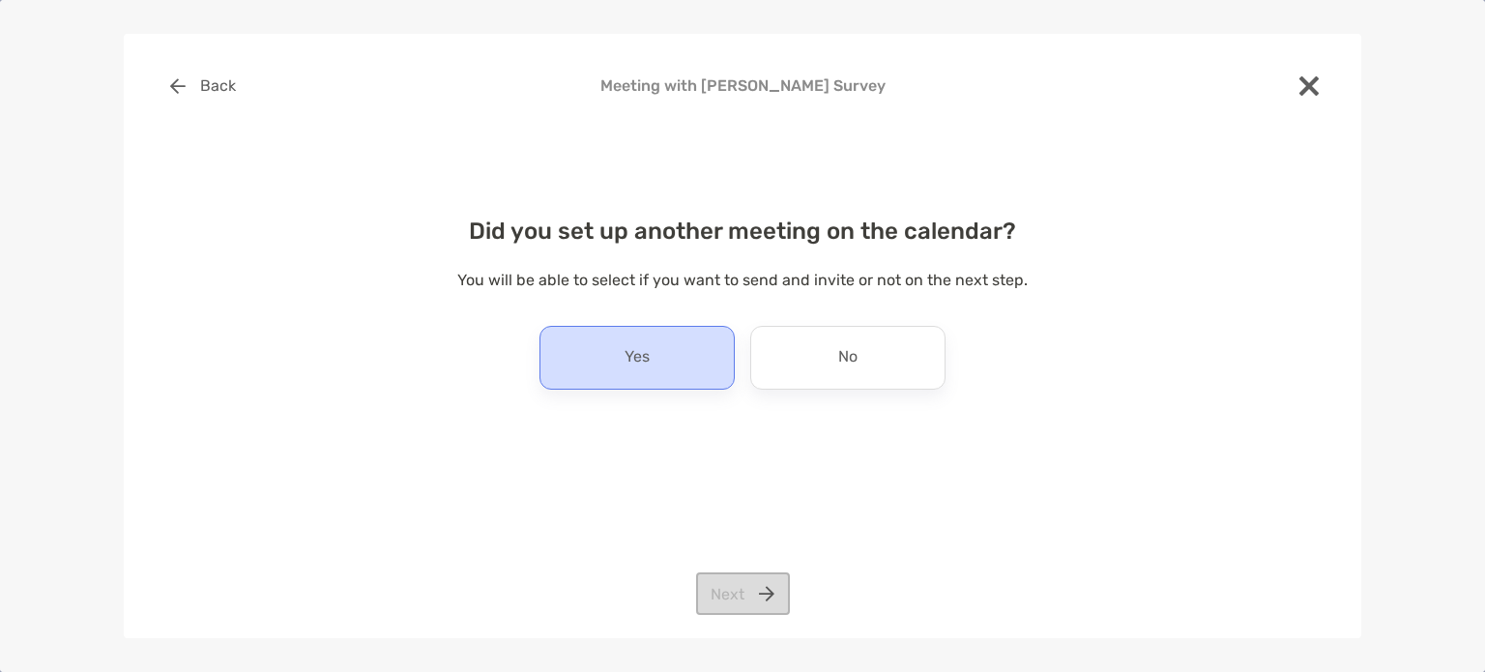
click at [618, 346] on div "Yes" at bounding box center [636, 358] width 195 height 64
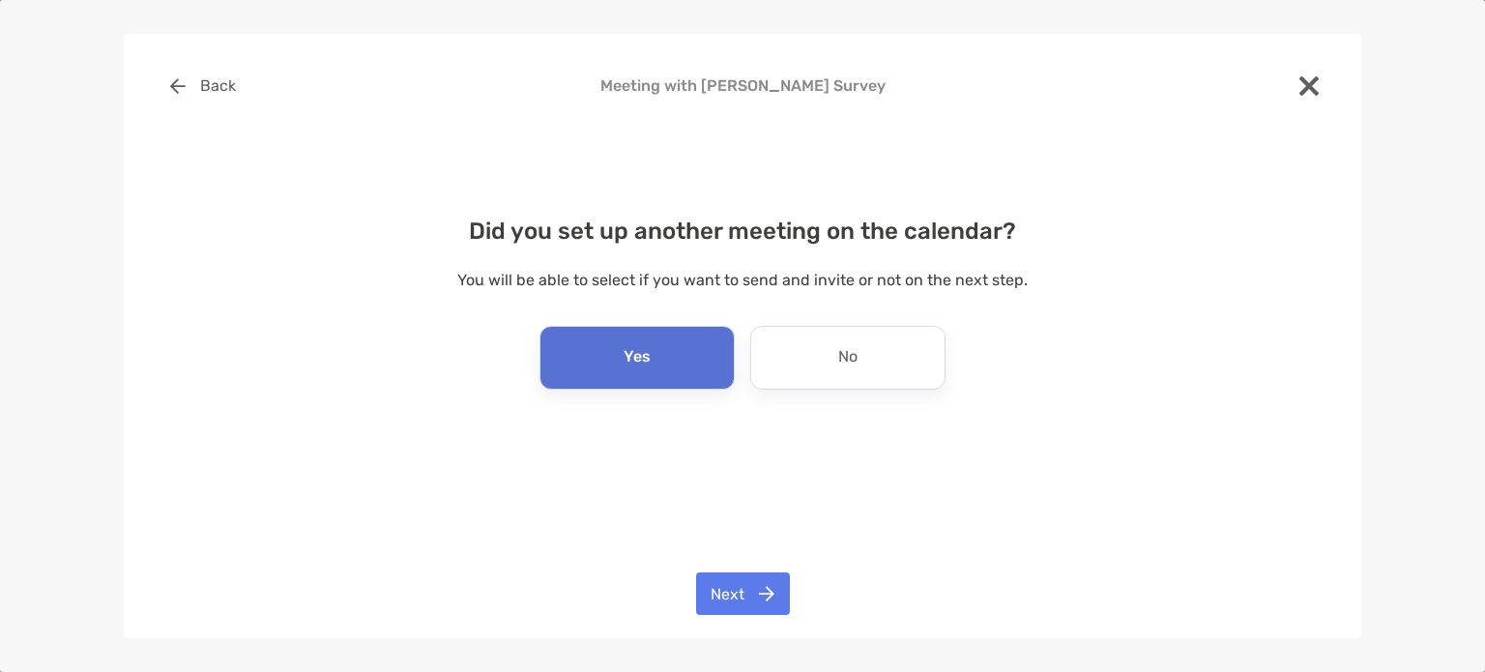
click at [745, 346] on div "Yes No" at bounding box center [742, 358] width 632 height 64
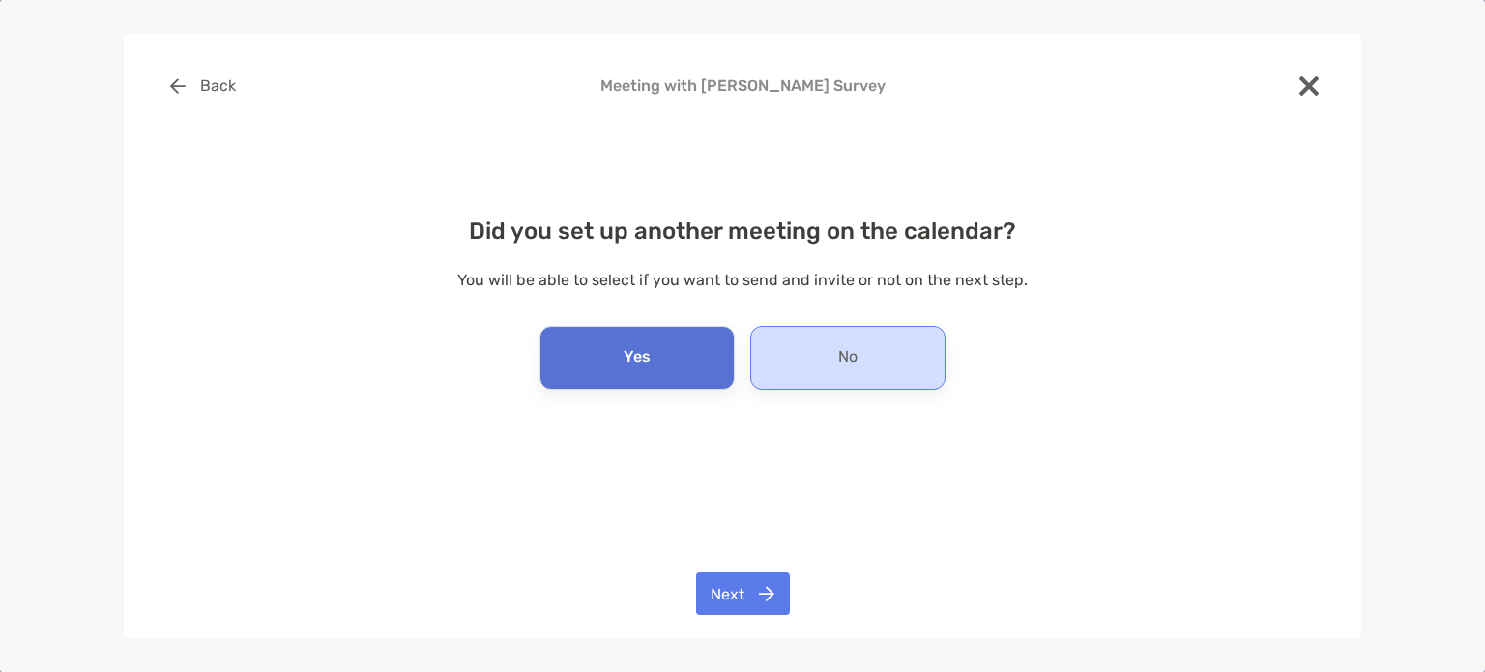
click at [820, 359] on div "No" at bounding box center [847, 358] width 195 height 64
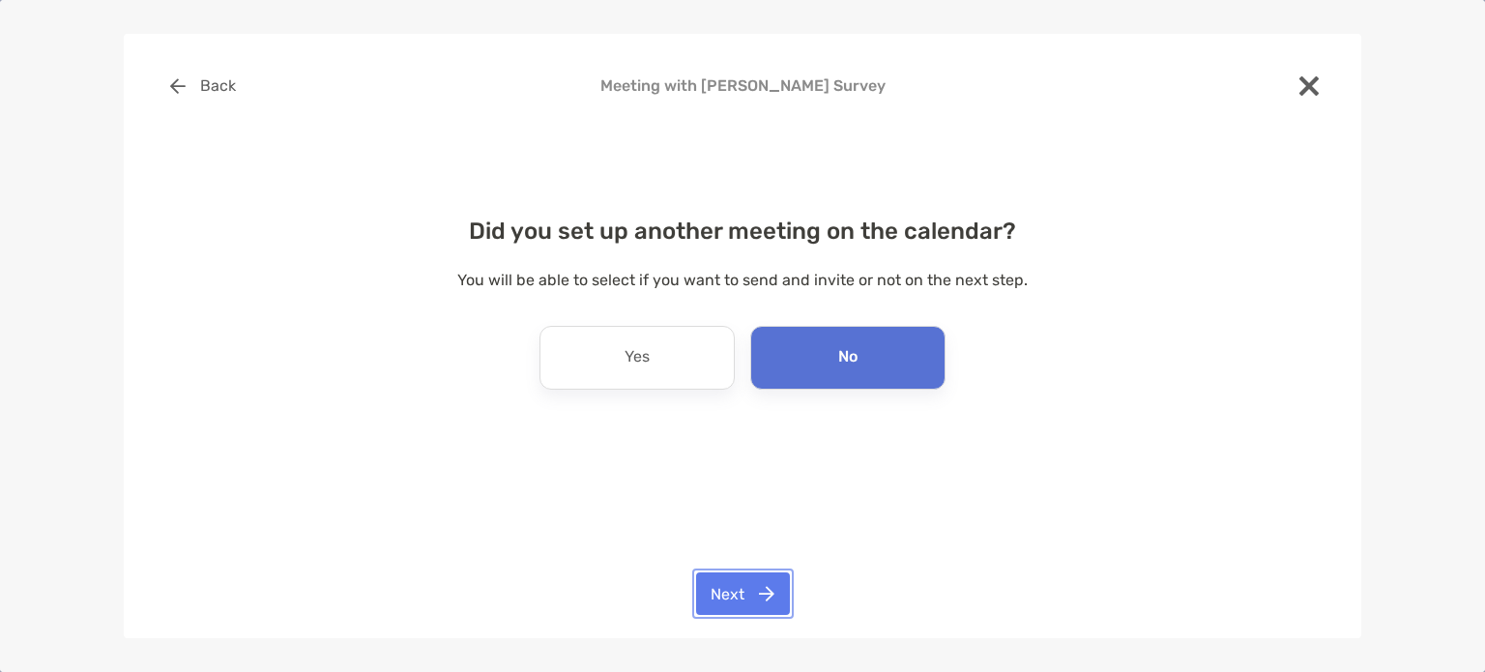
click at [757, 594] on button "Next" at bounding box center [743, 593] width 94 height 43
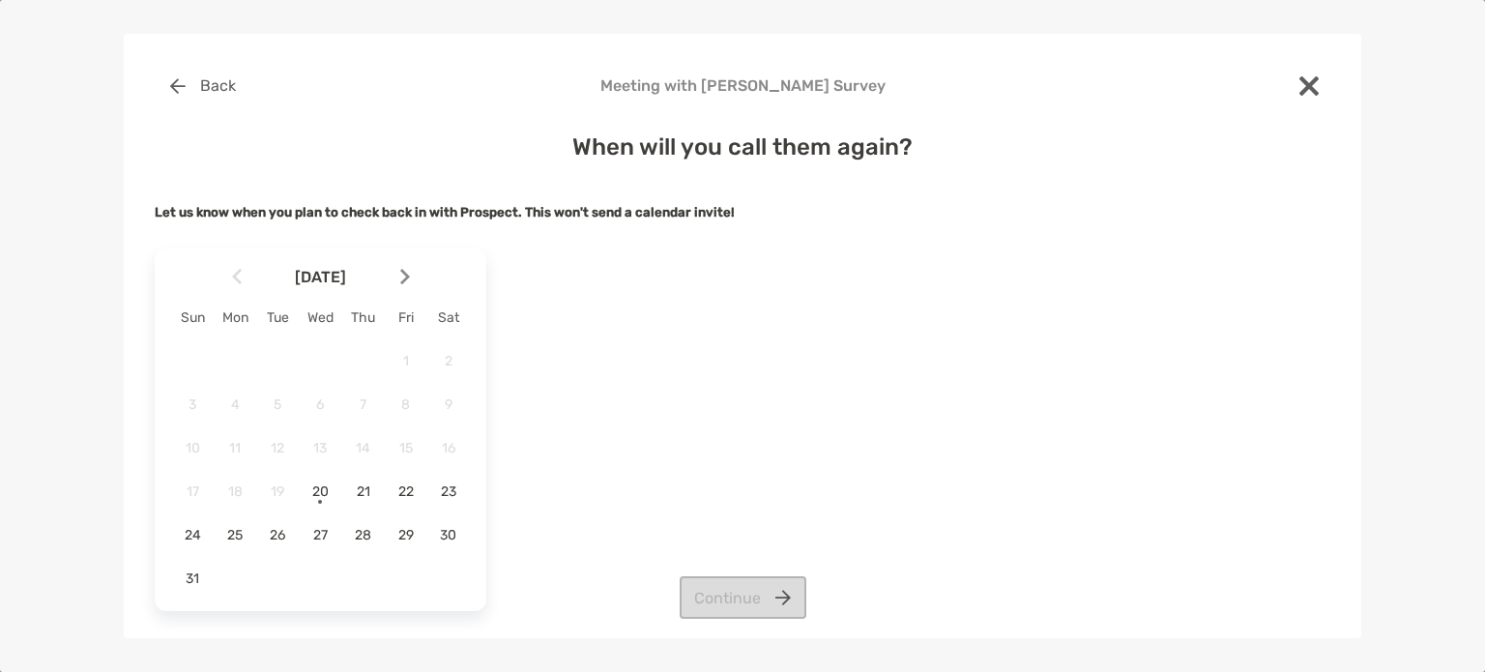
scroll to position [13, 0]
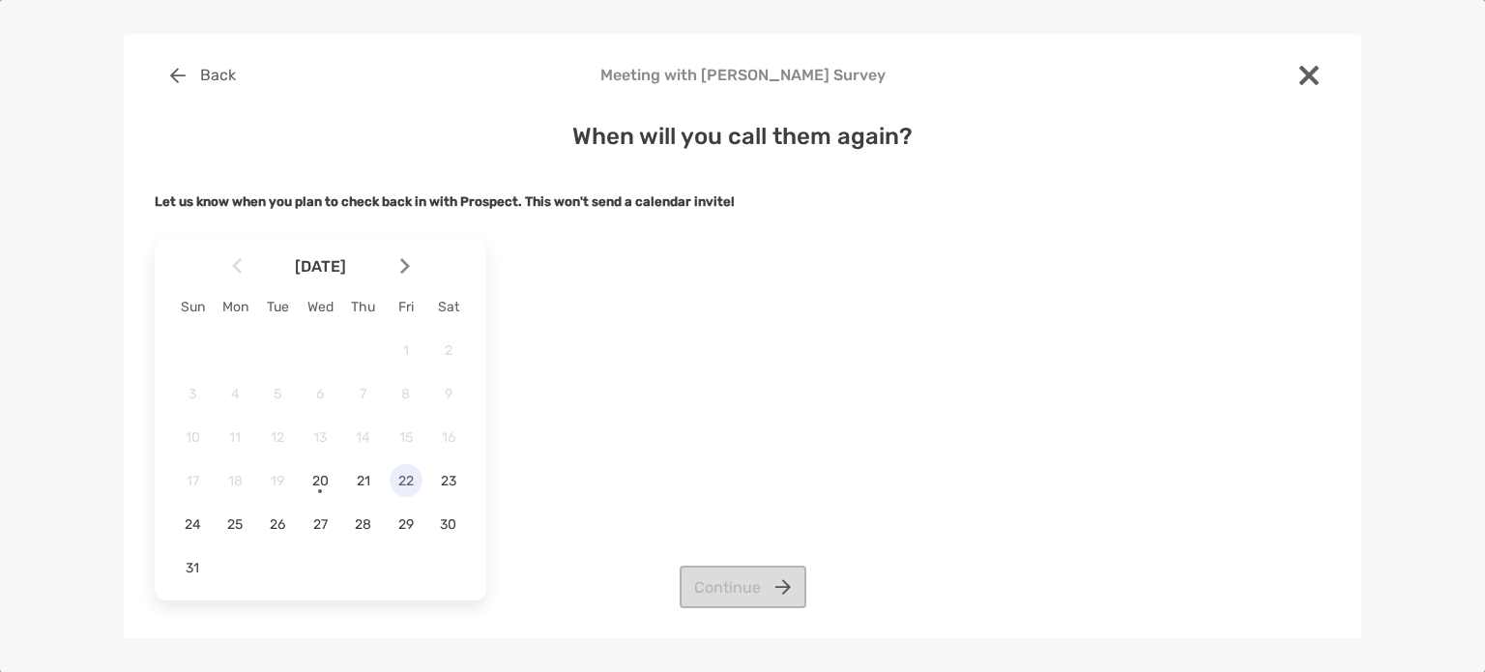
click at [410, 479] on span "22" at bounding box center [406, 481] width 33 height 16
click at [749, 582] on button "Continue" at bounding box center [743, 587] width 127 height 43
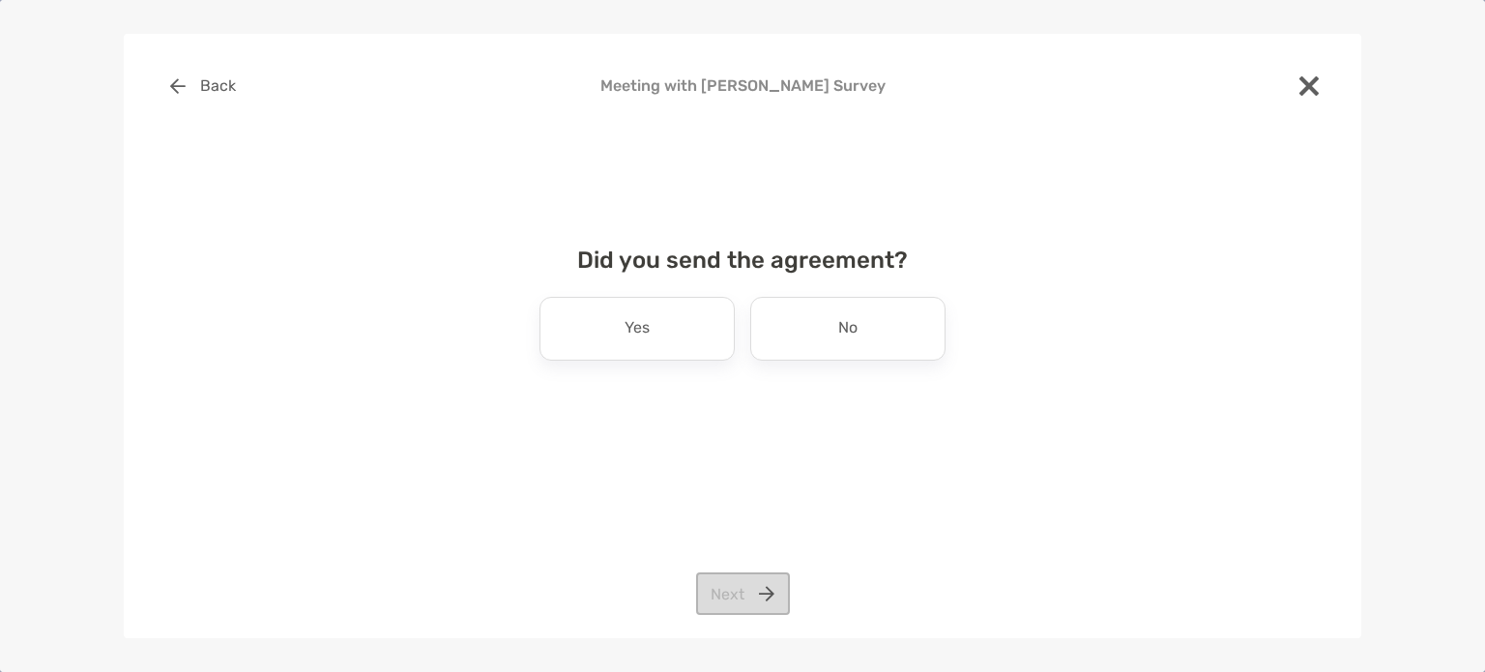
scroll to position [0, 0]
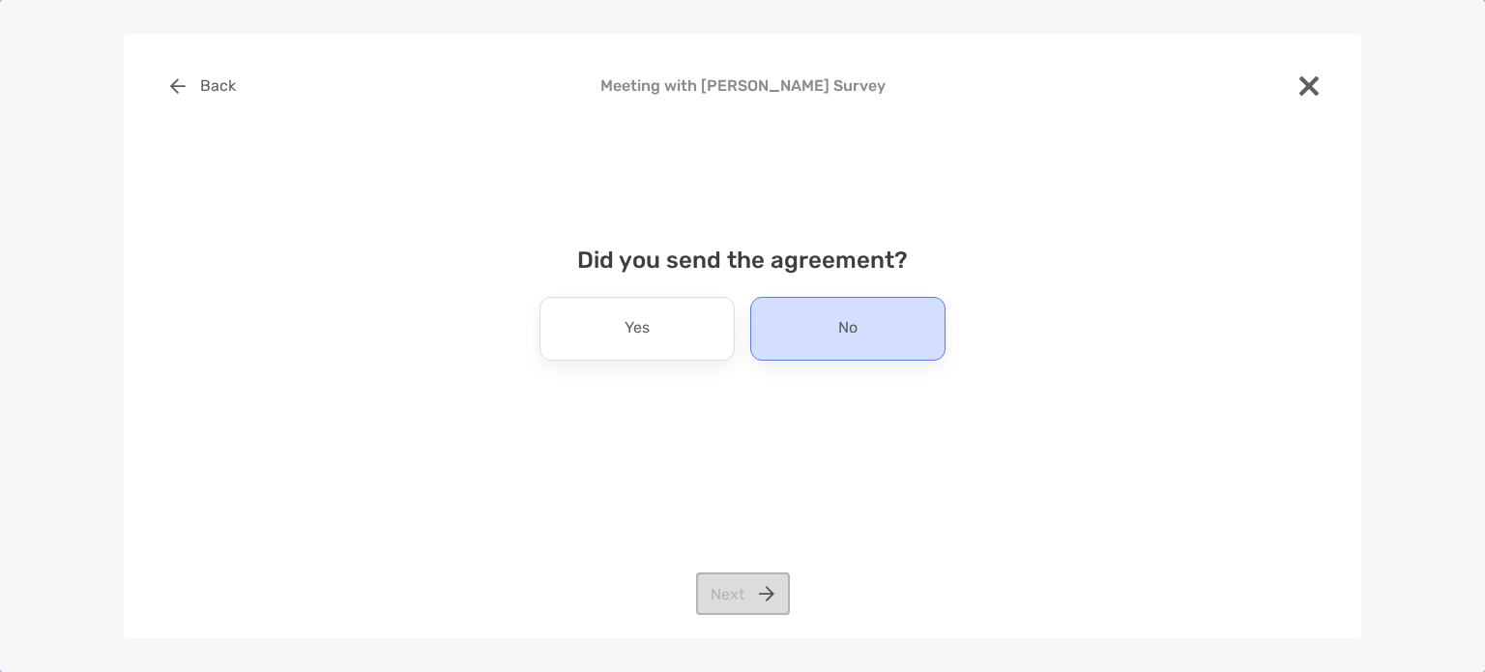
click at [805, 344] on div "No" at bounding box center [847, 329] width 195 height 64
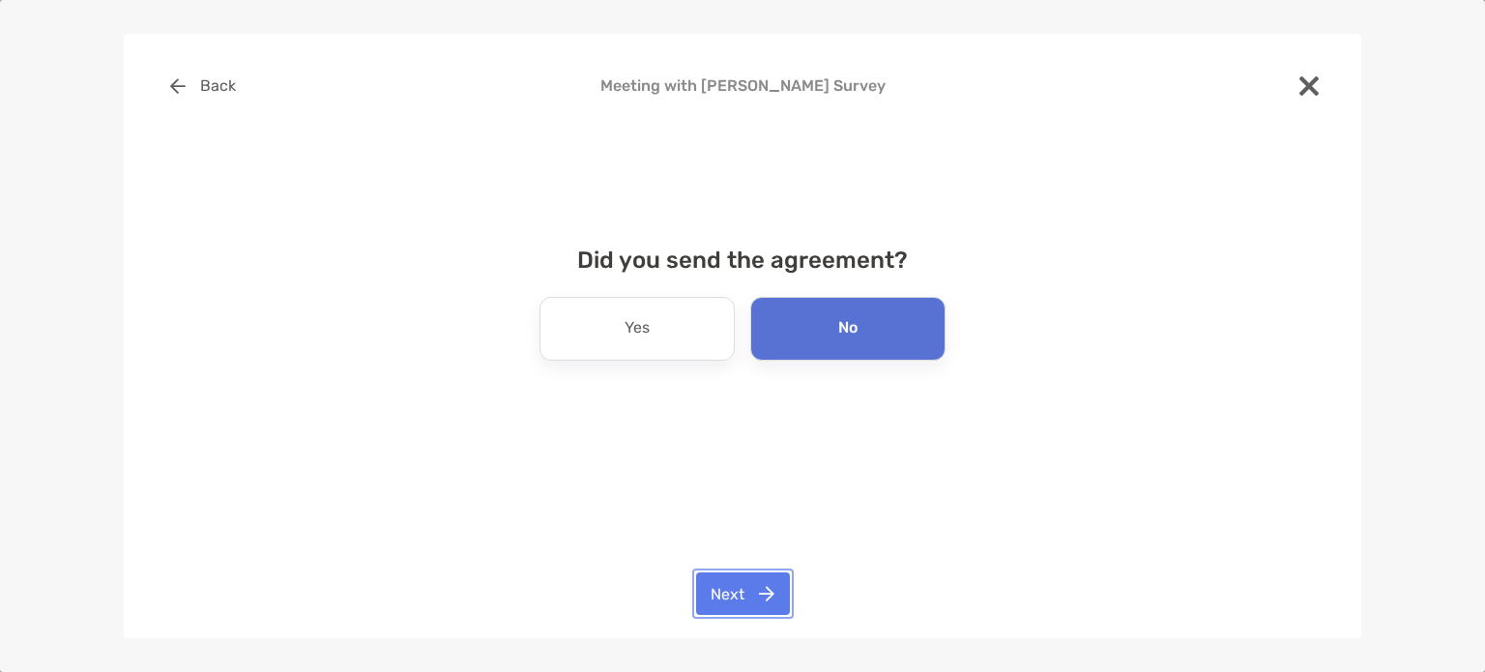
click at [722, 606] on button "Next" at bounding box center [743, 593] width 94 height 43
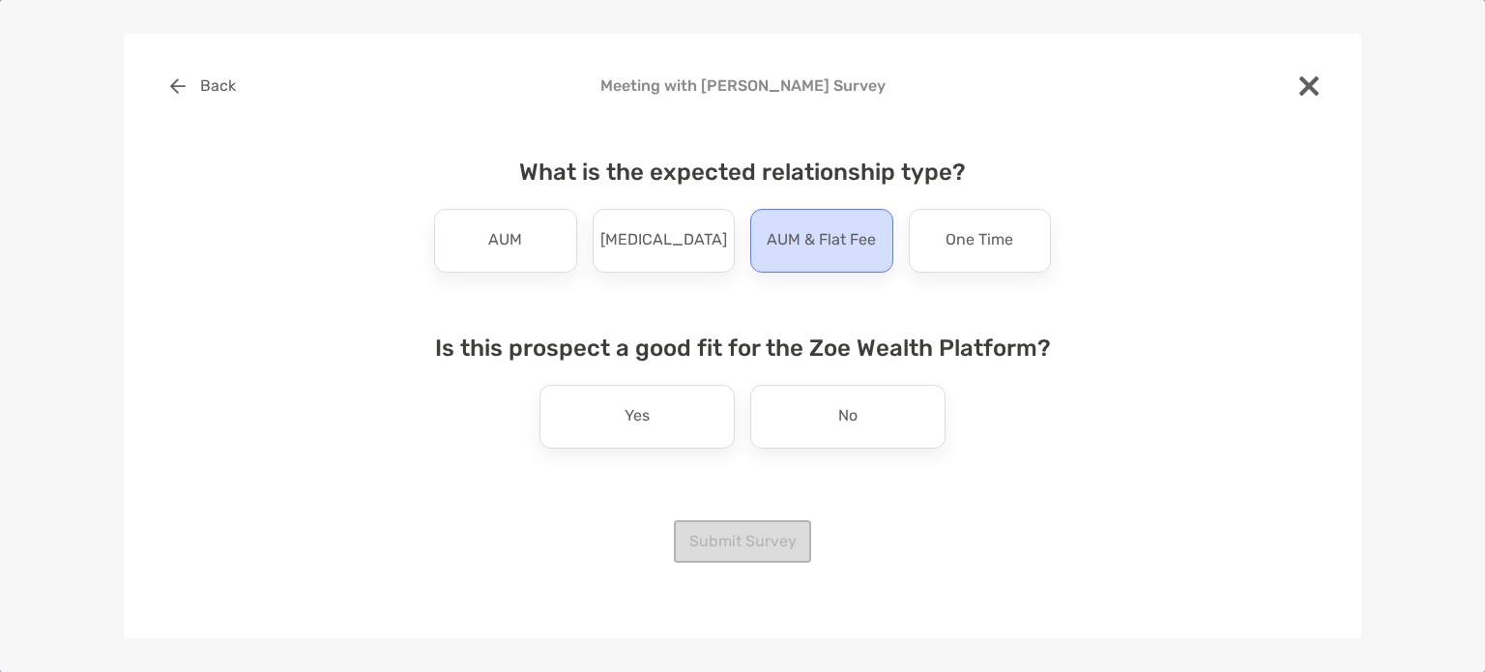
click at [793, 237] on p "AUM & Flat Fee" at bounding box center [821, 240] width 109 height 31
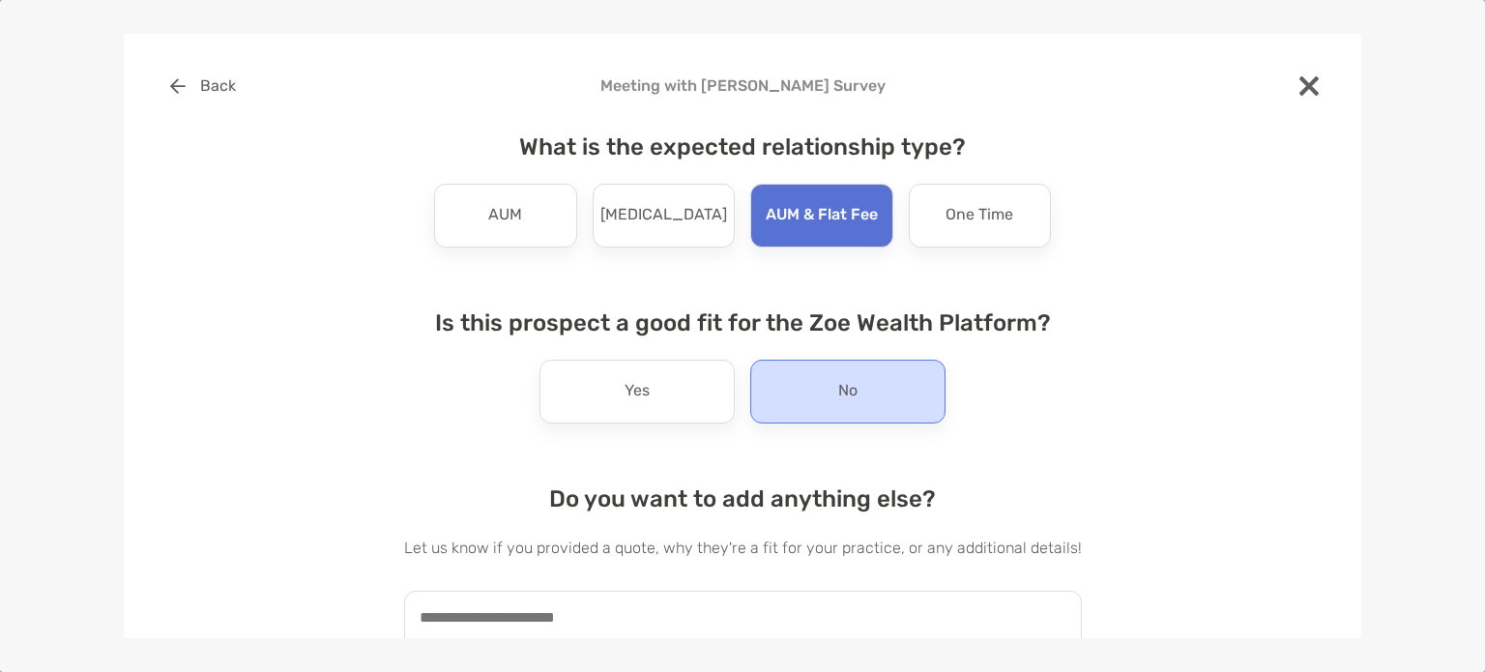
click at [816, 383] on div "No" at bounding box center [847, 392] width 195 height 64
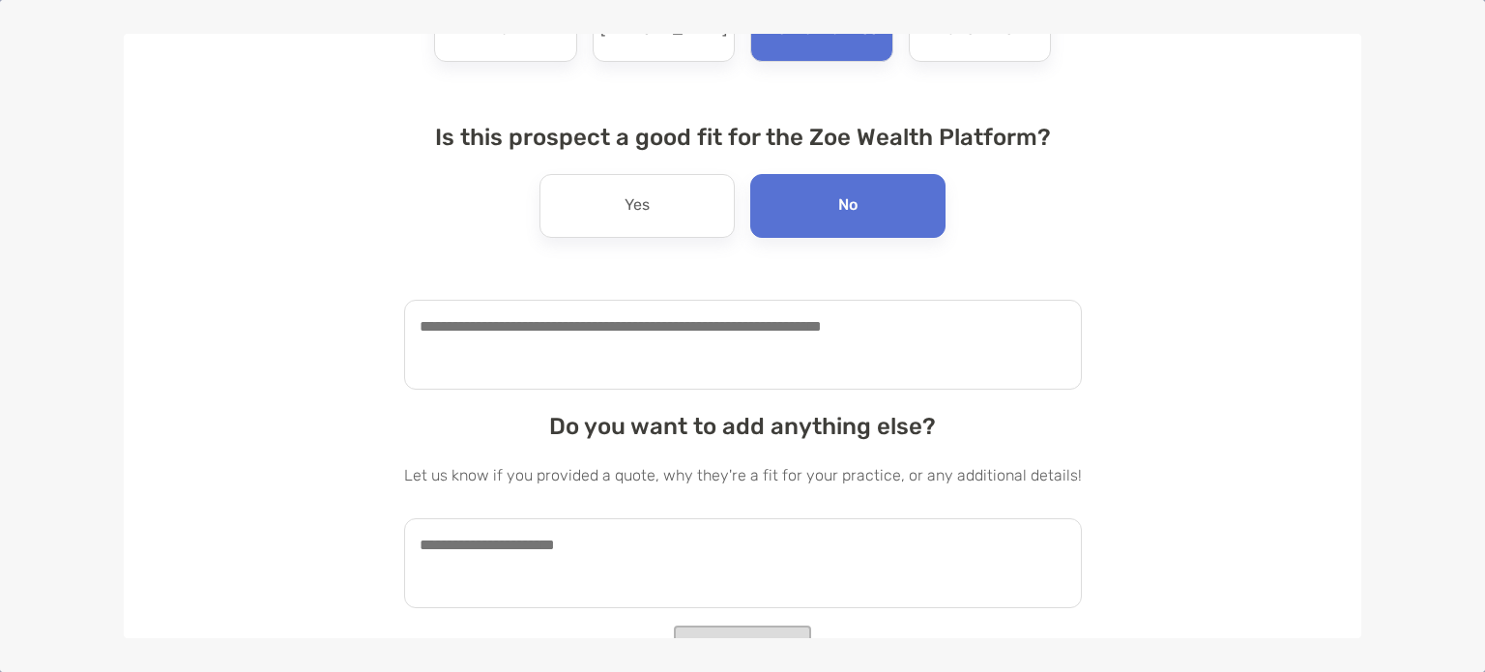
scroll to position [201, 0]
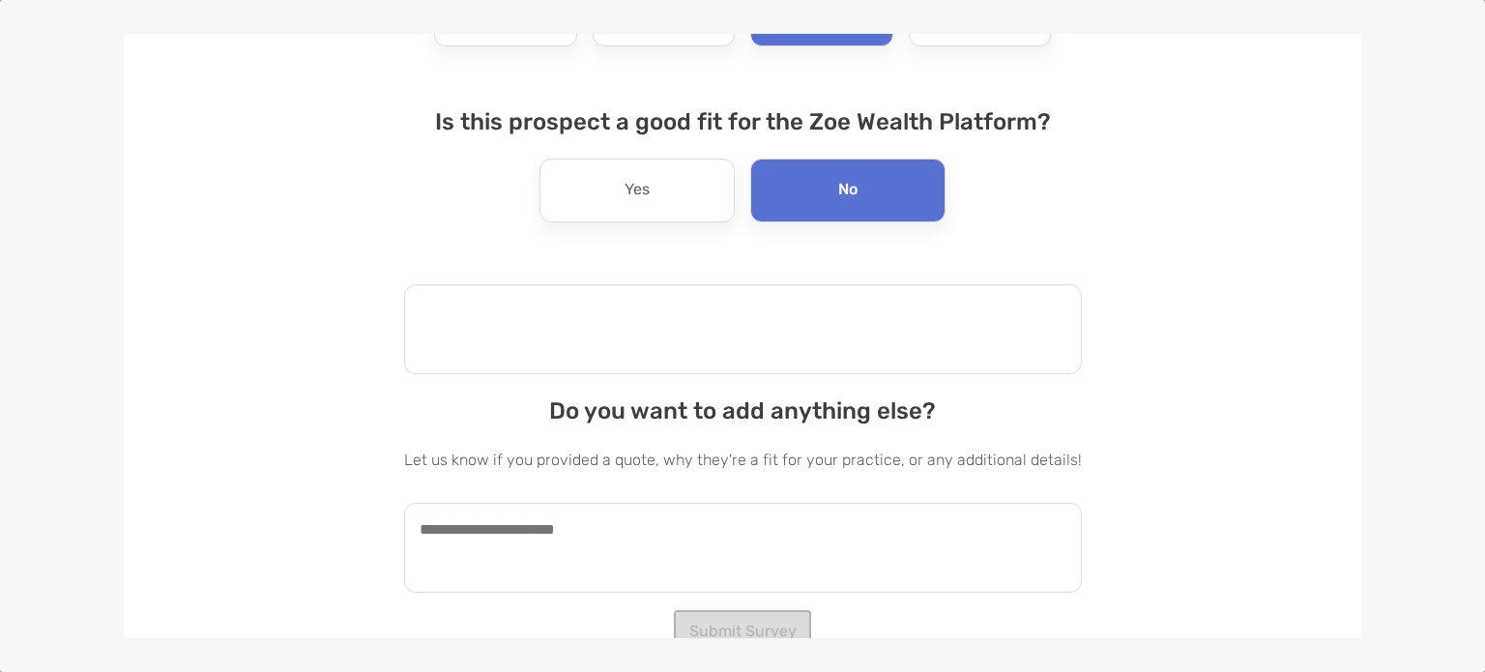
click at [536, 304] on textarea at bounding box center [743, 329] width 678 height 90
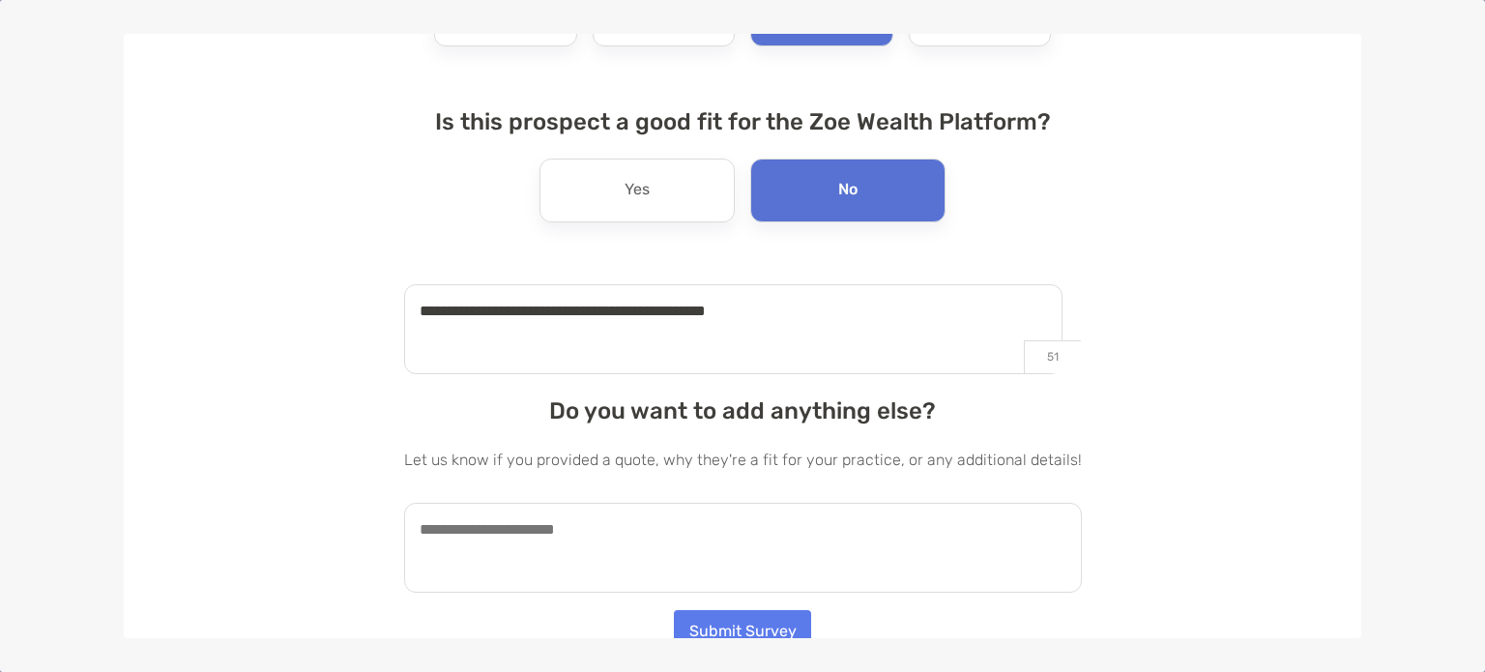
type textarea "**********"
click at [731, 628] on button "Submit Survey" at bounding box center [742, 631] width 137 height 43
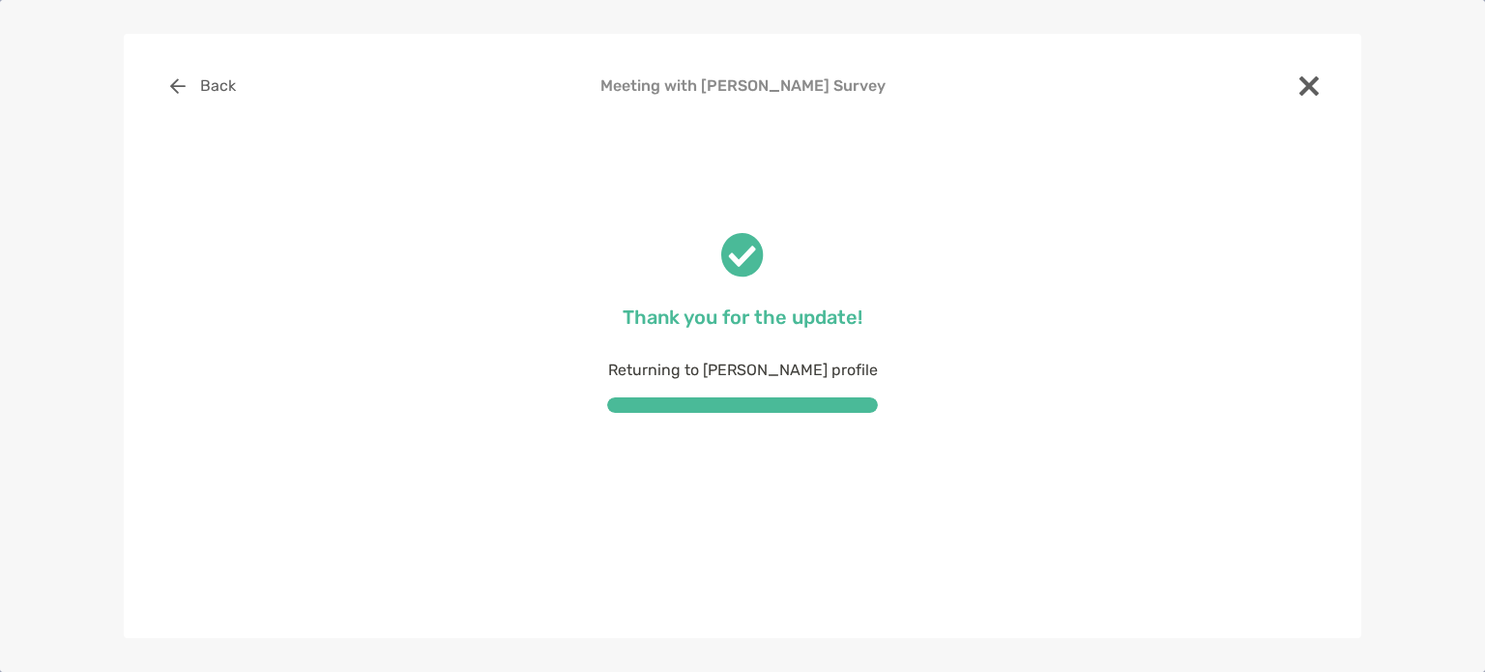
scroll to position [0, 0]
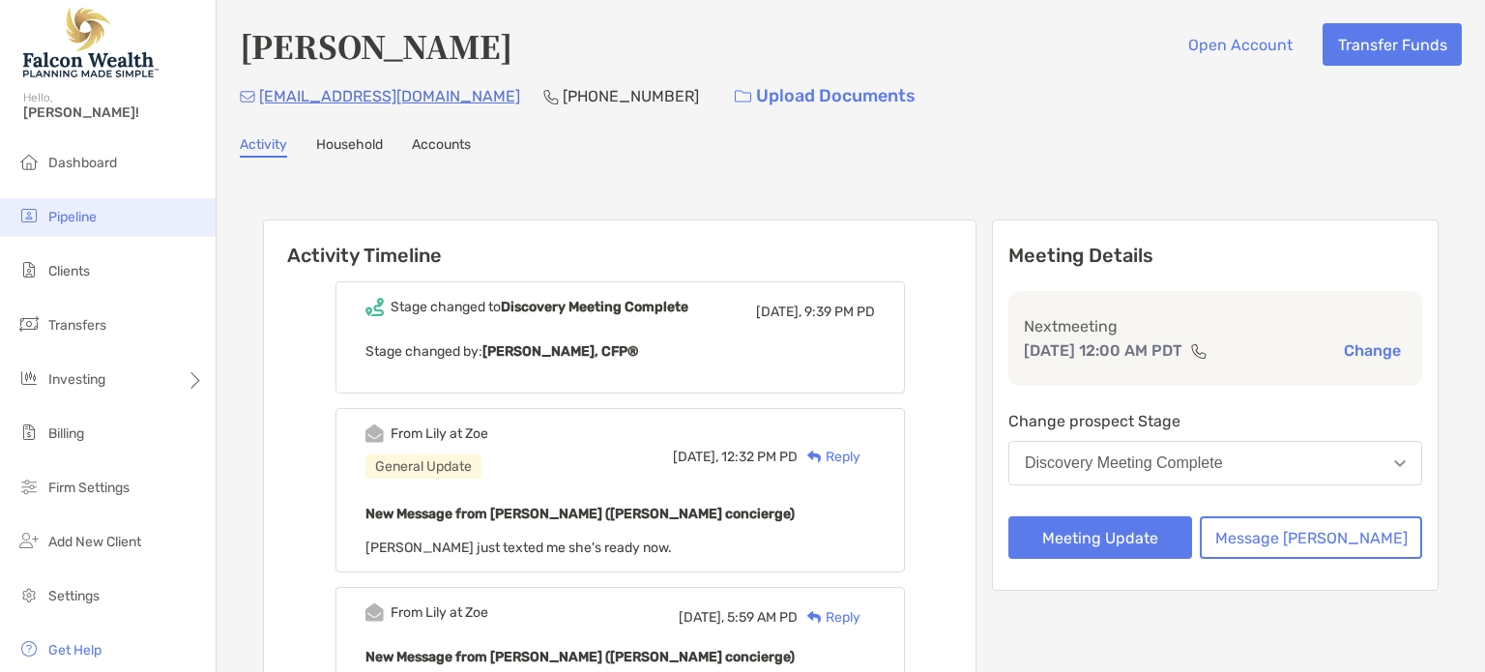
click at [73, 224] on span "Pipeline" at bounding box center [72, 217] width 48 height 16
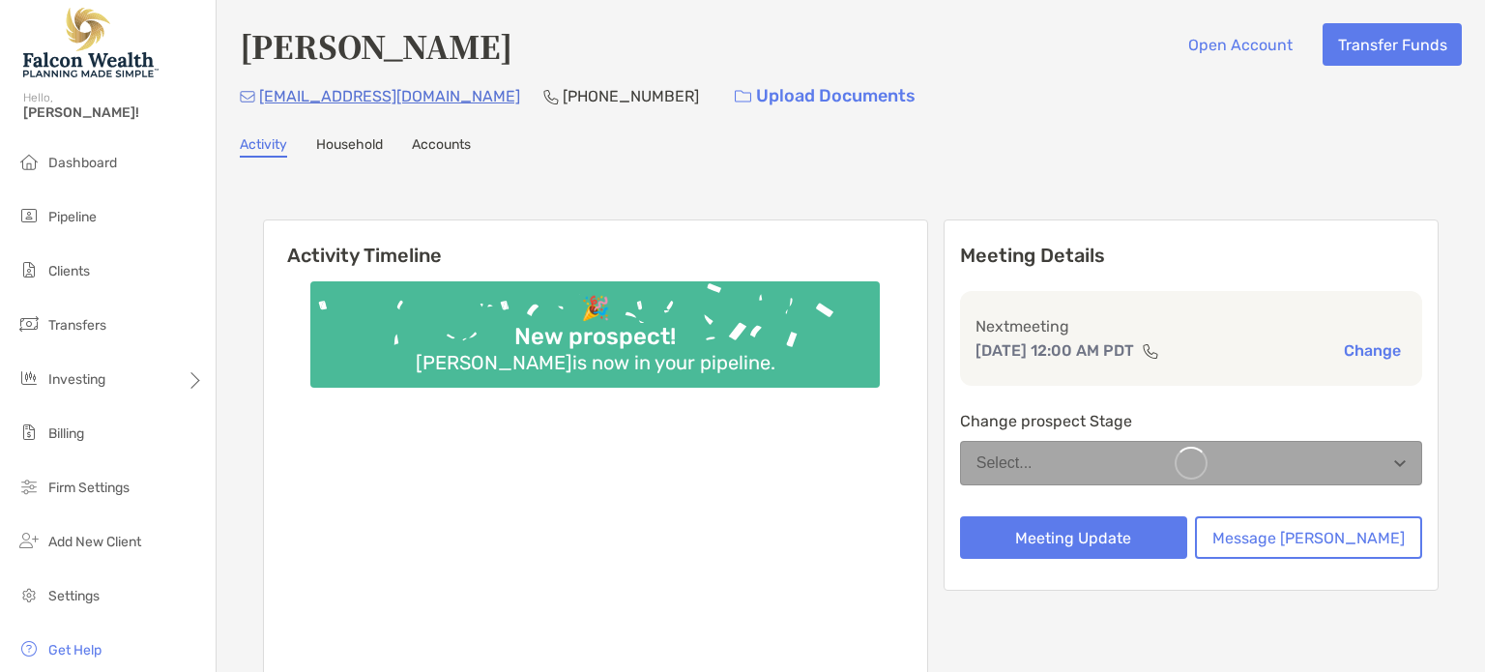
scroll to position [66, 0]
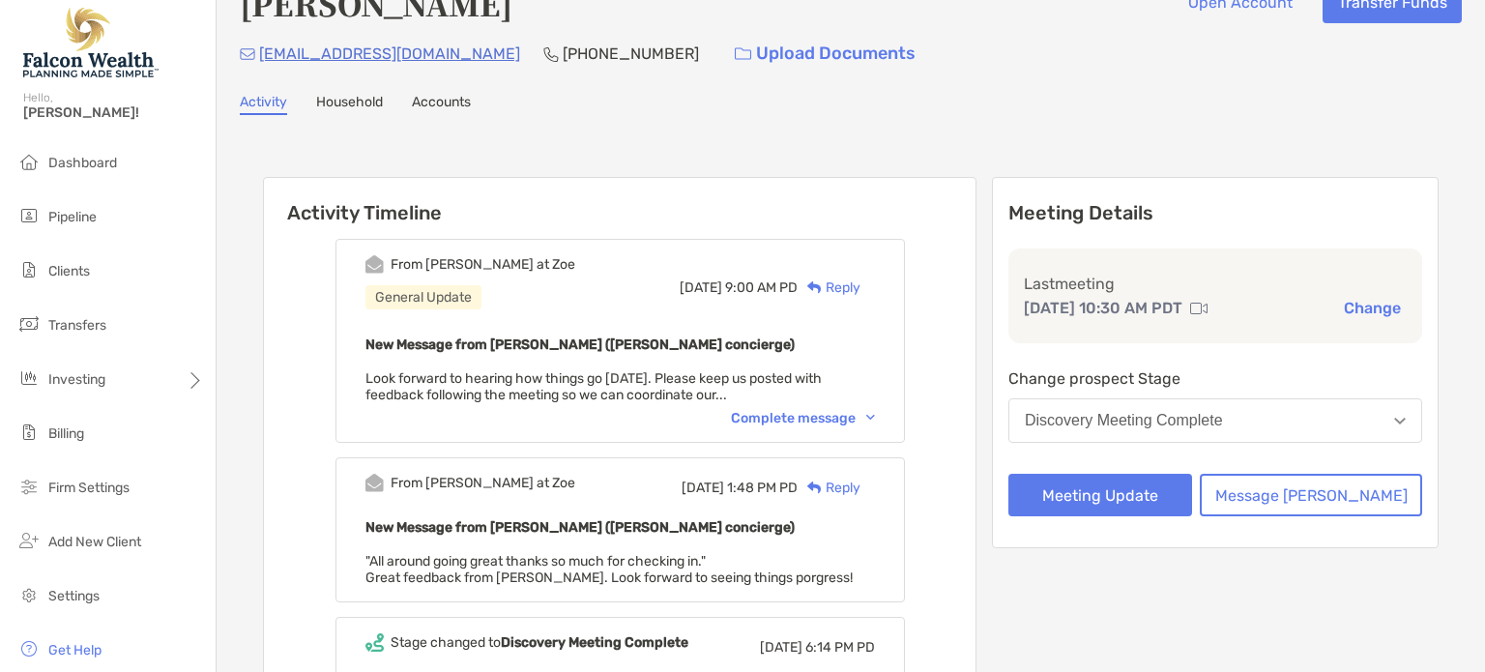
scroll to position [44, 0]
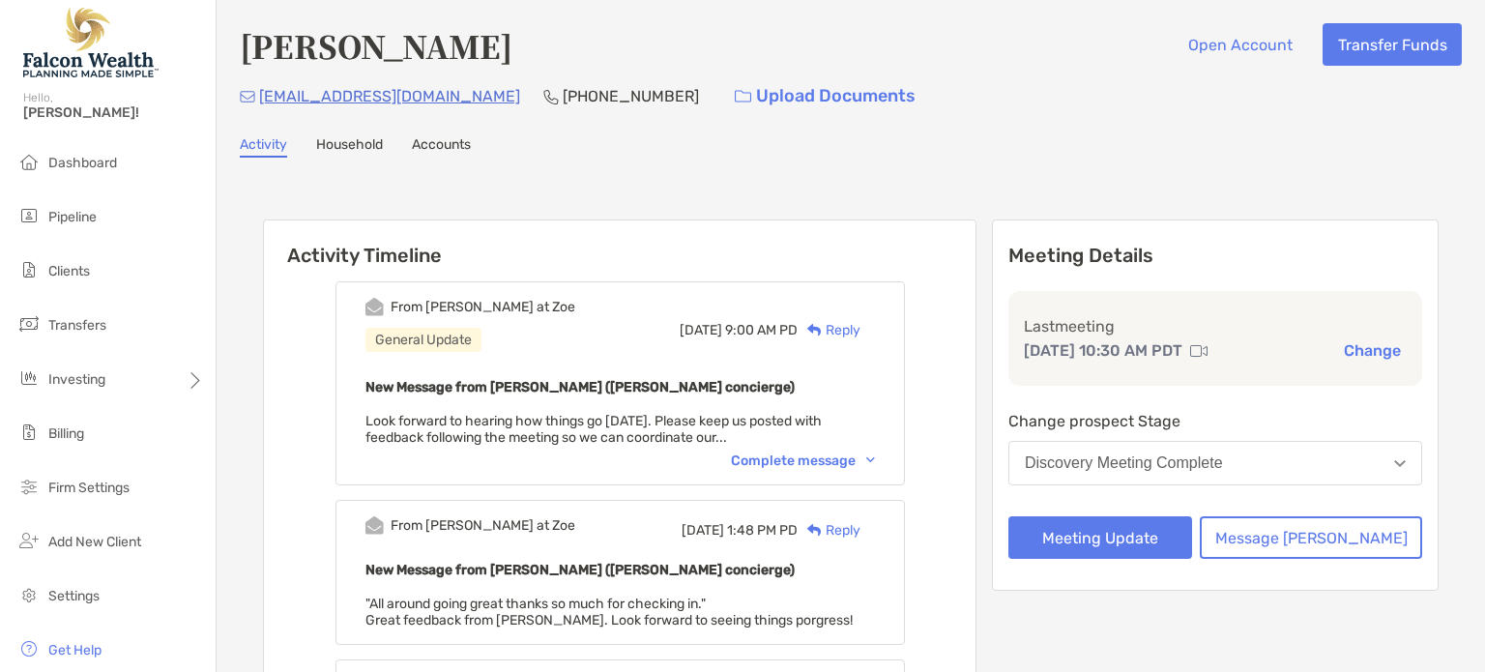
click at [1172, 463] on div "Discovery Meeting Complete" at bounding box center [1124, 462] width 198 height 17
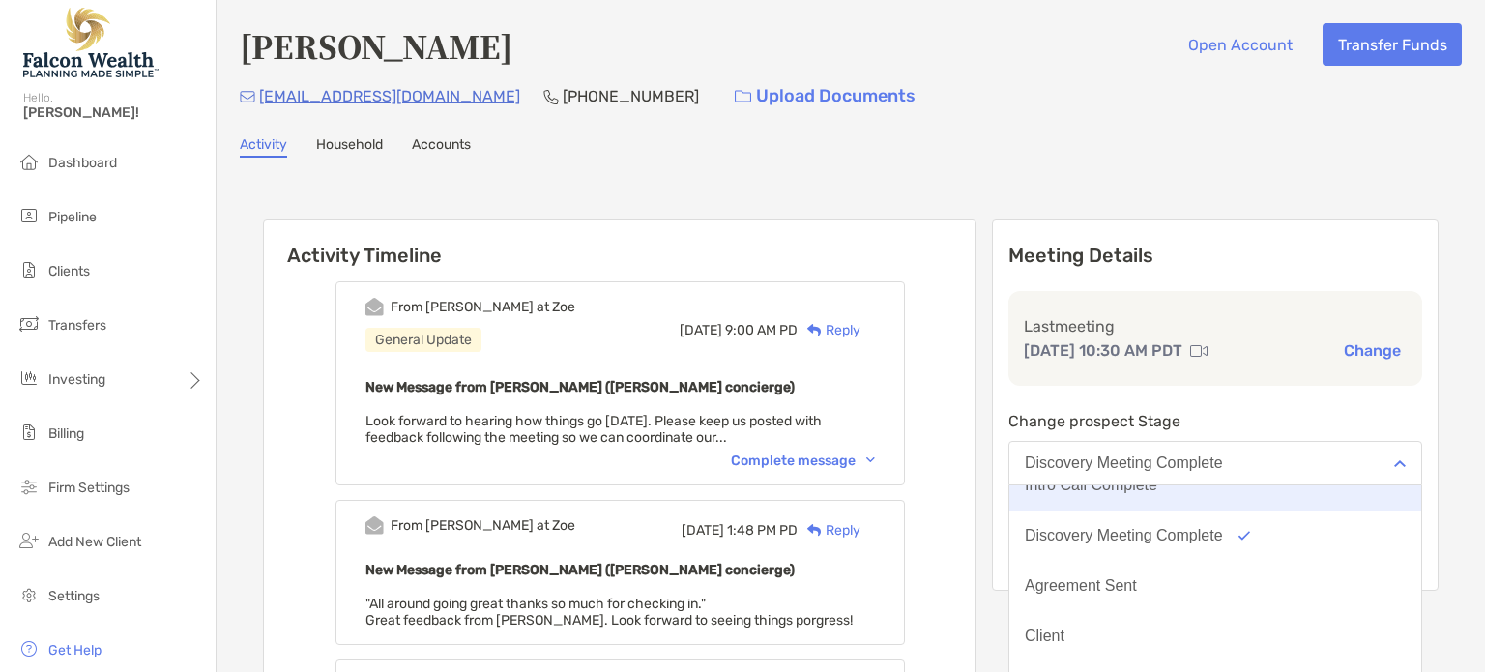
scroll to position [88, 0]
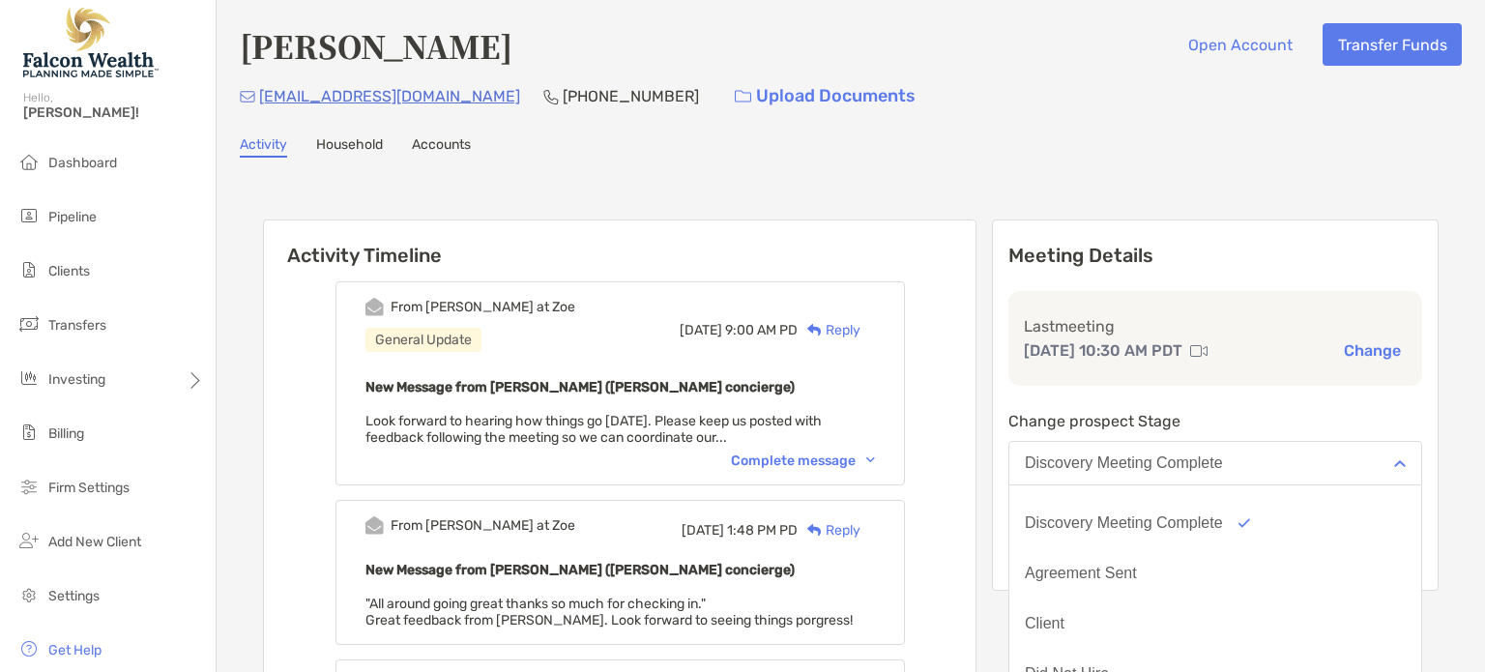
click at [1043, 415] on div "Meeting Details Last meeting Aug 18, 10:30 AM PDT Change Change prospect Stage …" at bounding box center [1215, 404] width 447 height 371
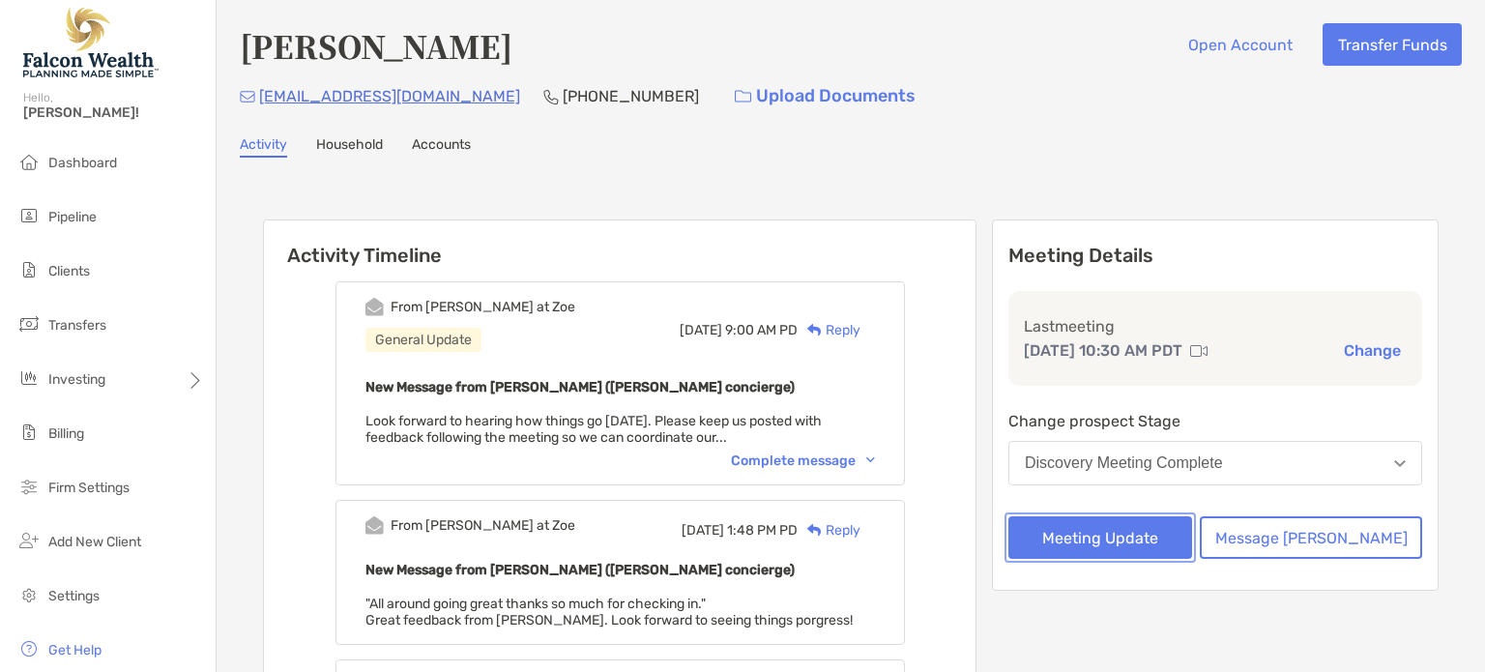
click at [1106, 517] on button "Meeting Update" at bounding box center [1100, 537] width 184 height 43
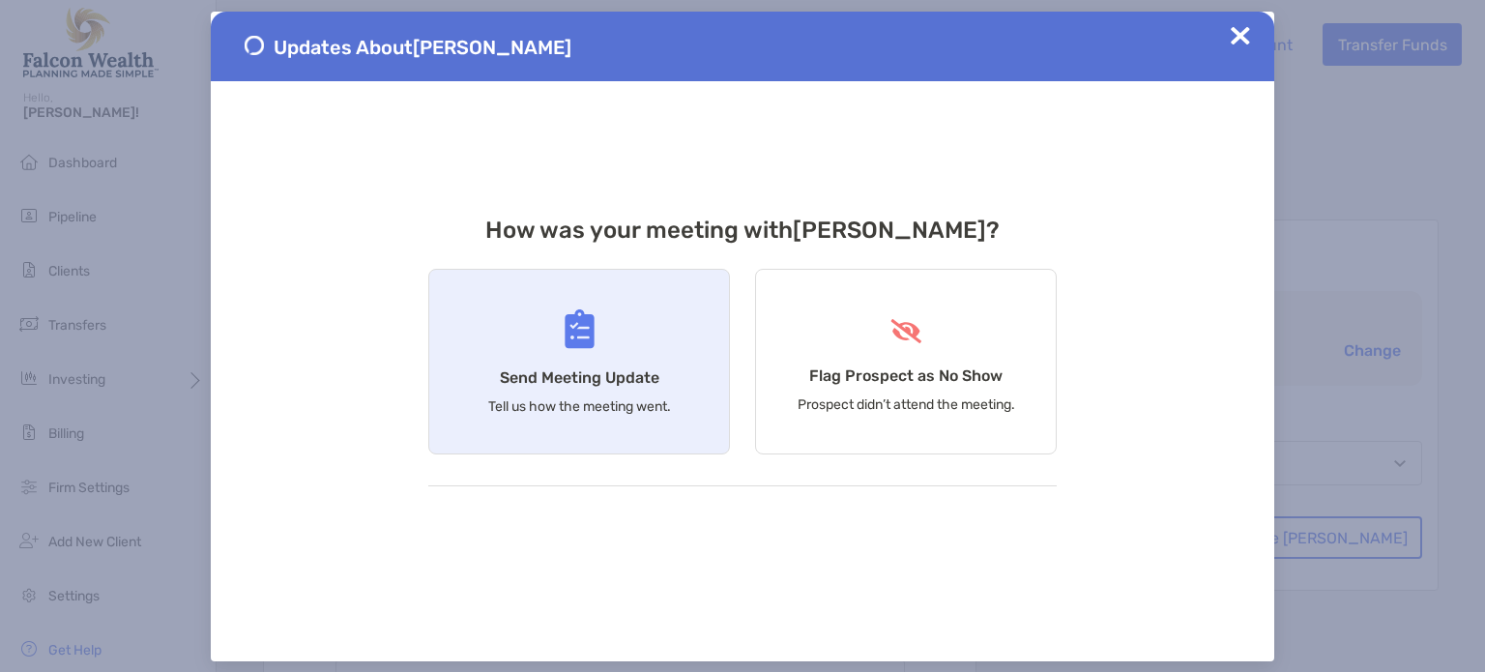
click at [551, 359] on div "Send Meeting Update Tell us how the meeting went." at bounding box center [579, 362] width 302 height 186
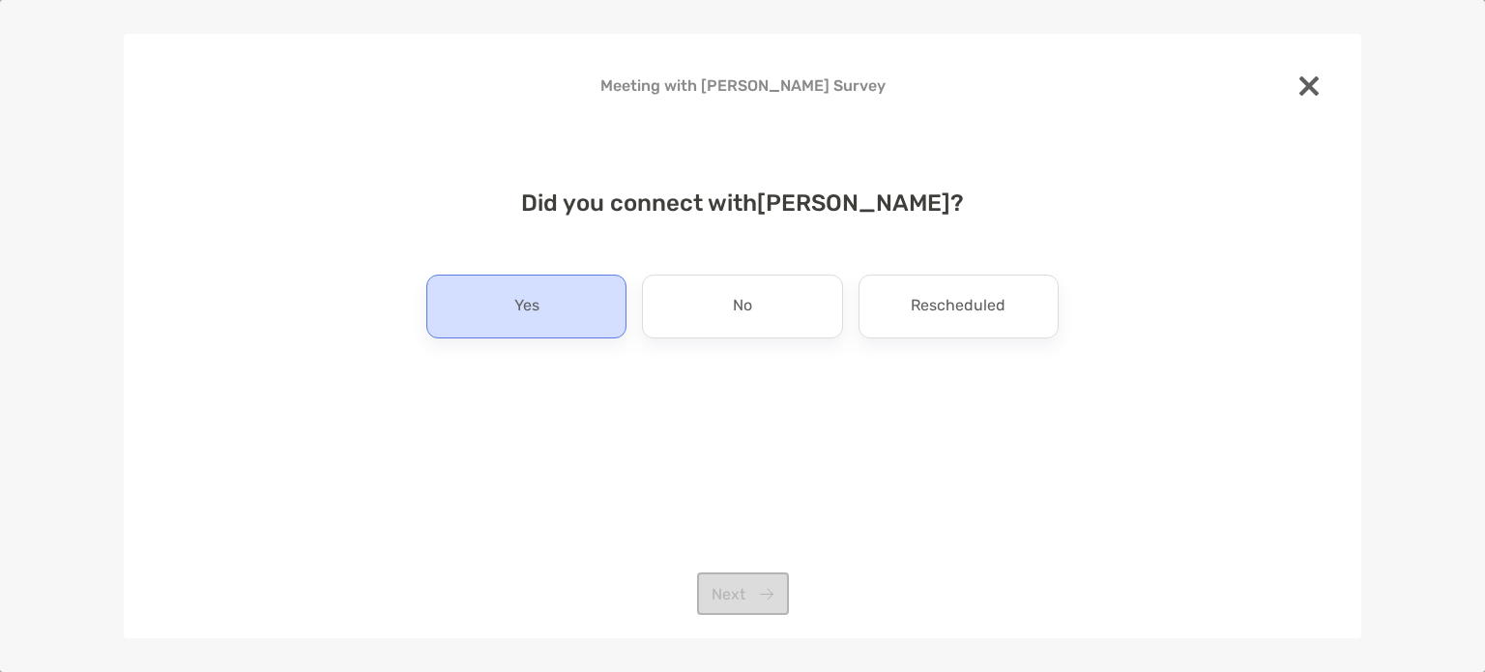
click at [560, 315] on div "Yes" at bounding box center [526, 307] width 200 height 64
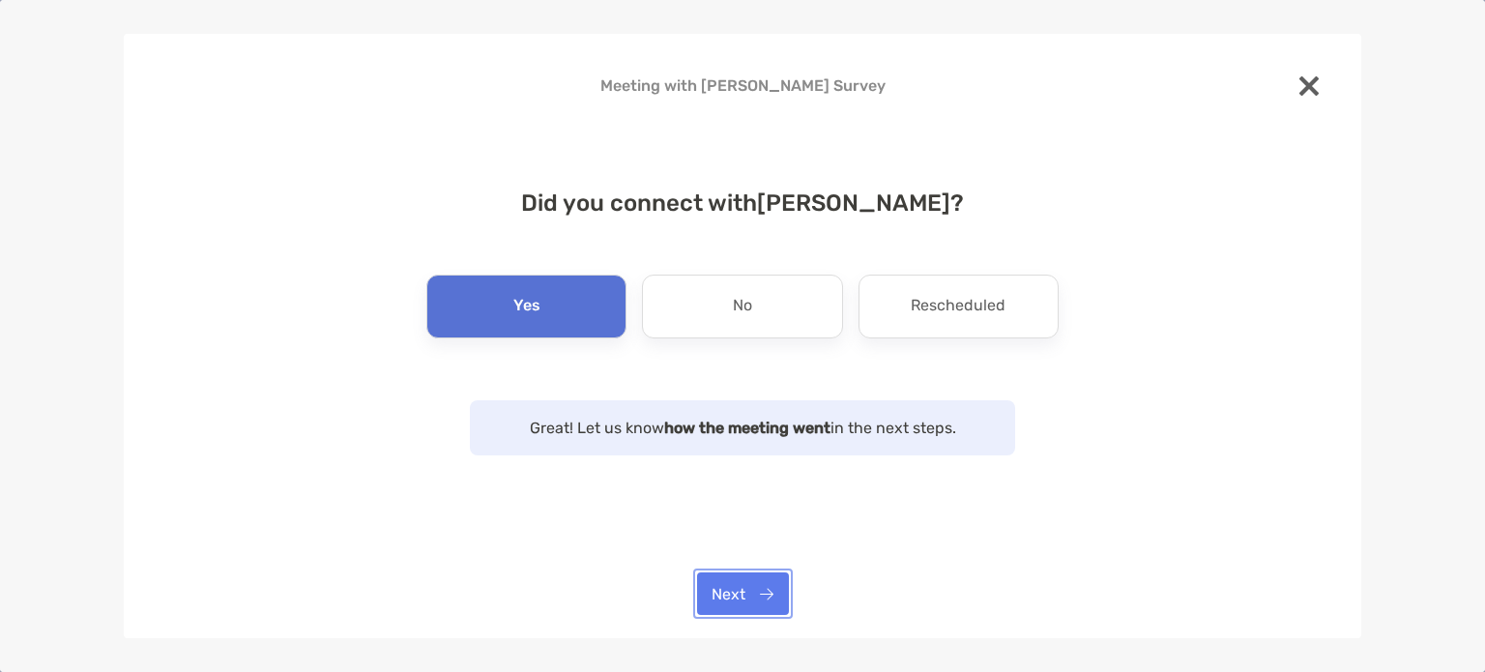
click at [767, 593] on button "Next" at bounding box center [743, 593] width 92 height 43
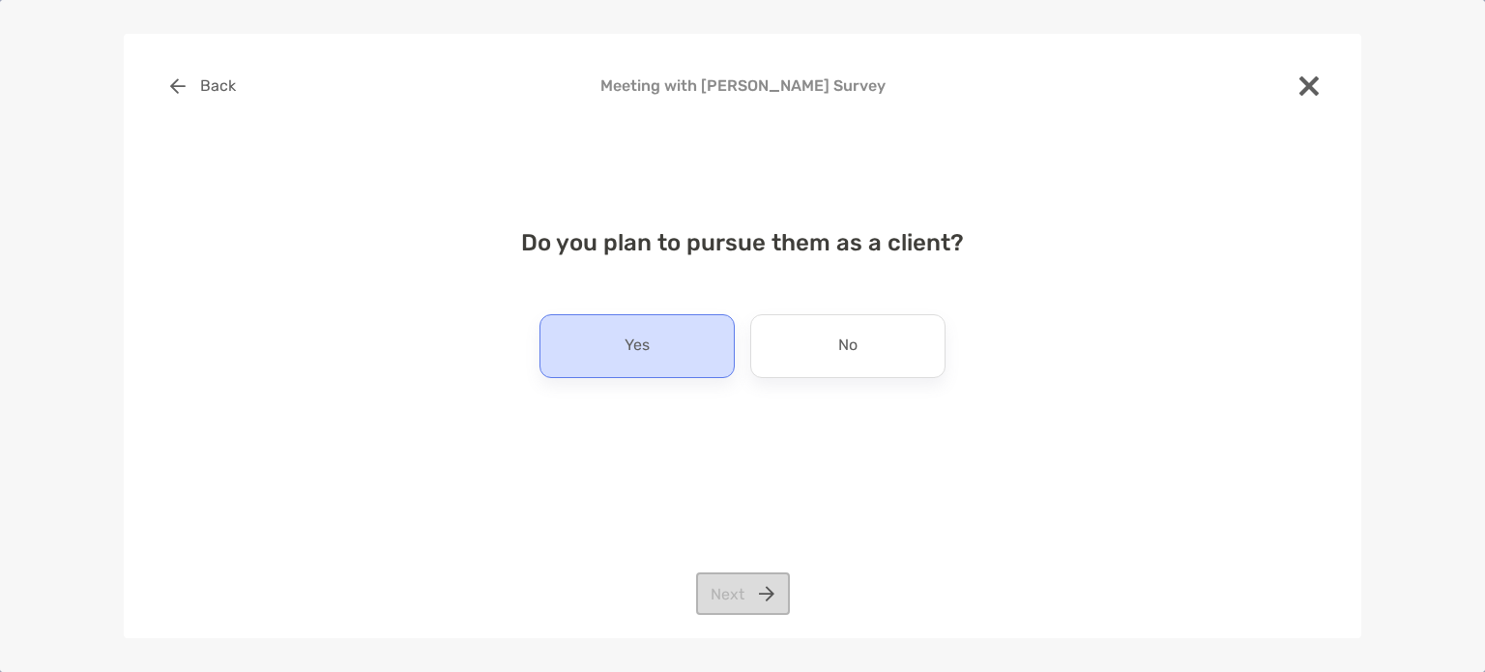
click at [643, 324] on div "Yes" at bounding box center [636, 346] width 195 height 64
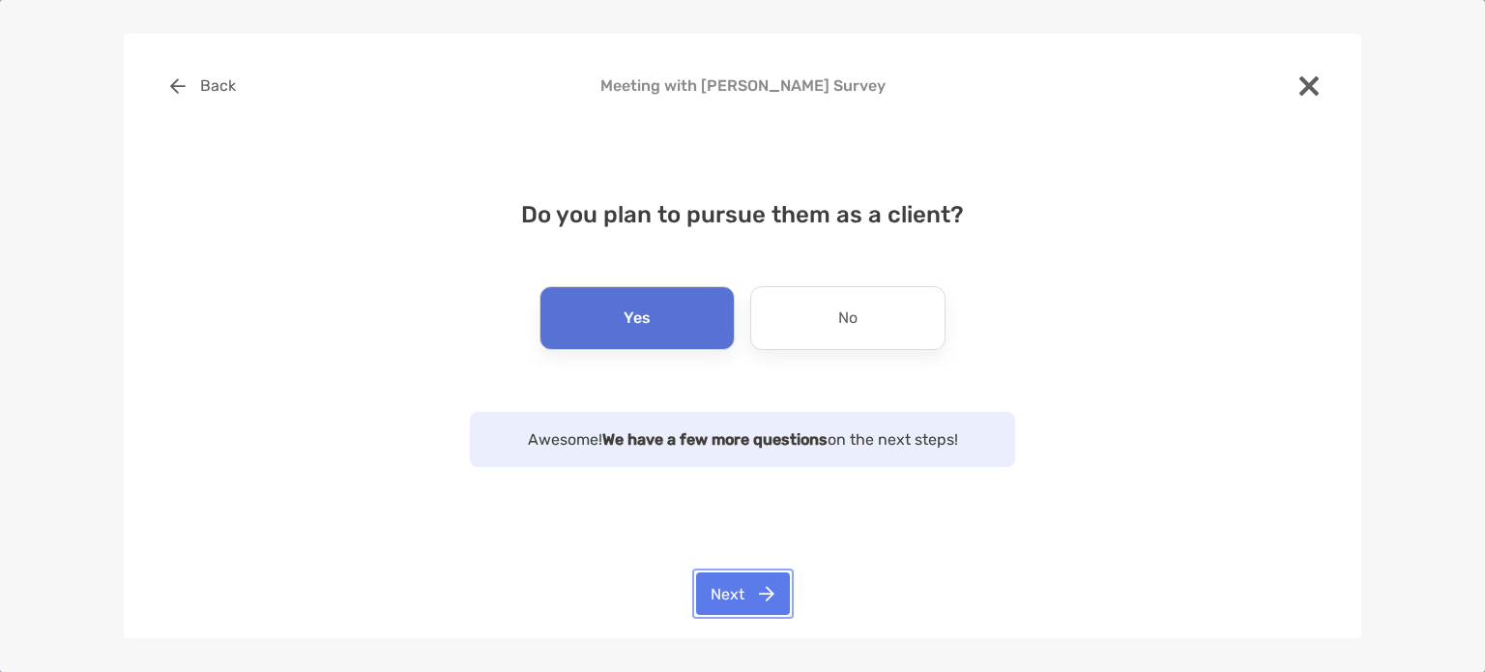
click at [736, 591] on button "Next" at bounding box center [743, 593] width 94 height 43
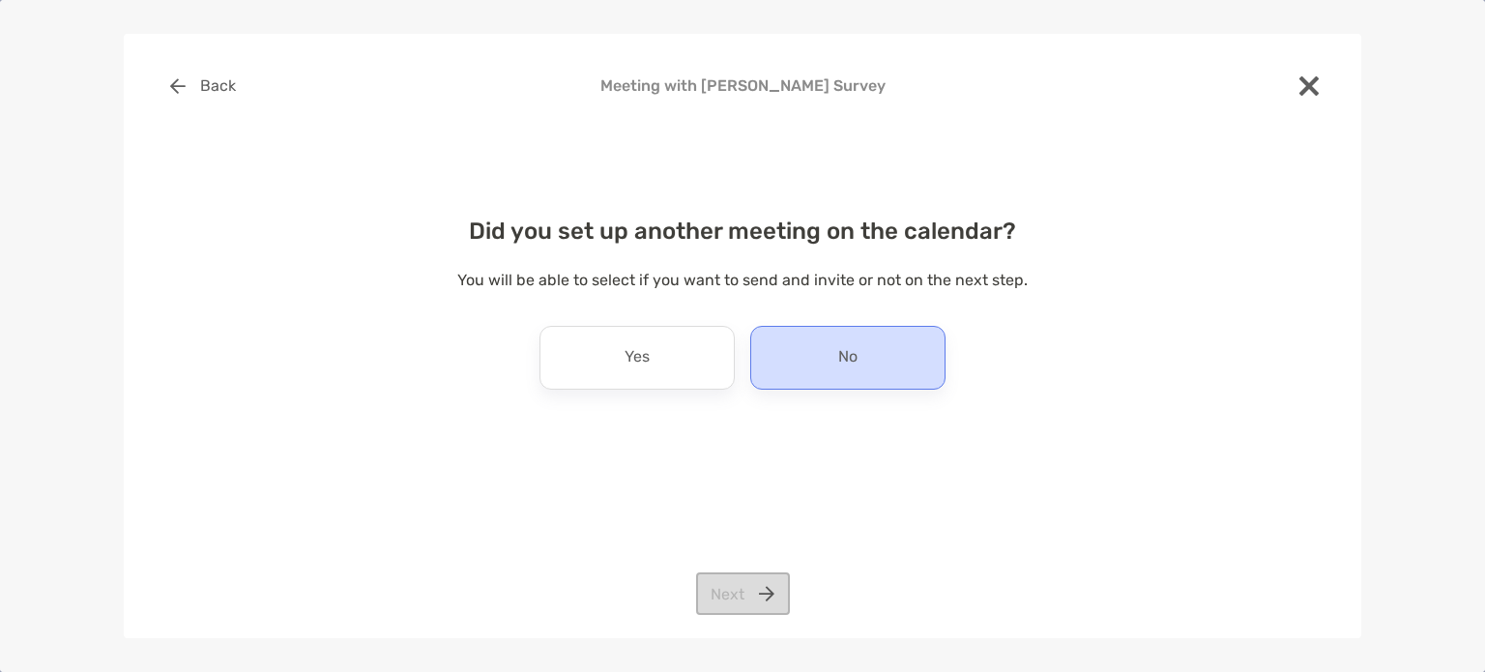
click at [804, 348] on div "No" at bounding box center [847, 358] width 195 height 64
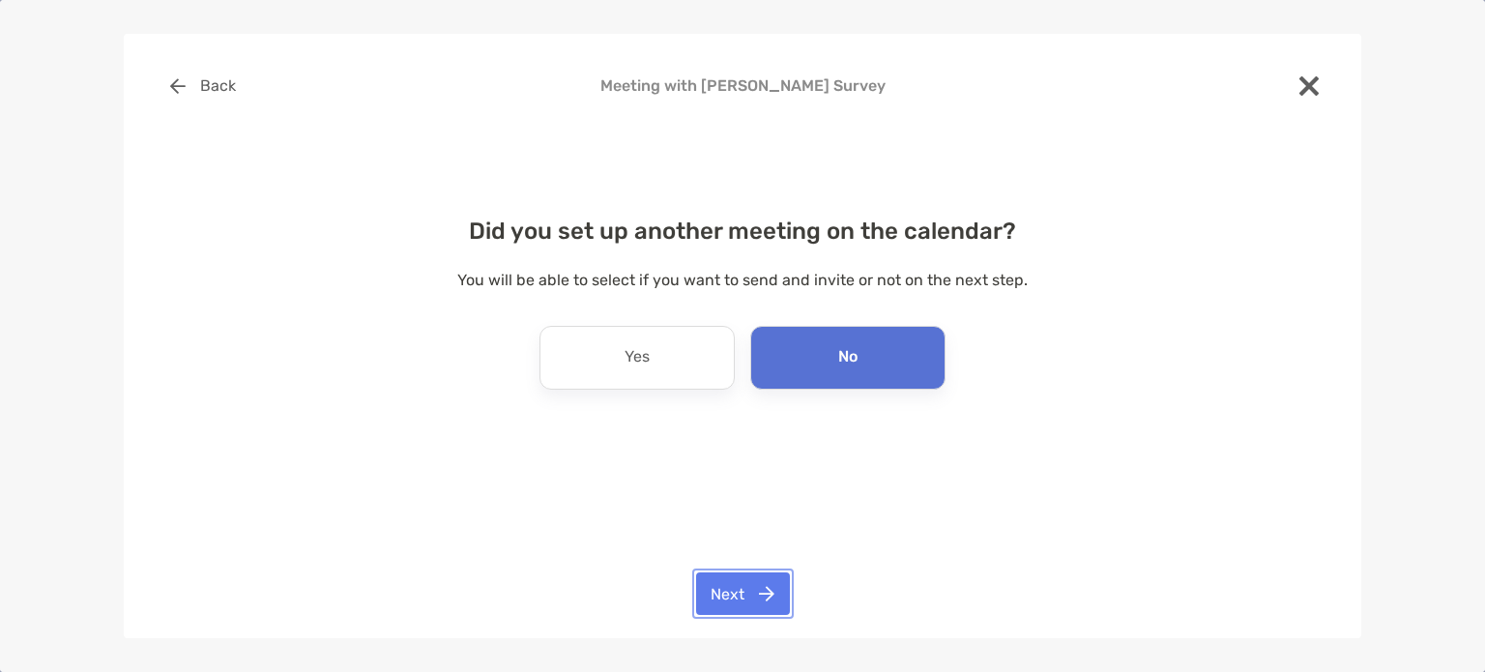
click at [735, 598] on button "Next" at bounding box center [743, 593] width 94 height 43
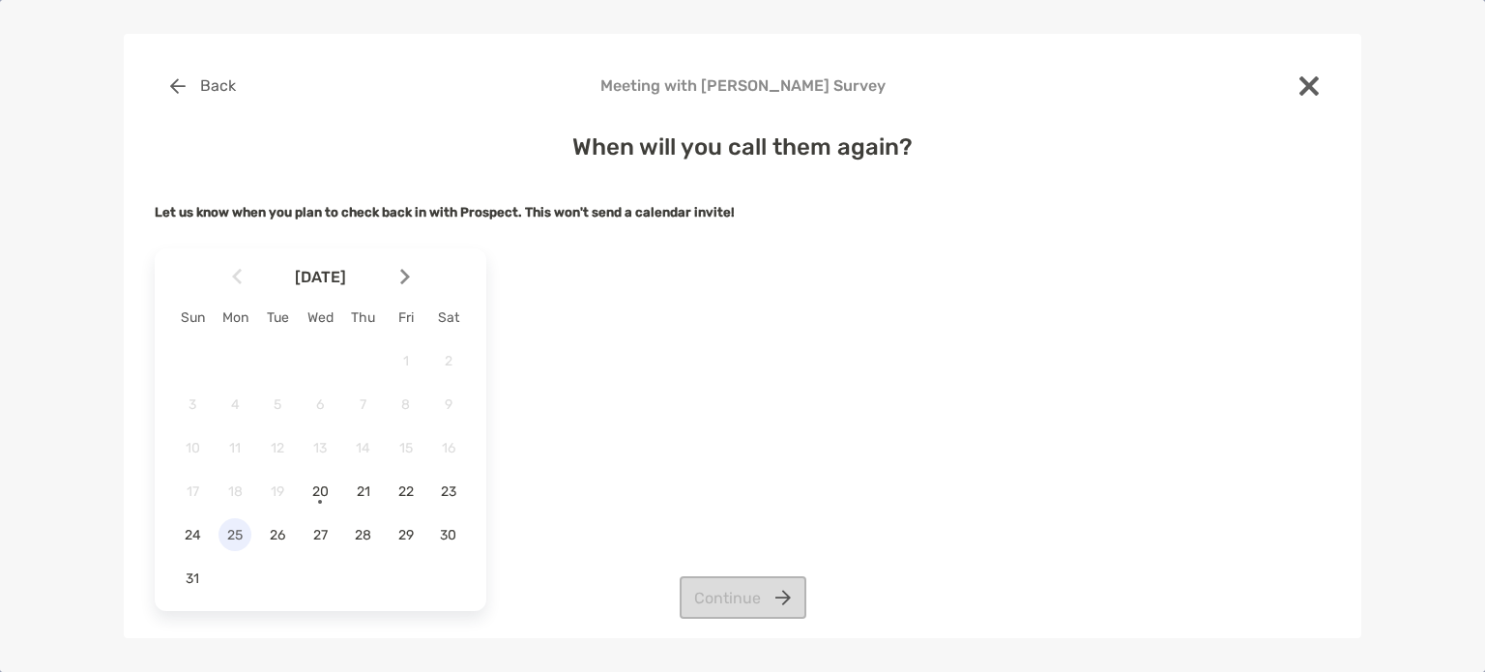
click at [240, 537] on span "25" at bounding box center [234, 535] width 33 height 16
click at [748, 607] on button "Continue" at bounding box center [743, 597] width 127 height 43
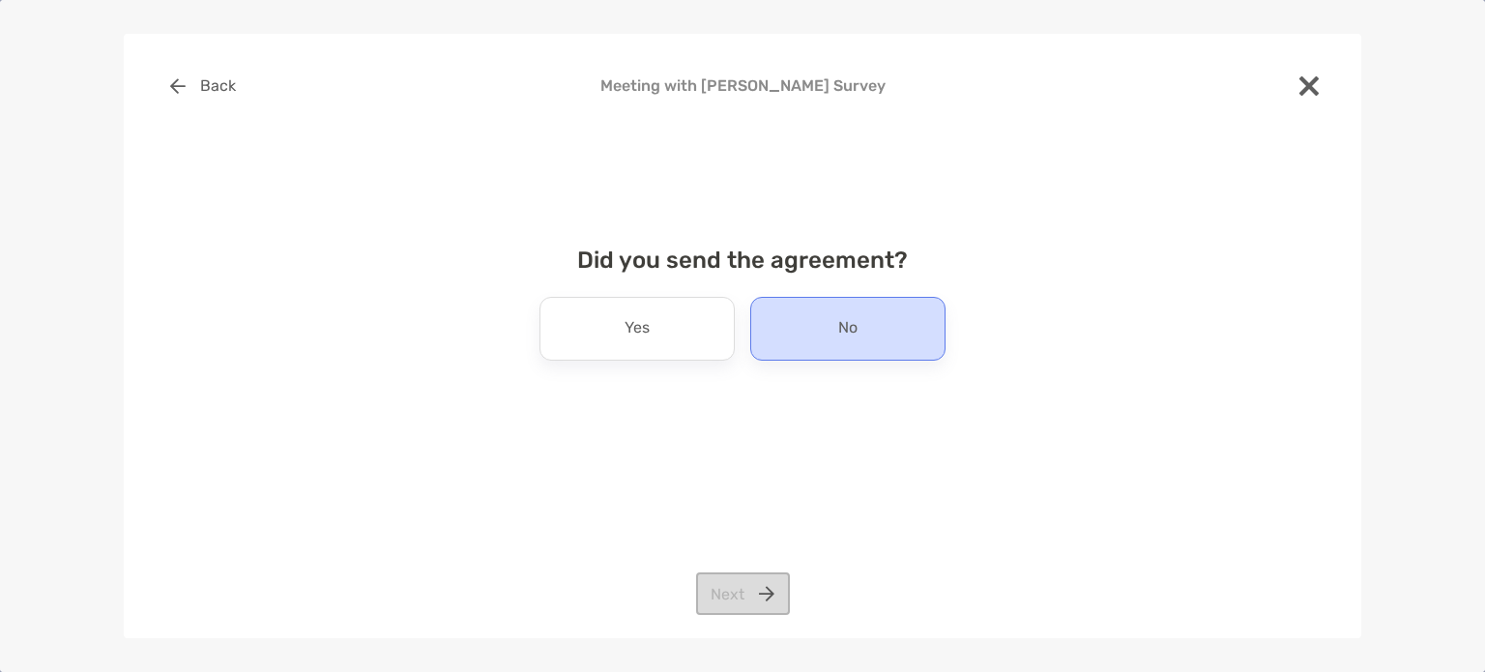
click at [831, 326] on div "No" at bounding box center [847, 329] width 195 height 64
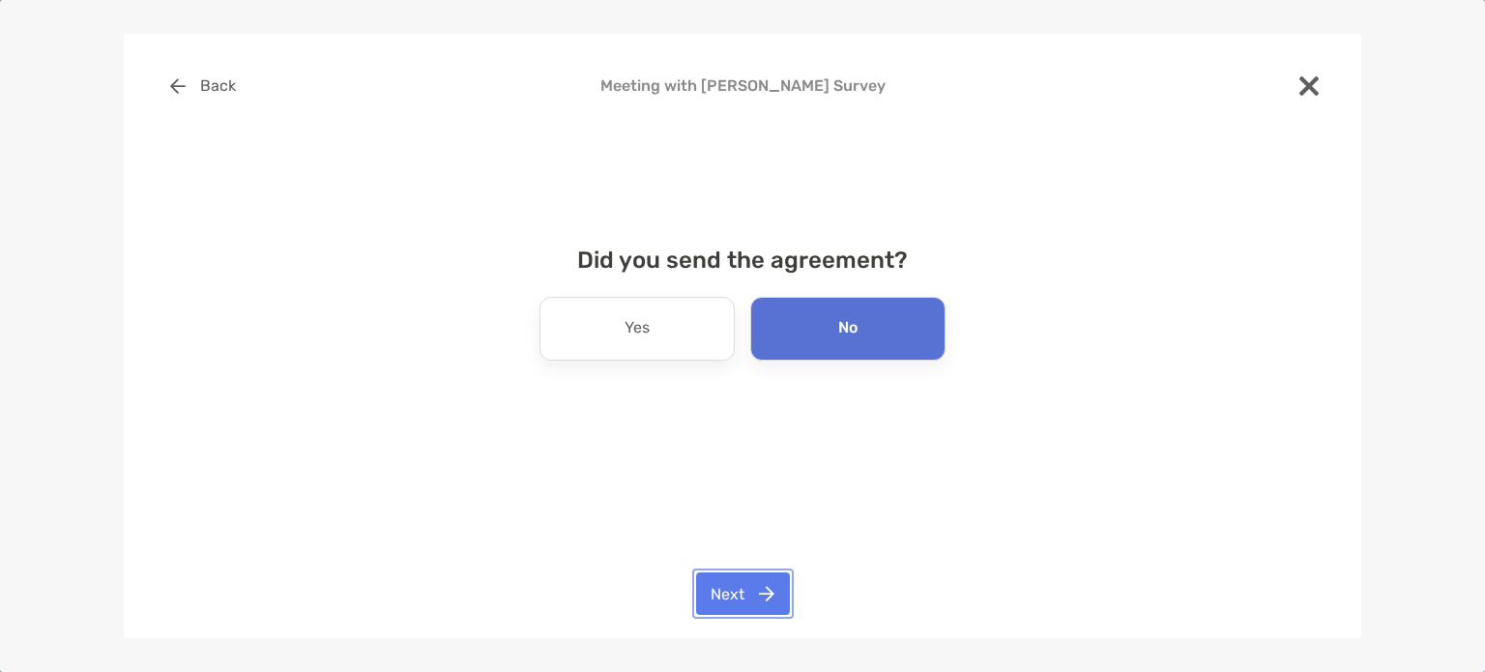
click at [739, 608] on button "Next" at bounding box center [743, 593] width 94 height 43
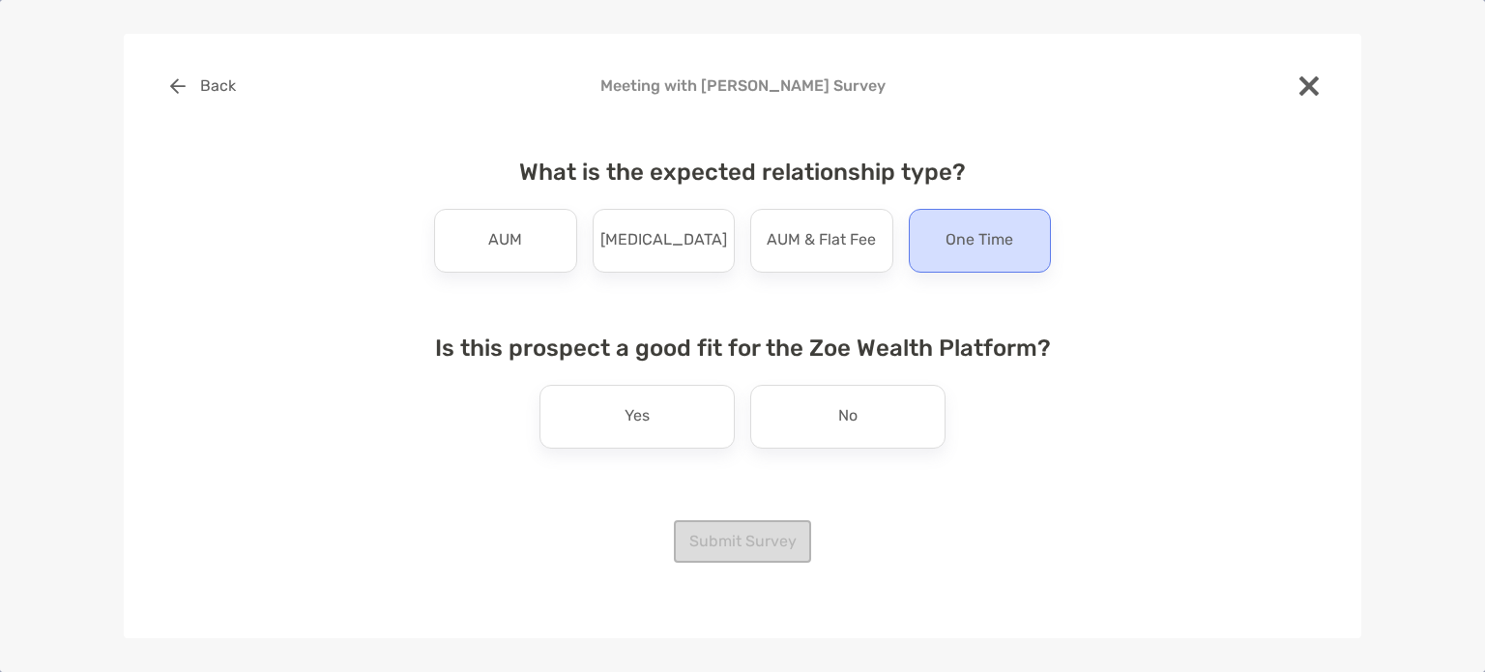
click at [964, 220] on div "One Time" at bounding box center [980, 241] width 143 height 64
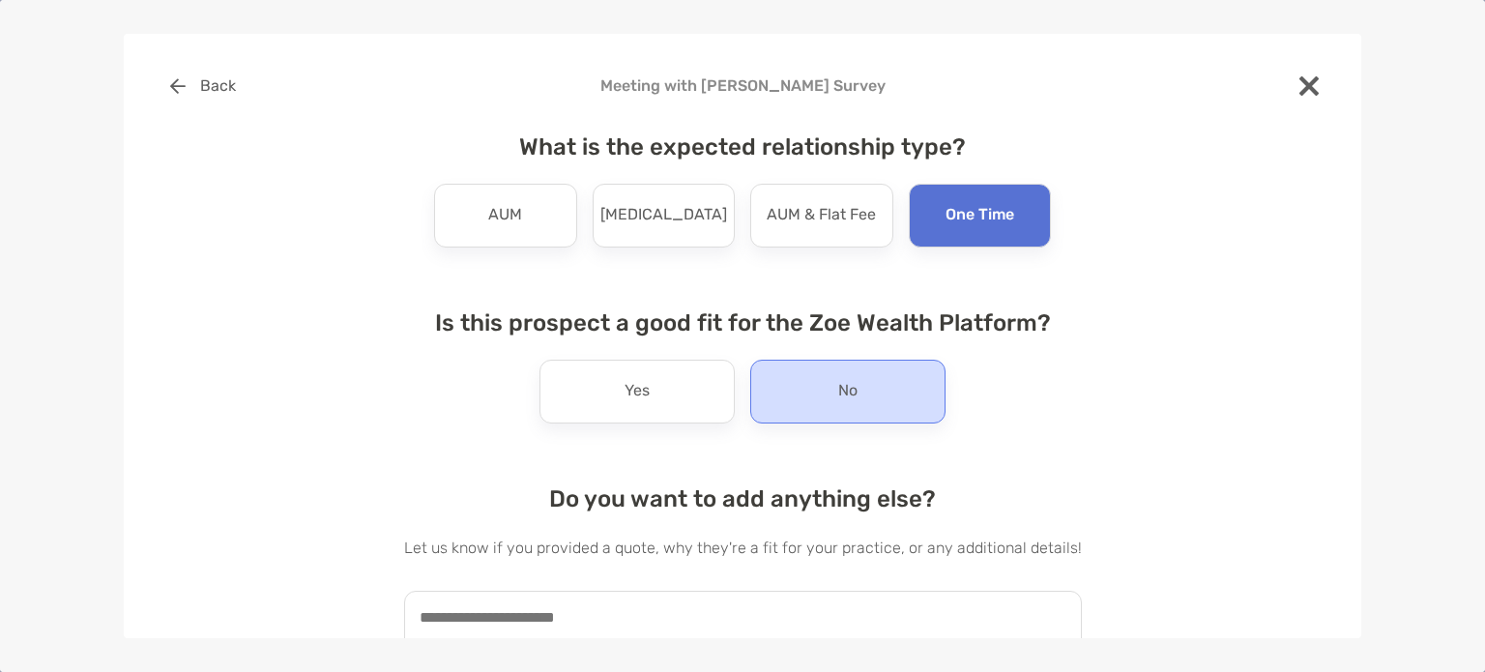
click at [870, 413] on div "No" at bounding box center [847, 392] width 195 height 64
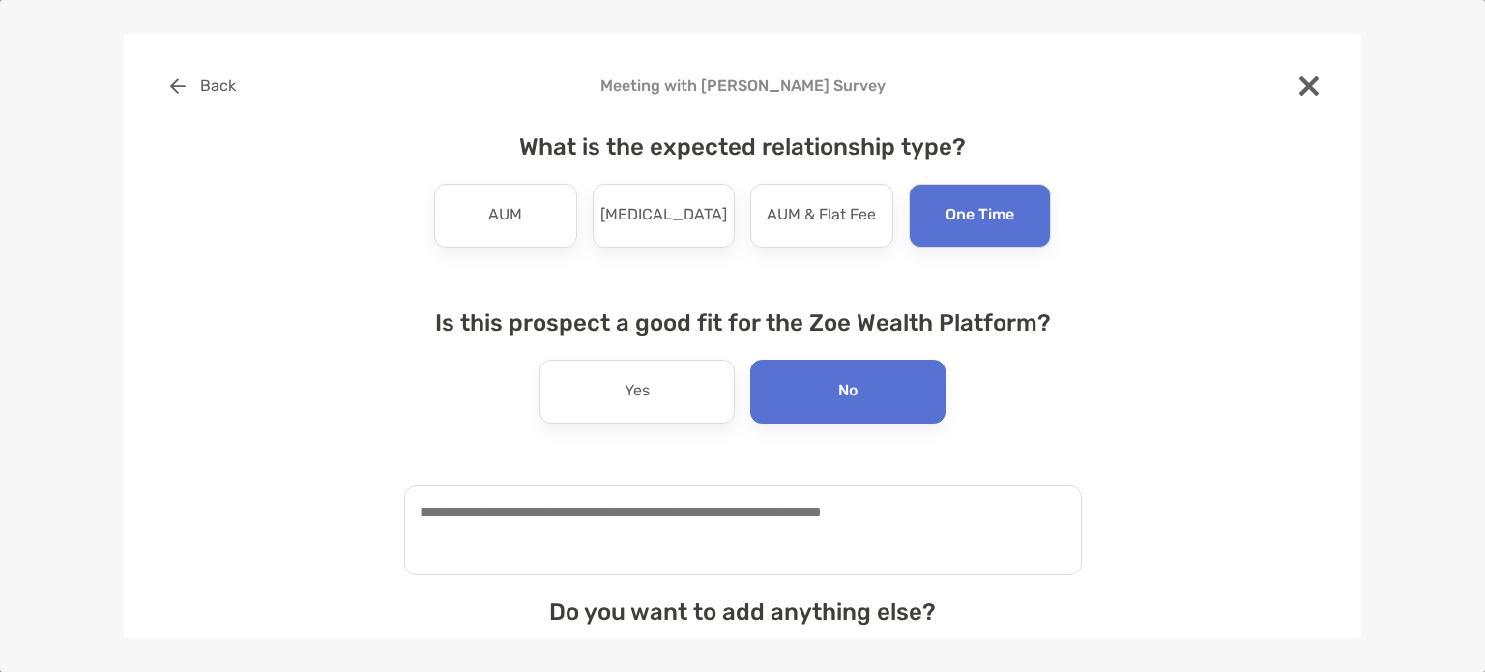
scroll to position [216, 0]
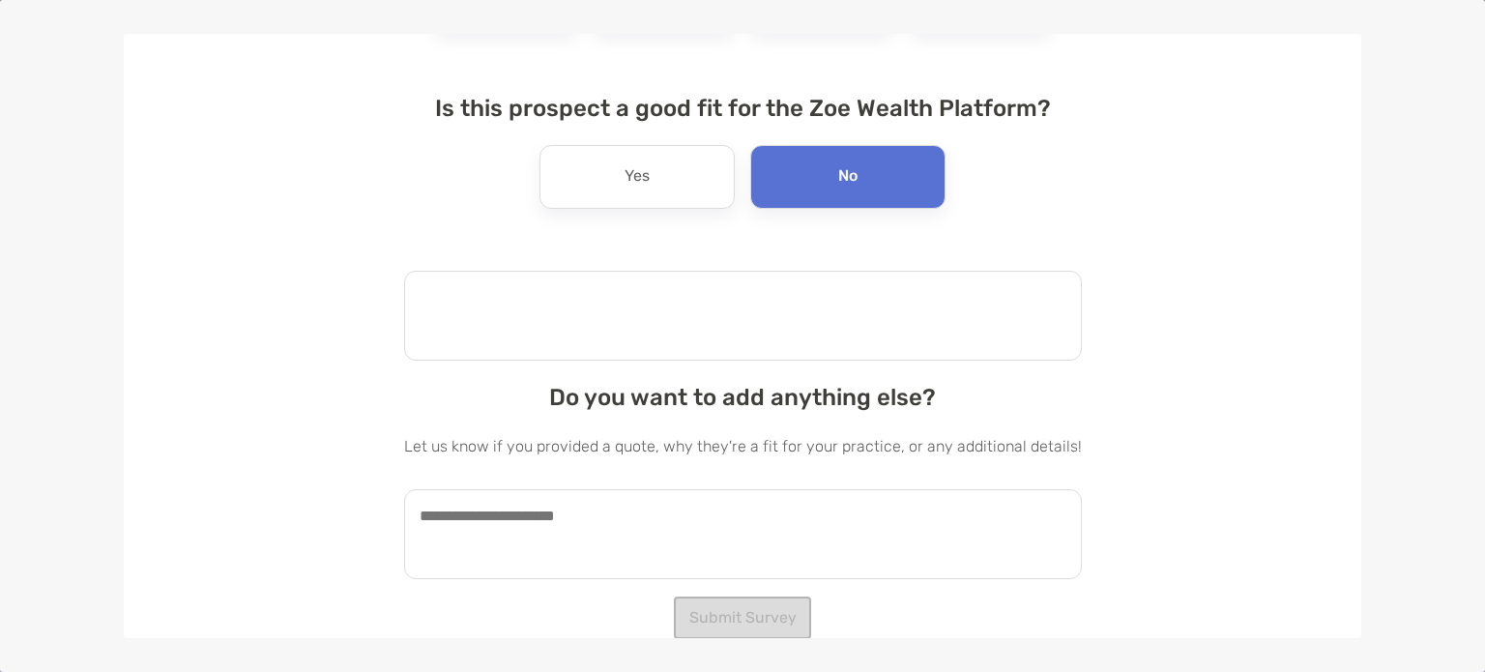
click at [664, 315] on textarea at bounding box center [743, 316] width 678 height 90
type textarea "*"
type textarea "***"
click at [766, 597] on button "Submit Survey" at bounding box center [742, 617] width 137 height 43
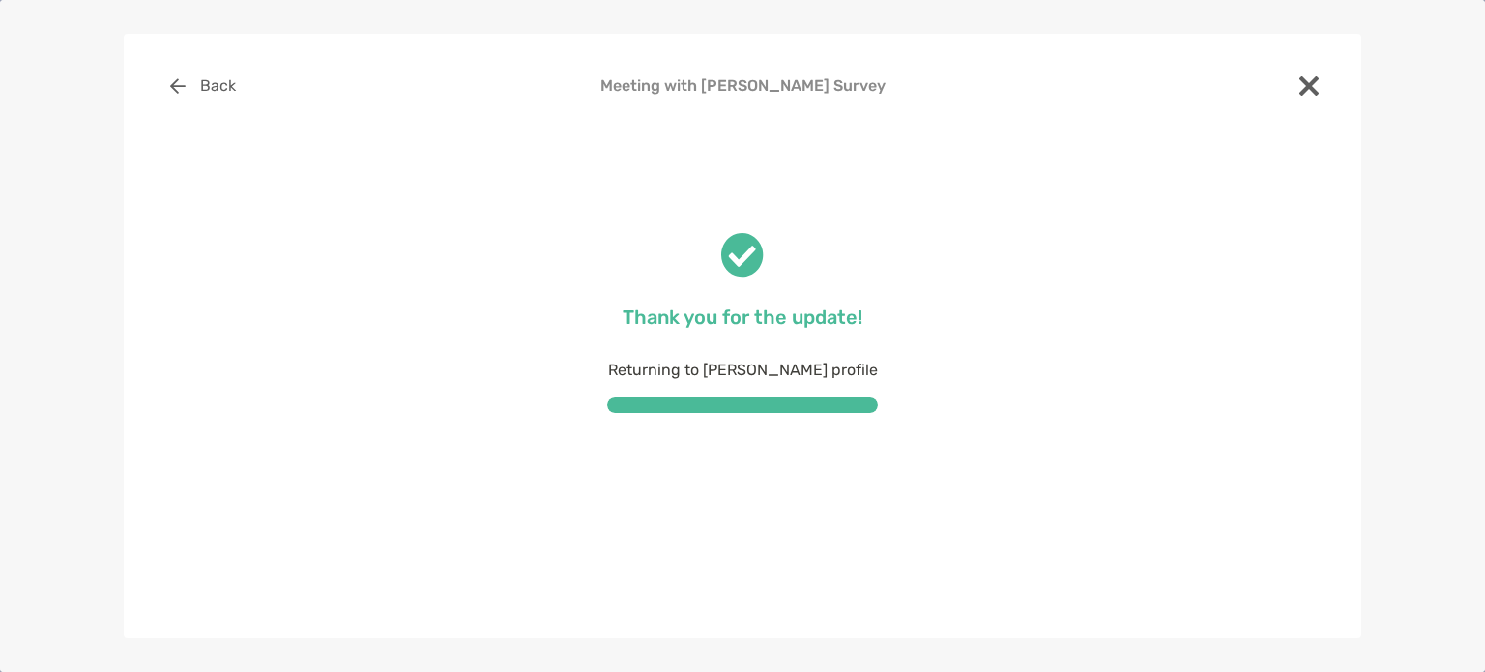
scroll to position [0, 0]
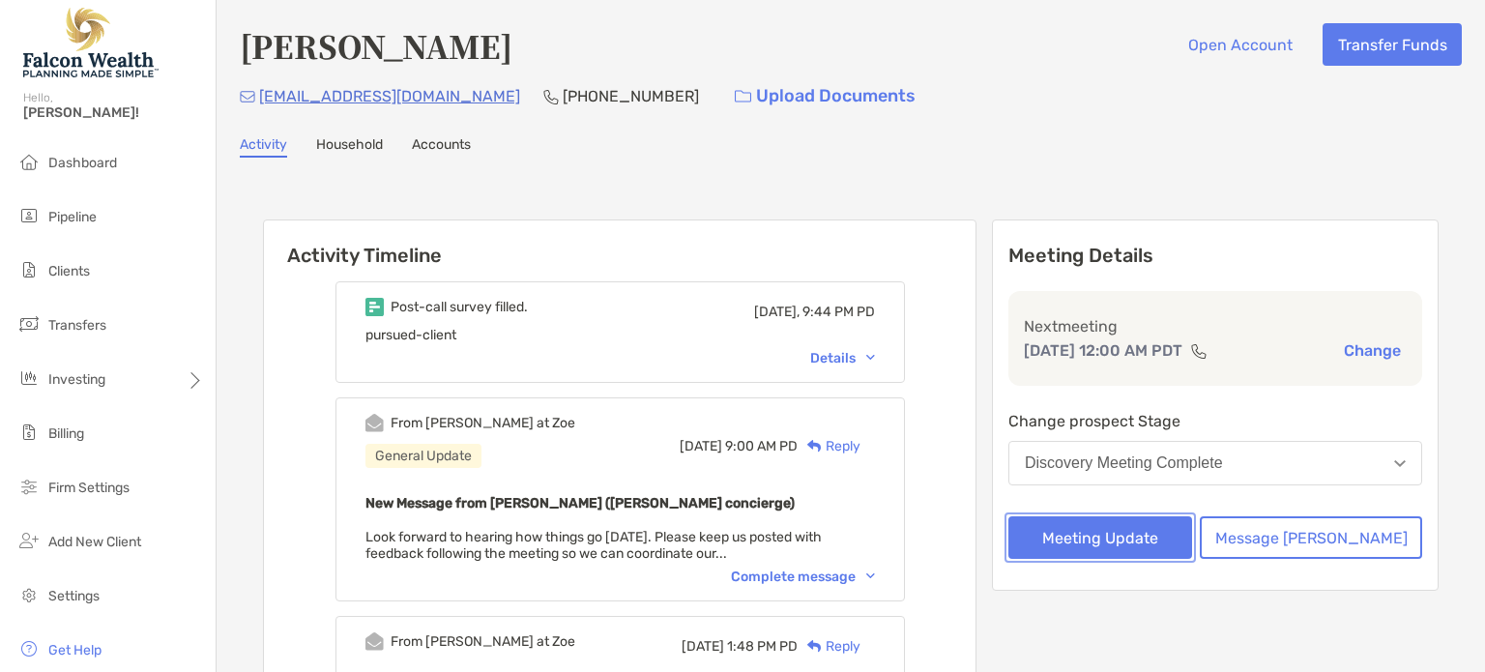
click at [1133, 528] on button "Meeting Update" at bounding box center [1100, 537] width 184 height 43
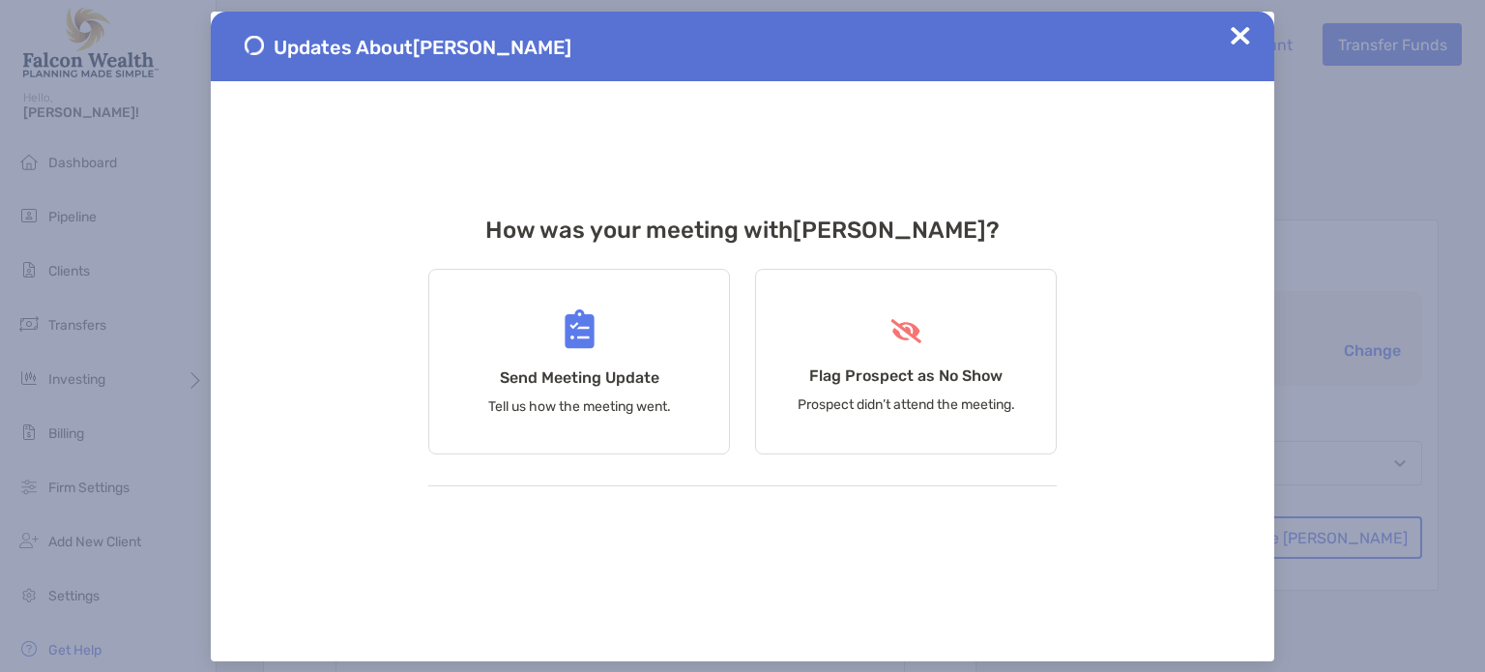
click at [1249, 44] on img at bounding box center [1240, 35] width 19 height 19
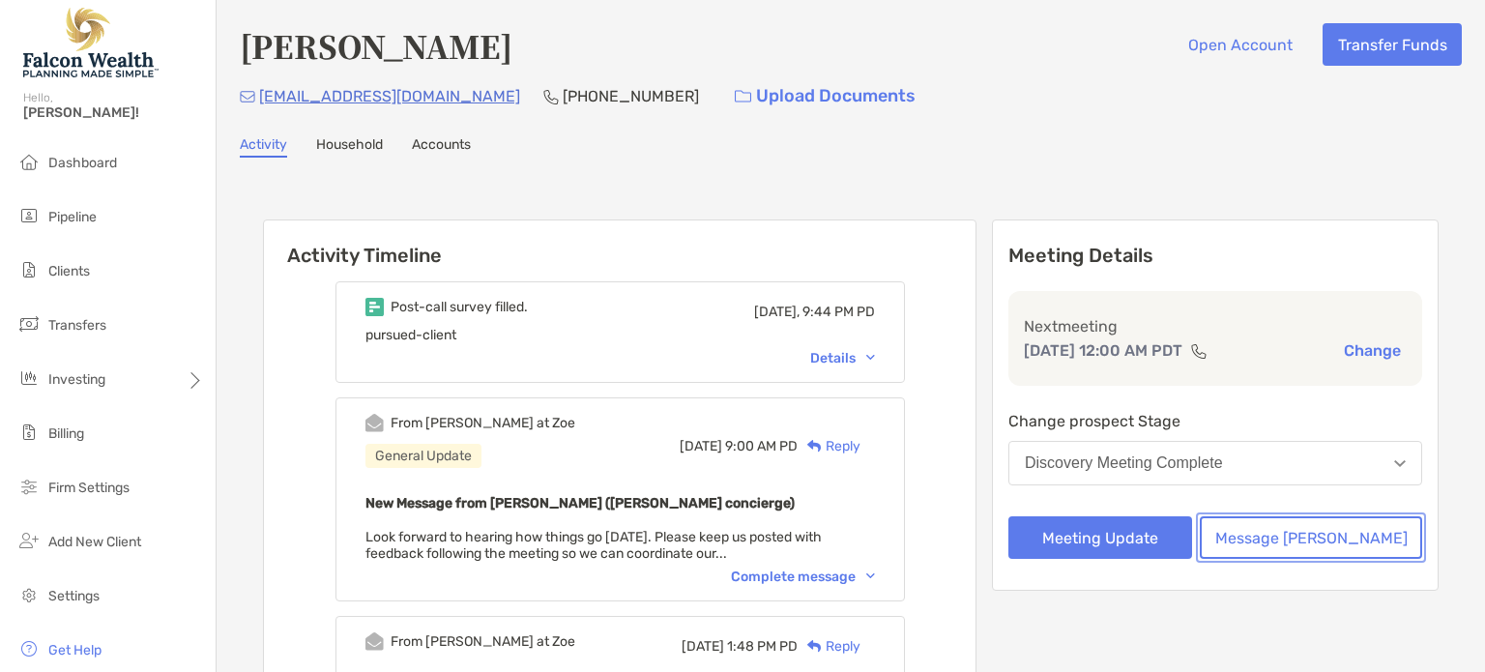
click at [1280, 525] on button "Message Zoe" at bounding box center [1311, 537] width 222 height 43
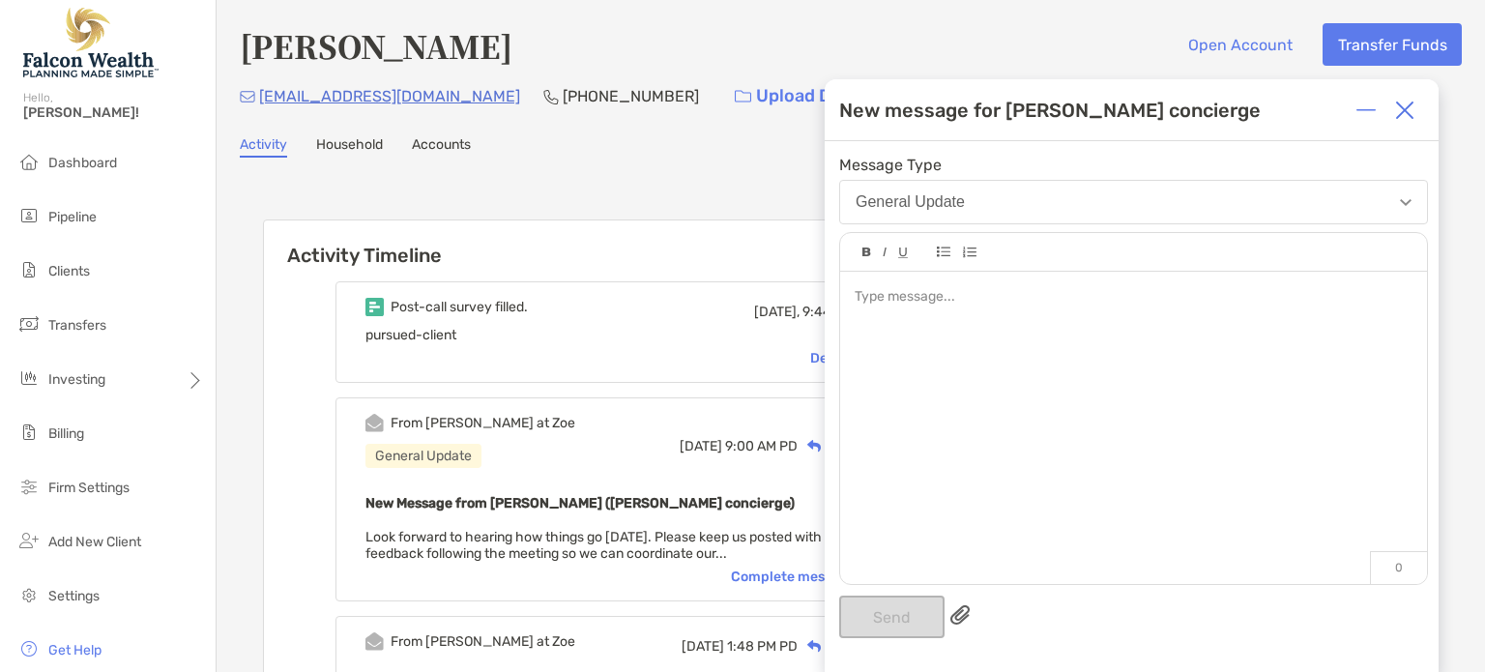
click at [926, 221] on button "General Update" at bounding box center [1133, 202] width 589 height 44
click at [965, 554] on div at bounding box center [1133, 418] width 587 height 293
click at [889, 299] on div at bounding box center [1133, 297] width 557 height 20
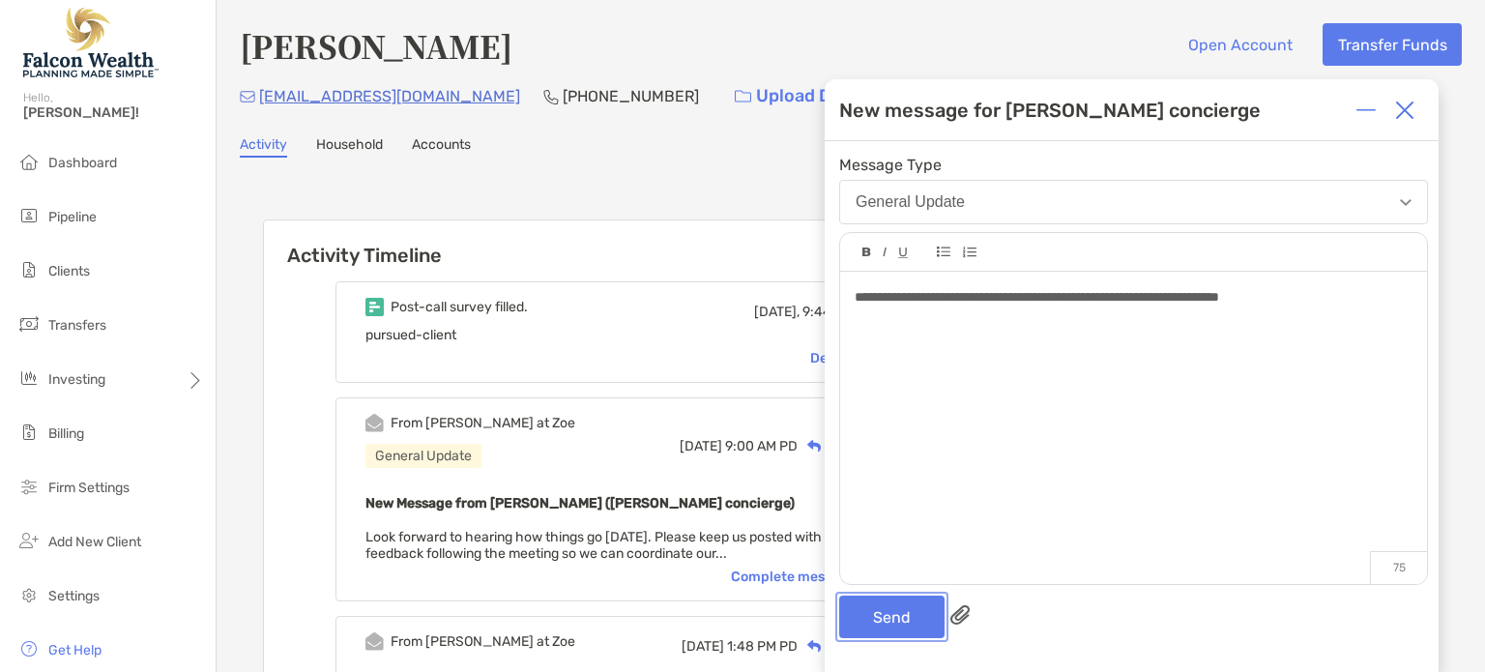
click at [910, 610] on button "Send" at bounding box center [891, 617] width 105 height 43
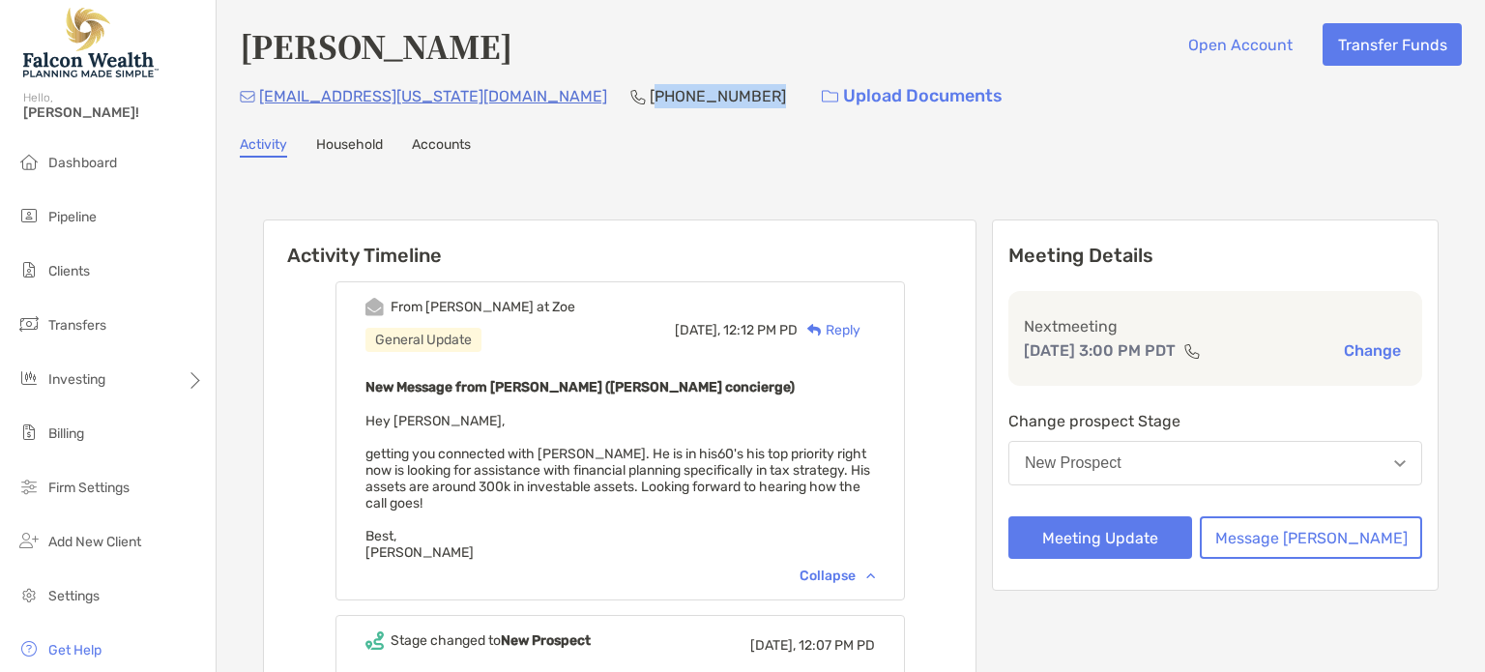
scroll to position [108, 0]
